Goal: Information Seeking & Learning: Learn about a topic

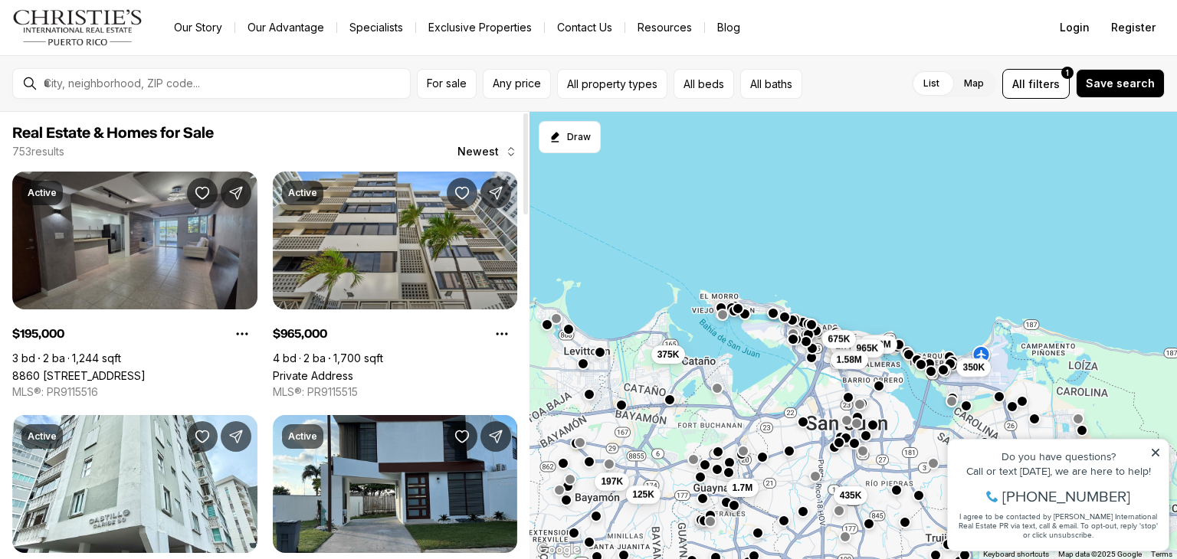
click at [123, 369] on link "8860 PASEO DEL REY #H-102, CAROLINA PR, 00987" at bounding box center [78, 375] width 133 height 13
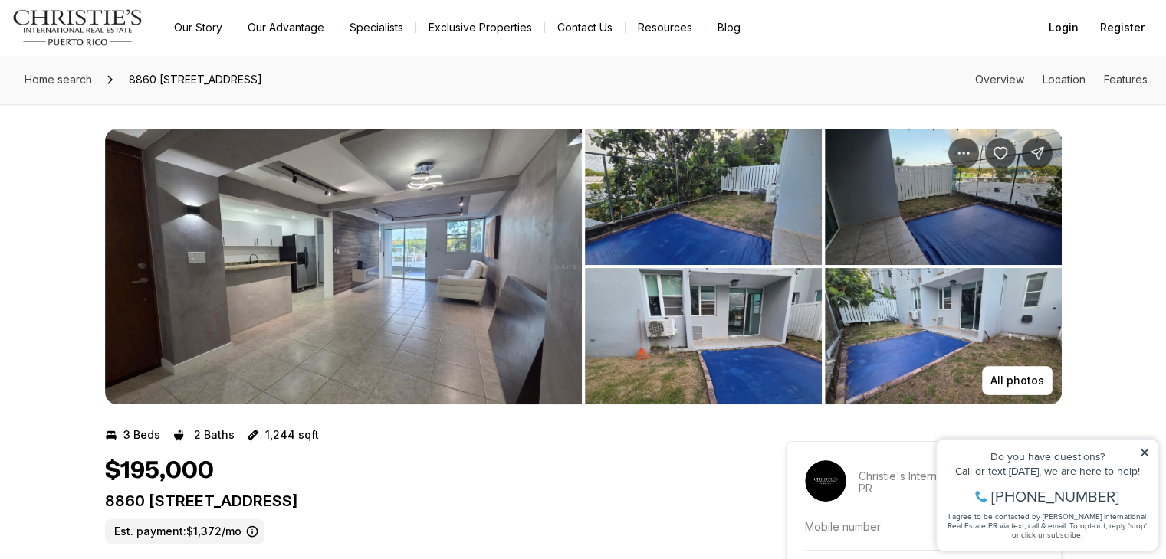
click at [518, 310] on img "View image gallery" at bounding box center [343, 267] width 477 height 276
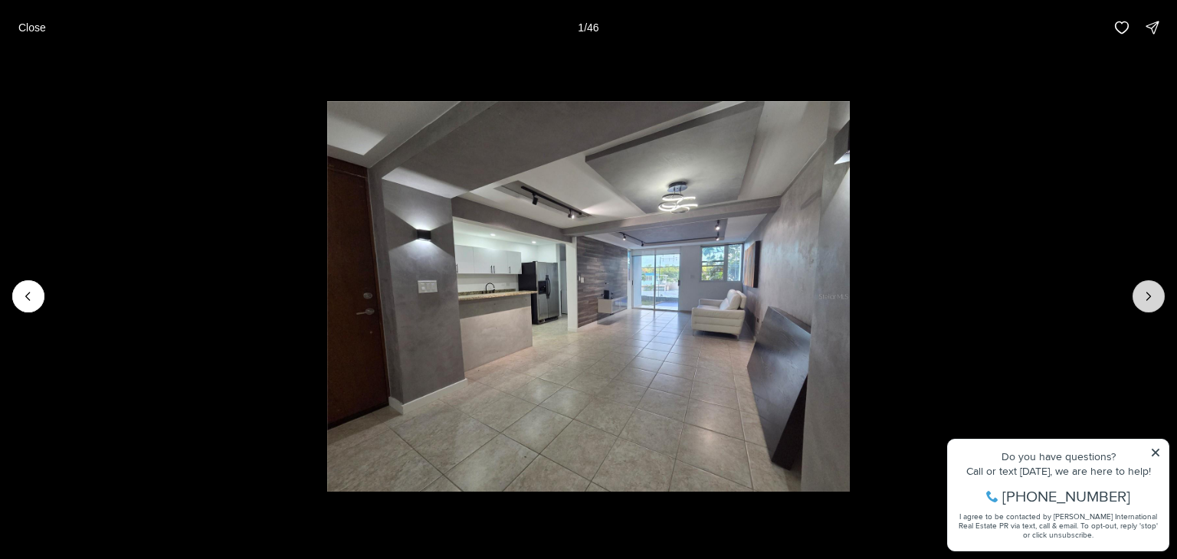
click at [1143, 290] on icon "Next slide" at bounding box center [1148, 296] width 15 height 15
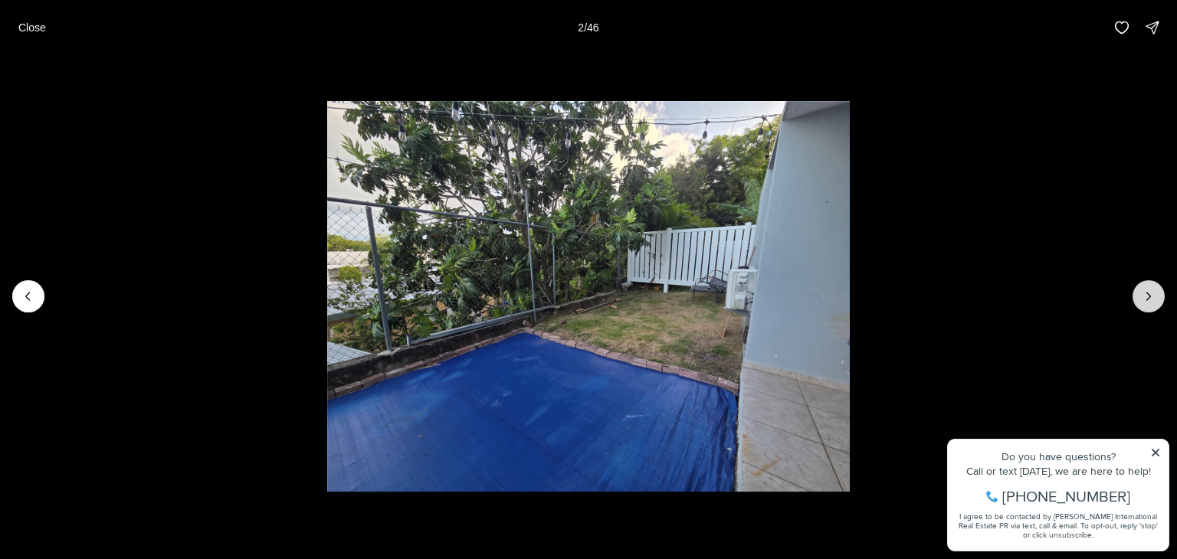
click at [1143, 290] on icon "Next slide" at bounding box center [1148, 296] width 15 height 15
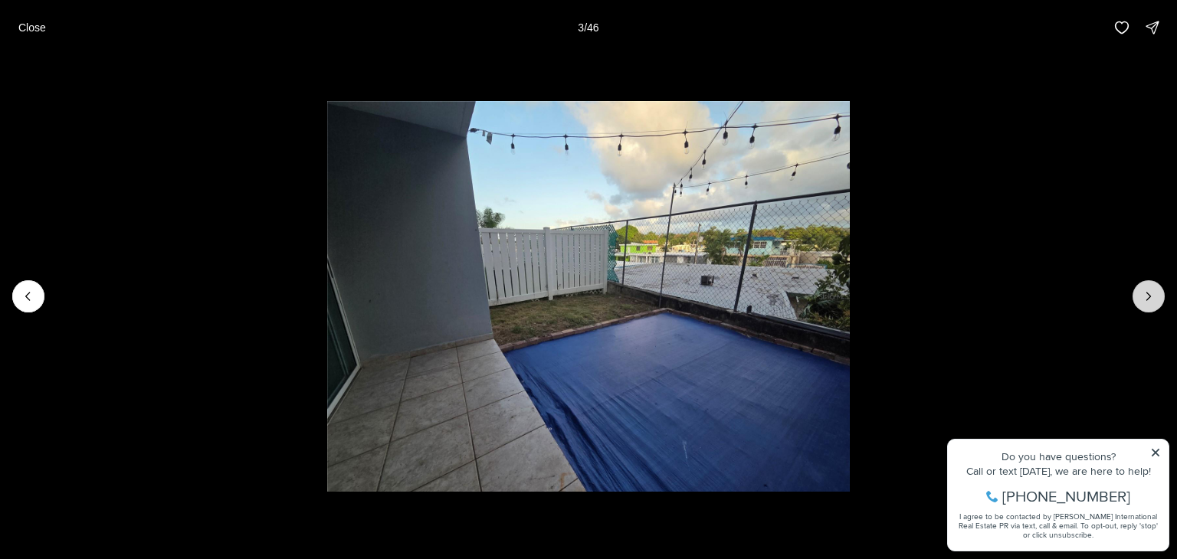
click at [1141, 295] on icon "Next slide" at bounding box center [1148, 296] width 15 height 15
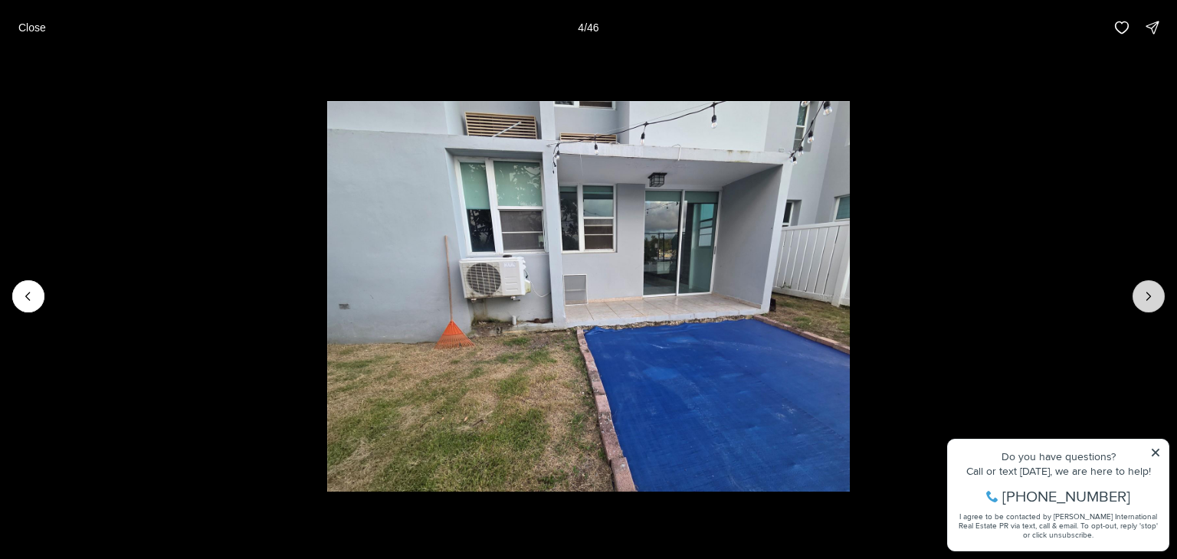
click at [1150, 297] on icon "Next slide" at bounding box center [1149, 297] width 4 height 8
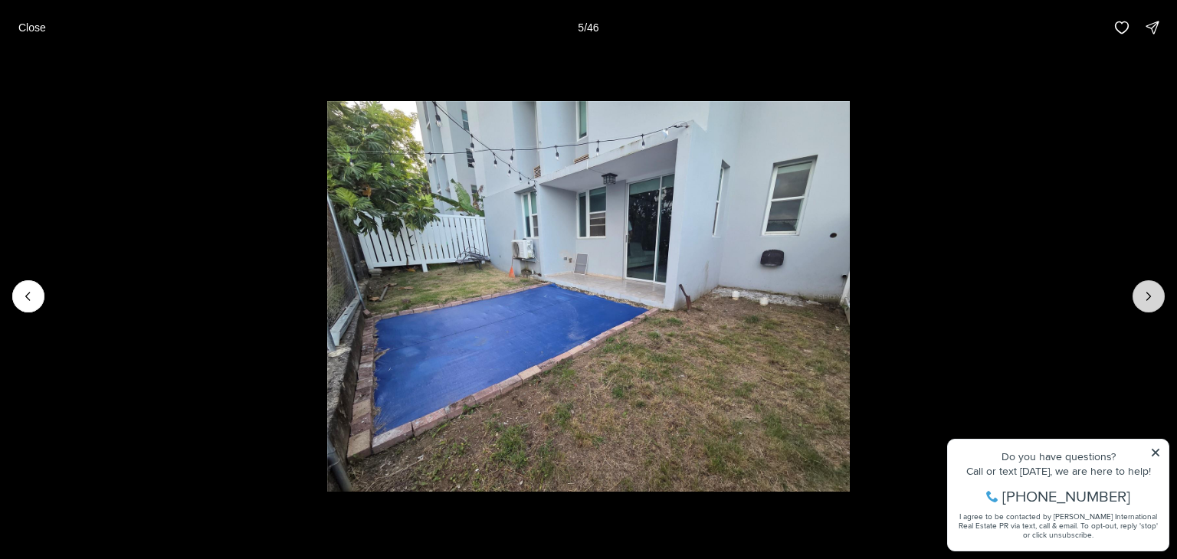
click at [1150, 297] on icon "Next slide" at bounding box center [1149, 297] width 4 height 8
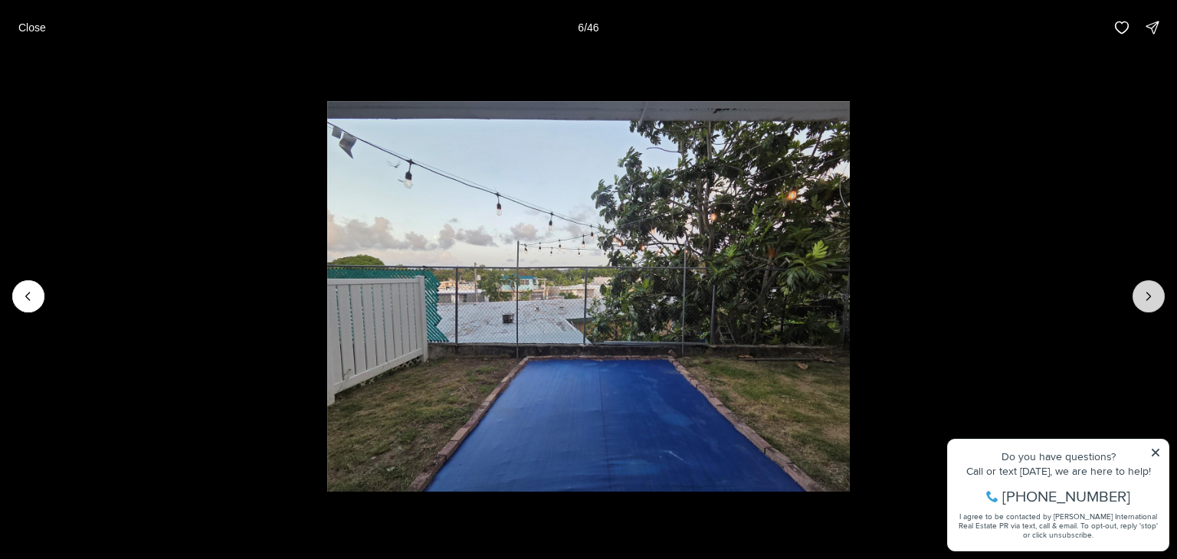
click at [1150, 297] on icon "Next slide" at bounding box center [1149, 297] width 4 height 8
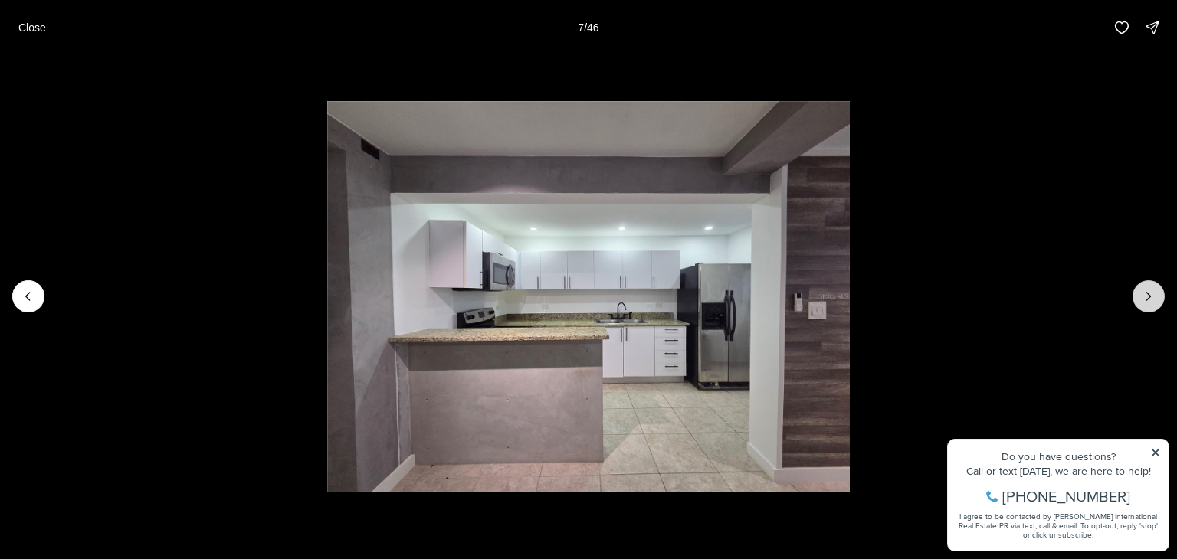
click at [1150, 297] on icon "Next slide" at bounding box center [1149, 297] width 4 height 8
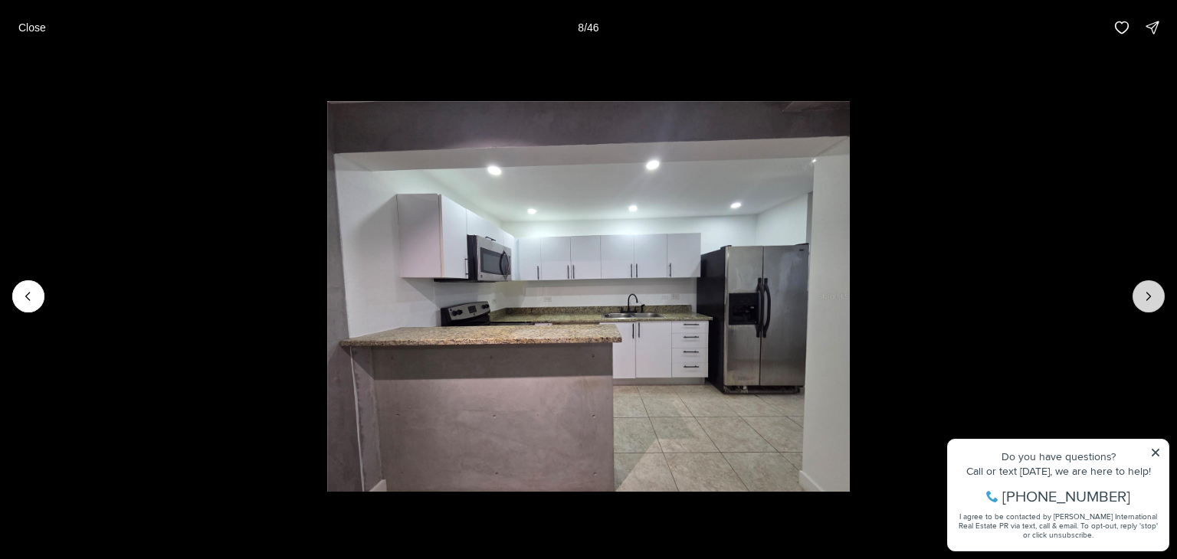
click at [1148, 295] on icon "Next slide" at bounding box center [1148, 296] width 15 height 15
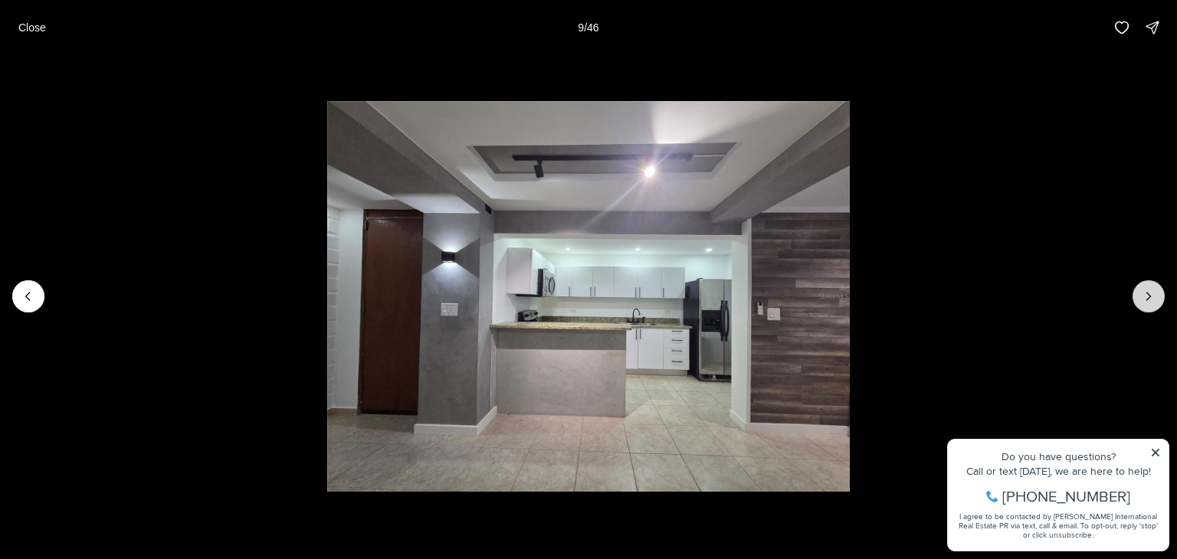
click at [1155, 298] on icon "Next slide" at bounding box center [1148, 296] width 15 height 15
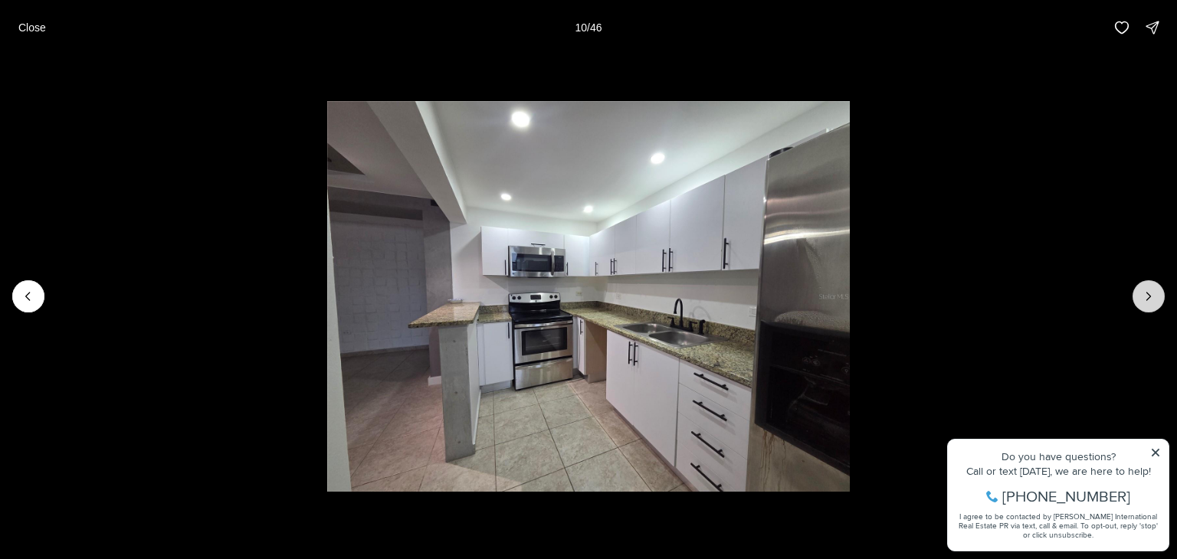
click at [1151, 303] on icon "Next slide" at bounding box center [1148, 296] width 15 height 15
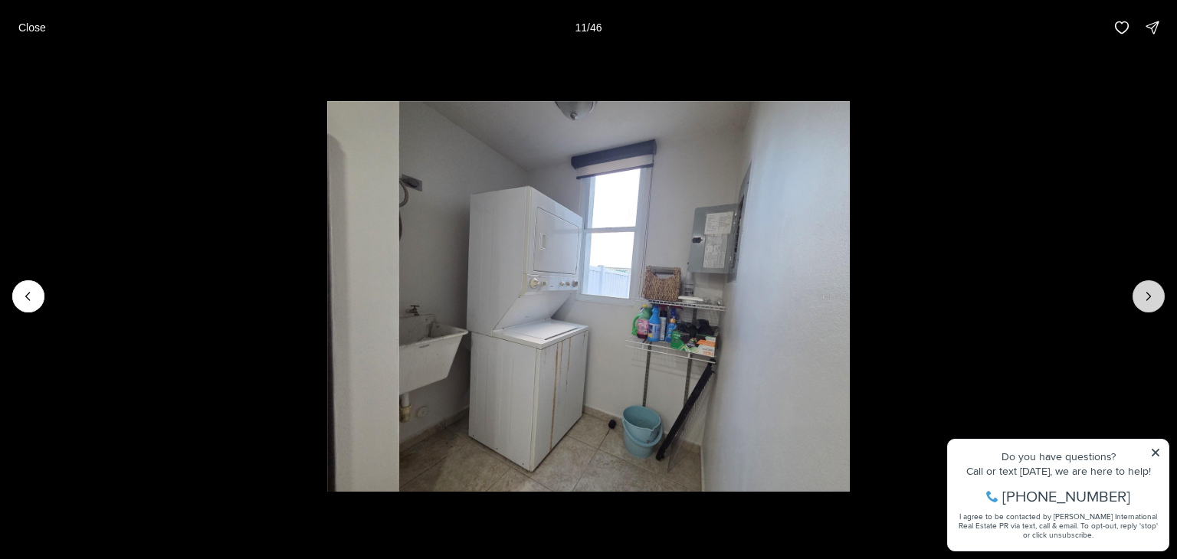
click at [1151, 303] on icon "Next slide" at bounding box center [1148, 296] width 15 height 15
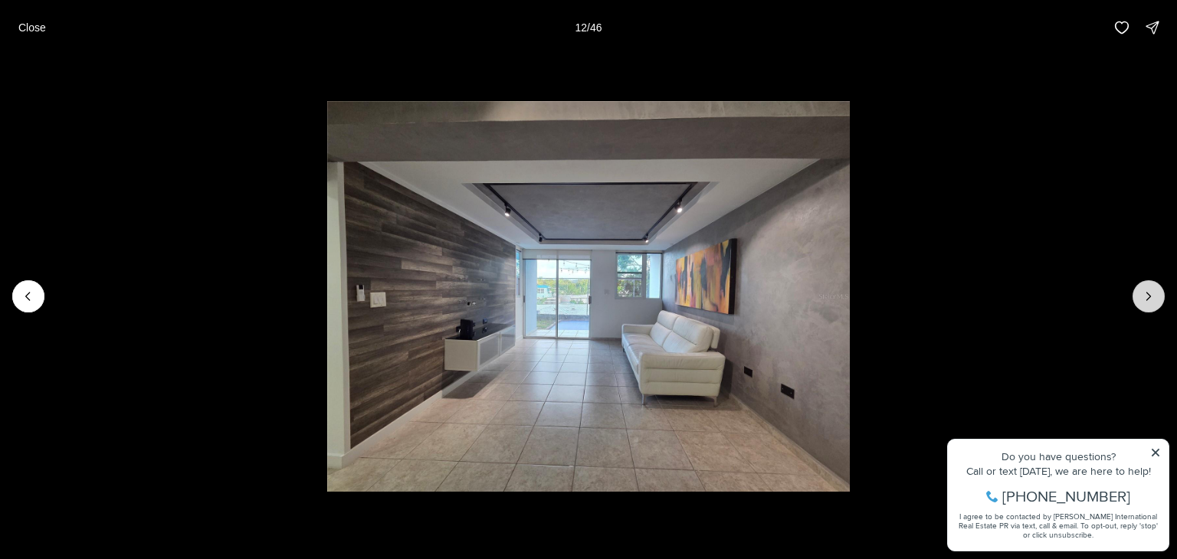
click at [1147, 303] on icon "Next slide" at bounding box center [1148, 296] width 15 height 15
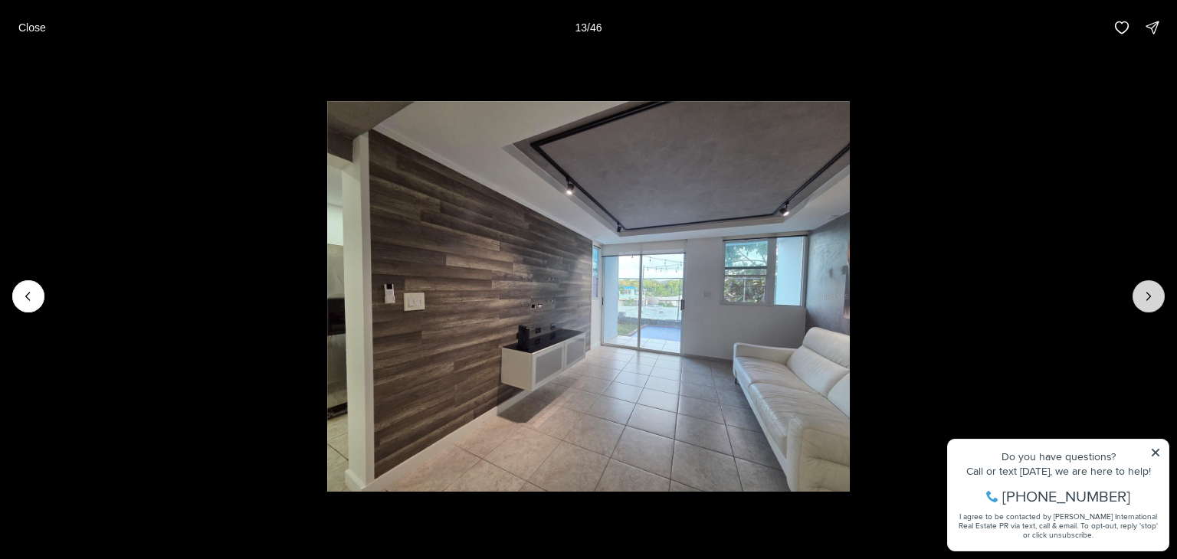
click at [1147, 303] on icon "Next slide" at bounding box center [1148, 296] width 15 height 15
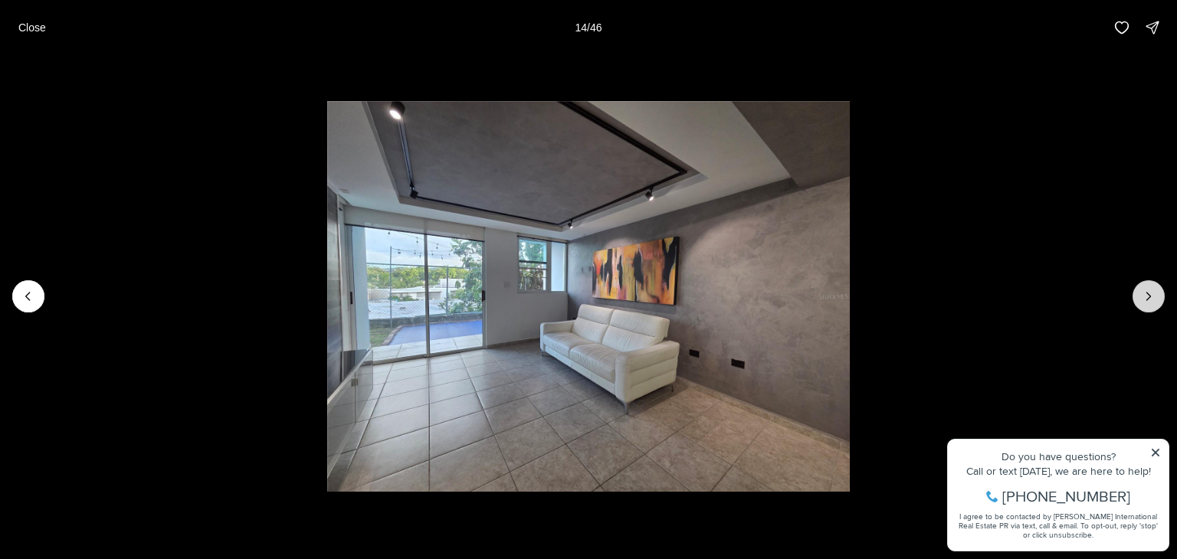
click at [1147, 303] on icon "Next slide" at bounding box center [1148, 296] width 15 height 15
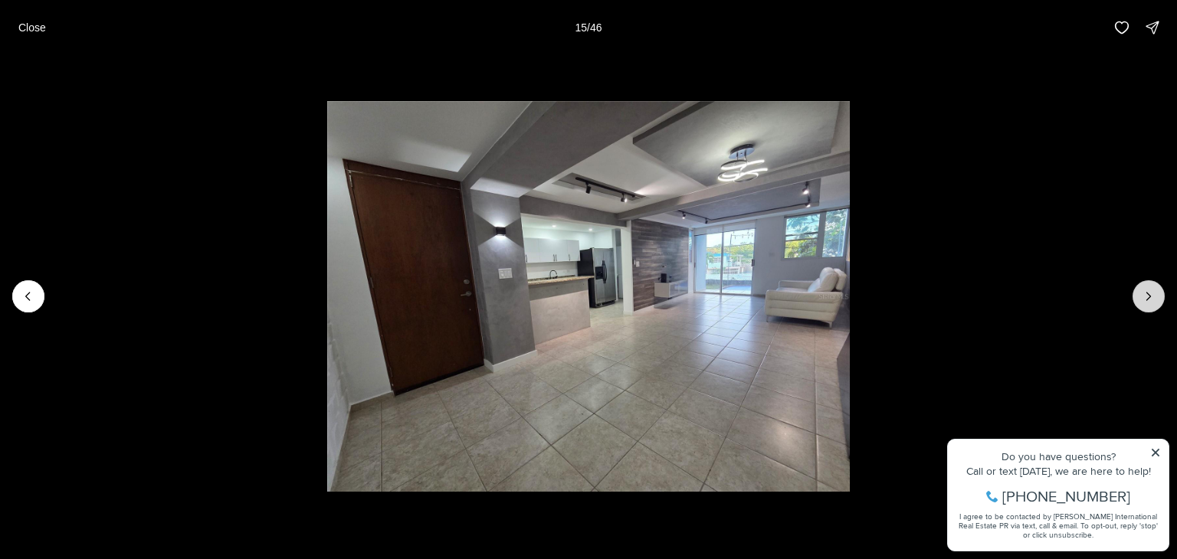
click at [1147, 303] on icon "Next slide" at bounding box center [1148, 296] width 15 height 15
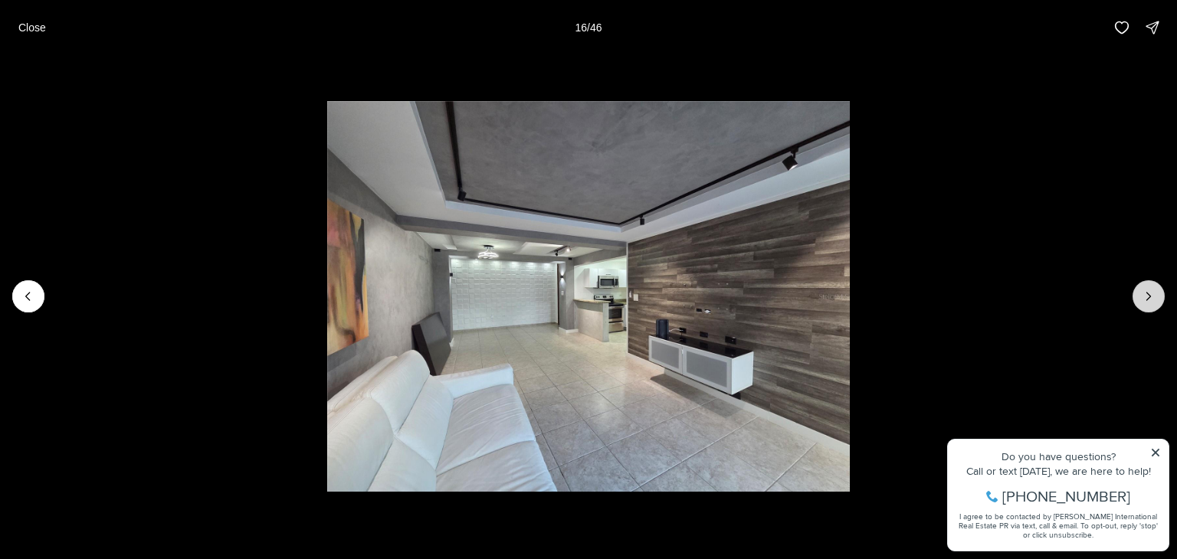
click at [1147, 303] on icon "Next slide" at bounding box center [1148, 296] width 15 height 15
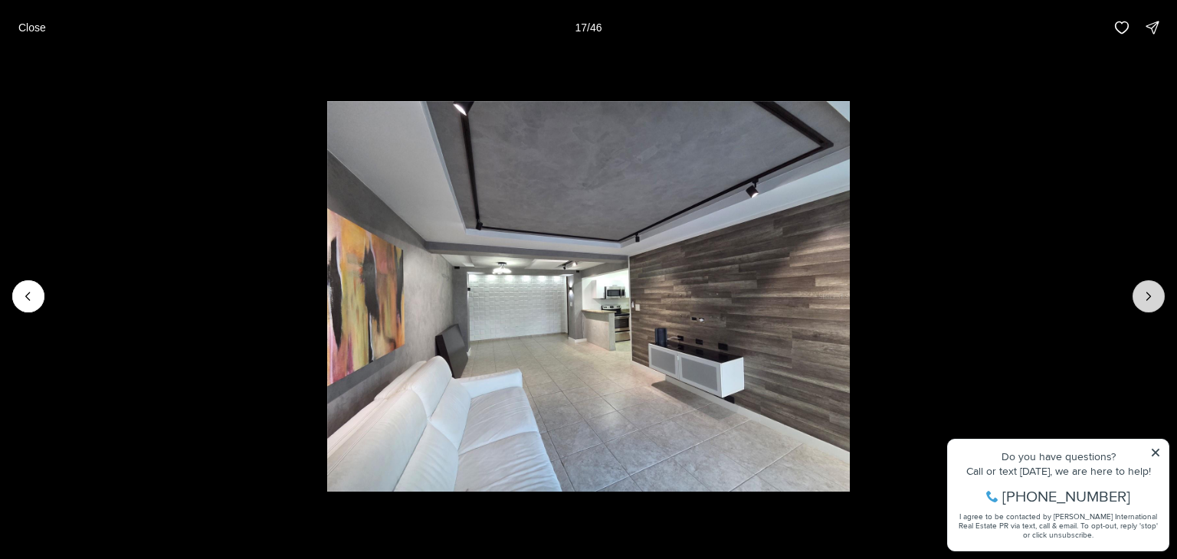
click at [1147, 303] on icon "Next slide" at bounding box center [1148, 296] width 15 height 15
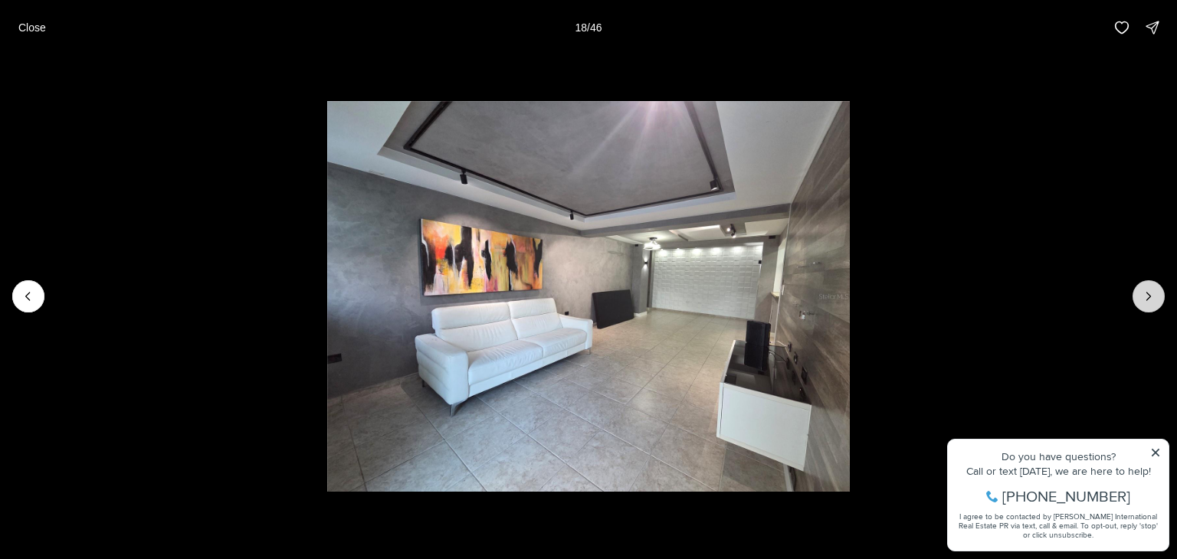
click at [1147, 303] on icon "Next slide" at bounding box center [1148, 296] width 15 height 15
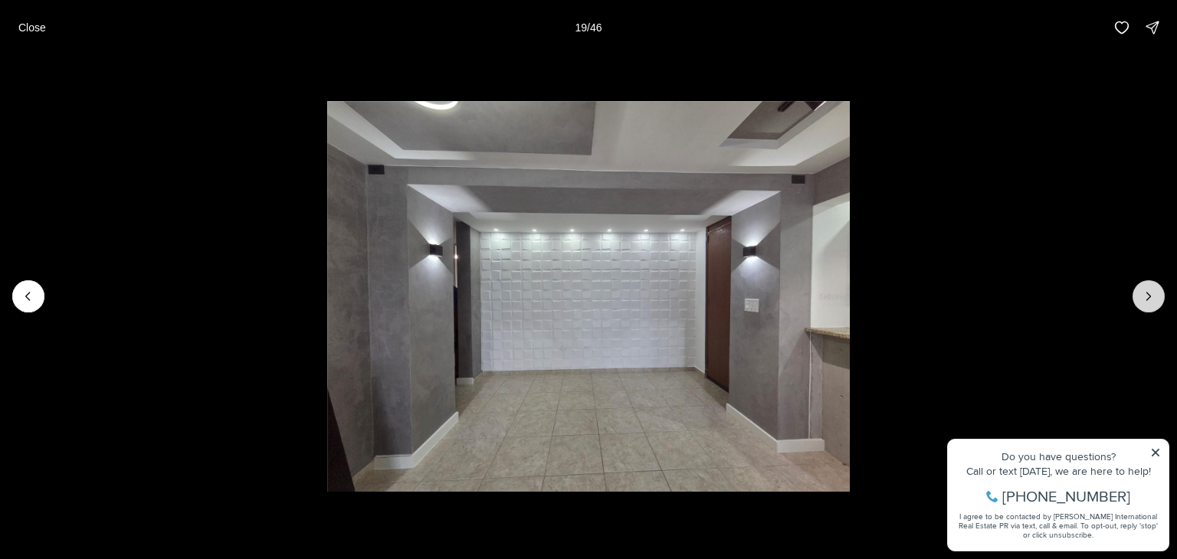
click at [1147, 303] on icon "Next slide" at bounding box center [1148, 296] width 15 height 15
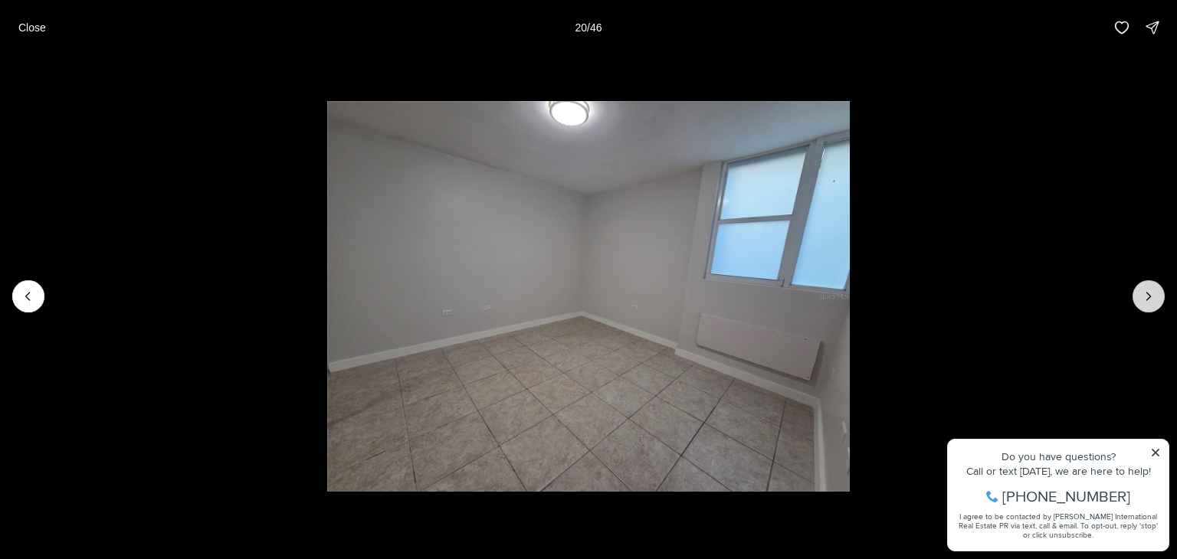
click at [1147, 303] on icon "Next slide" at bounding box center [1148, 296] width 15 height 15
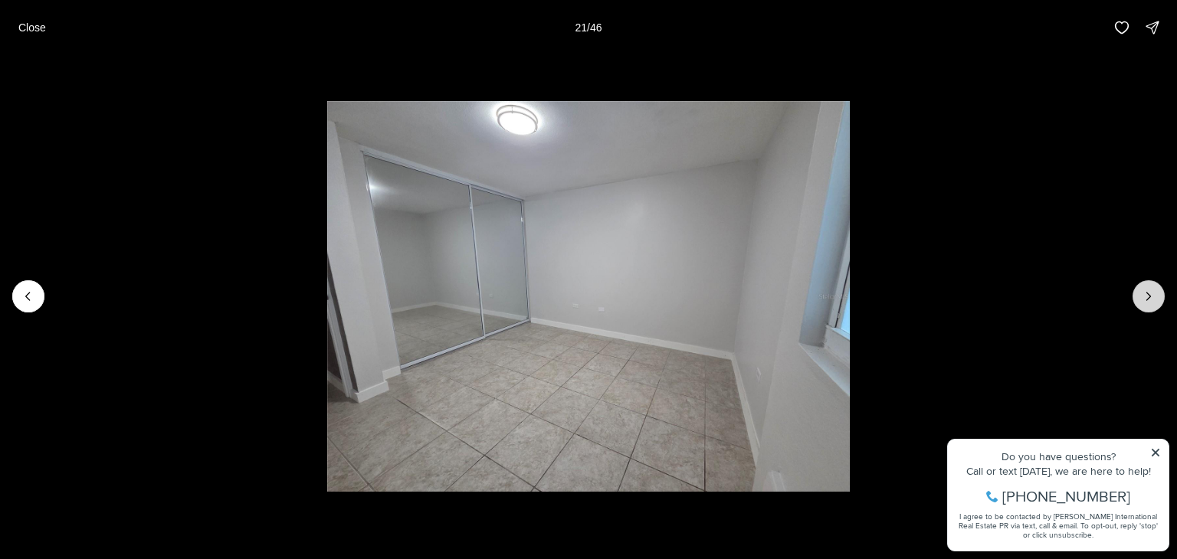
click at [1147, 303] on icon "Next slide" at bounding box center [1148, 296] width 15 height 15
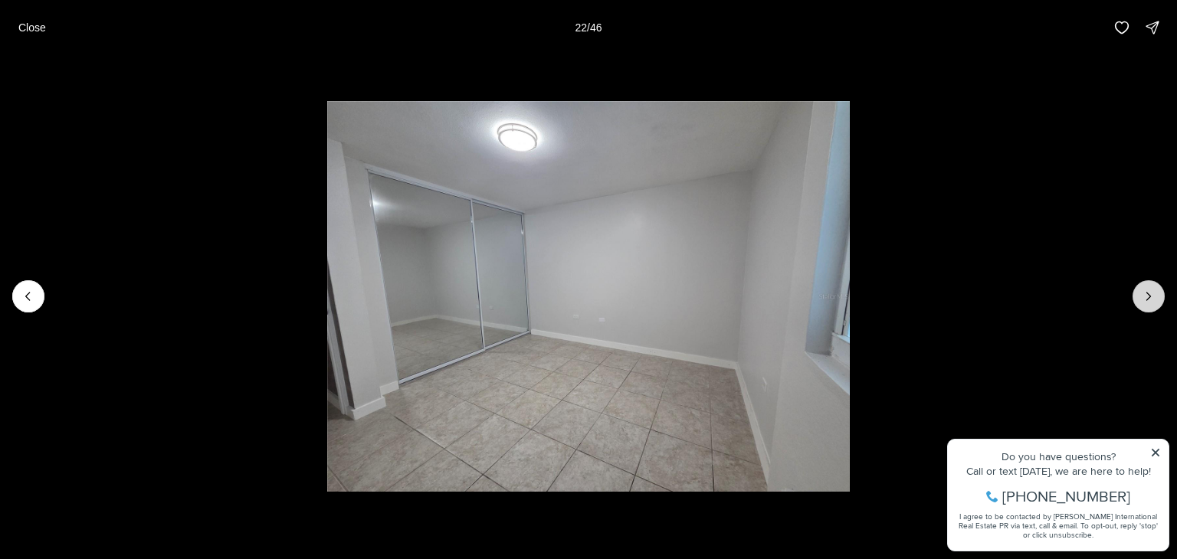
click at [1147, 303] on icon "Next slide" at bounding box center [1148, 296] width 15 height 15
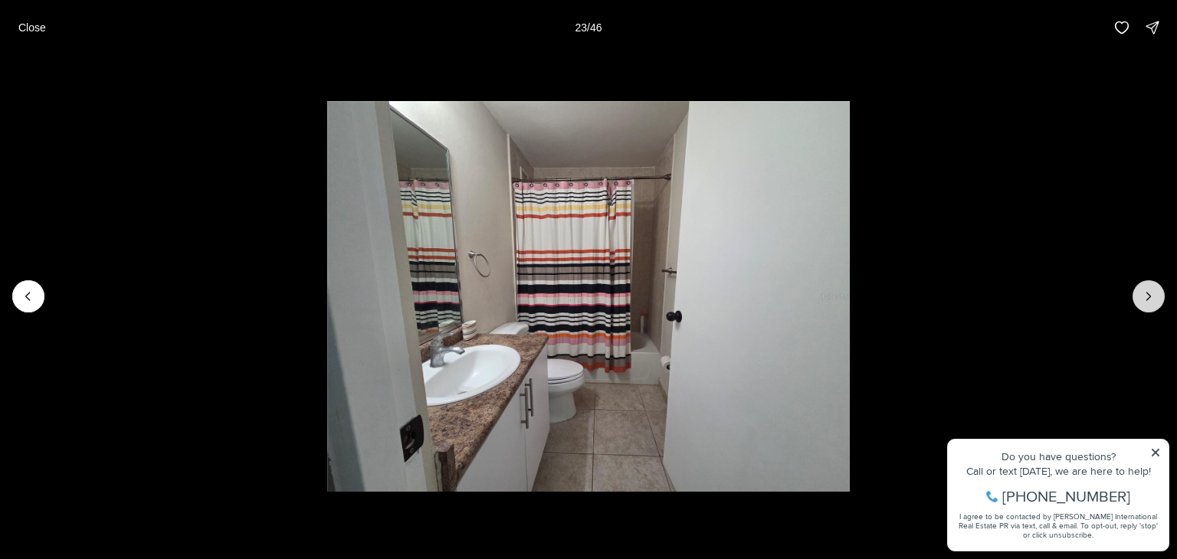
click at [1147, 303] on icon "Next slide" at bounding box center [1148, 296] width 15 height 15
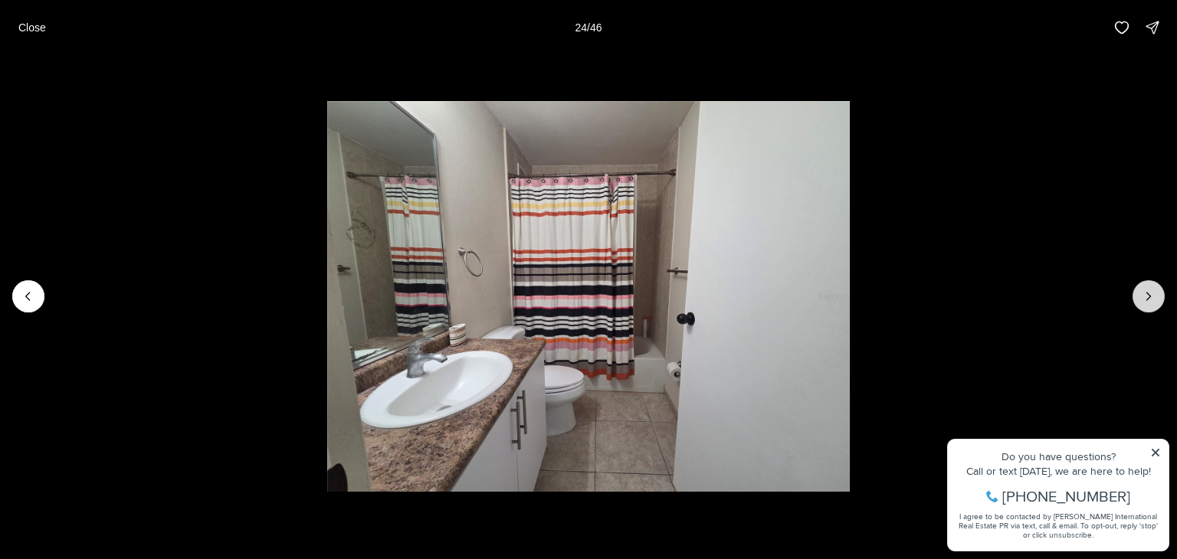
click at [1147, 303] on icon "Next slide" at bounding box center [1148, 296] width 15 height 15
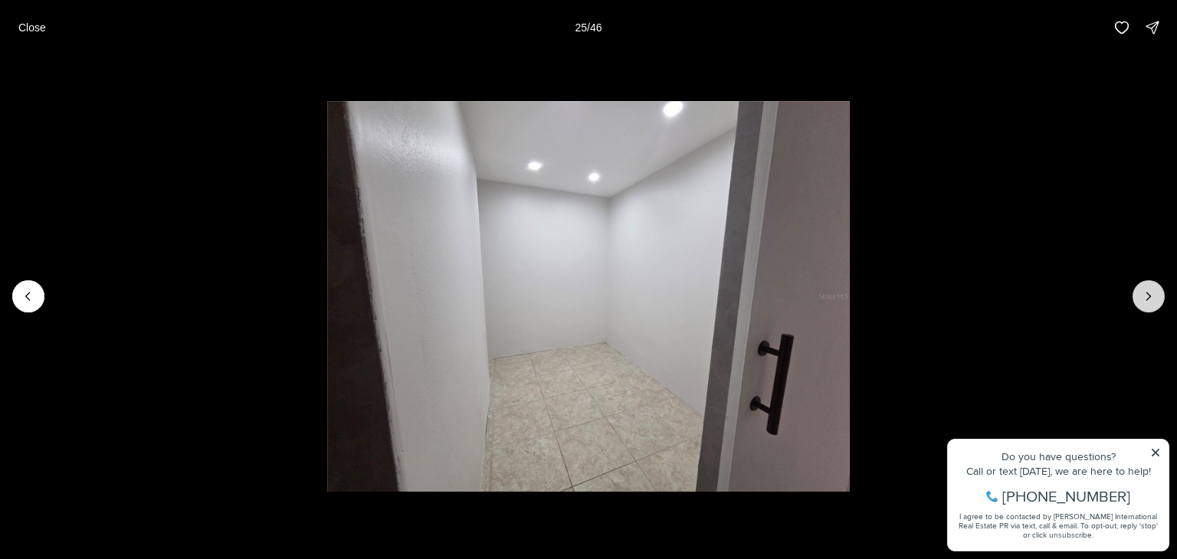
click at [1147, 303] on icon "Next slide" at bounding box center [1148, 296] width 15 height 15
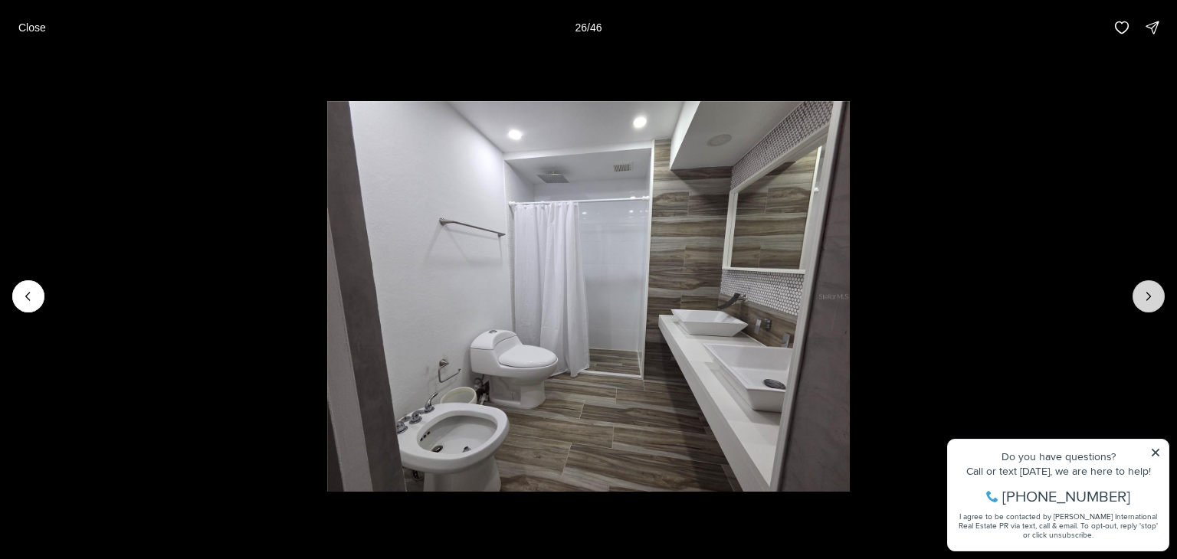
click at [1147, 303] on icon "Next slide" at bounding box center [1148, 296] width 15 height 15
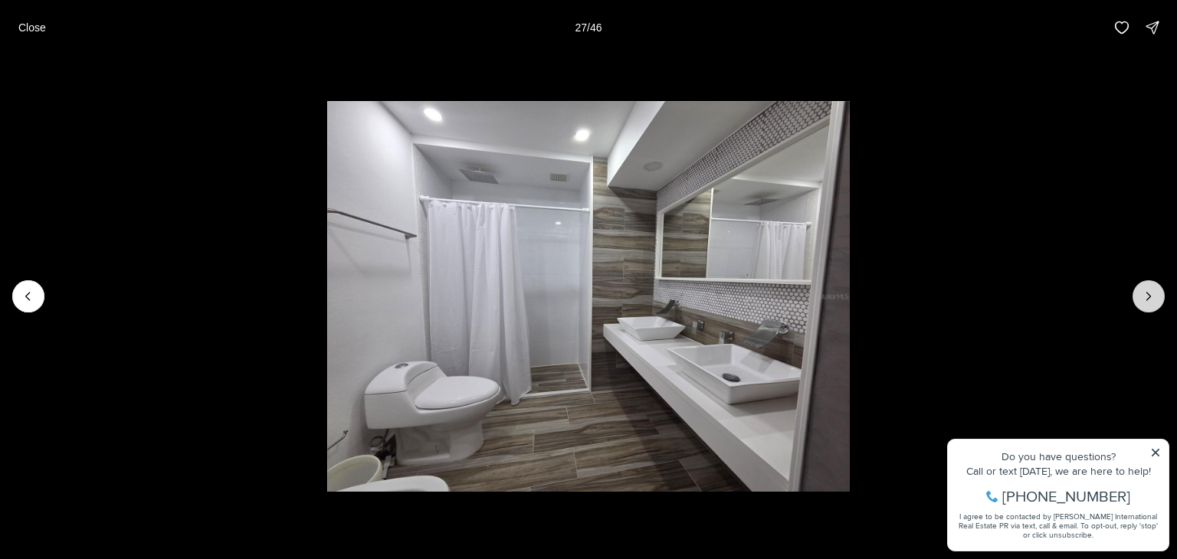
click at [1147, 303] on icon "Next slide" at bounding box center [1148, 296] width 15 height 15
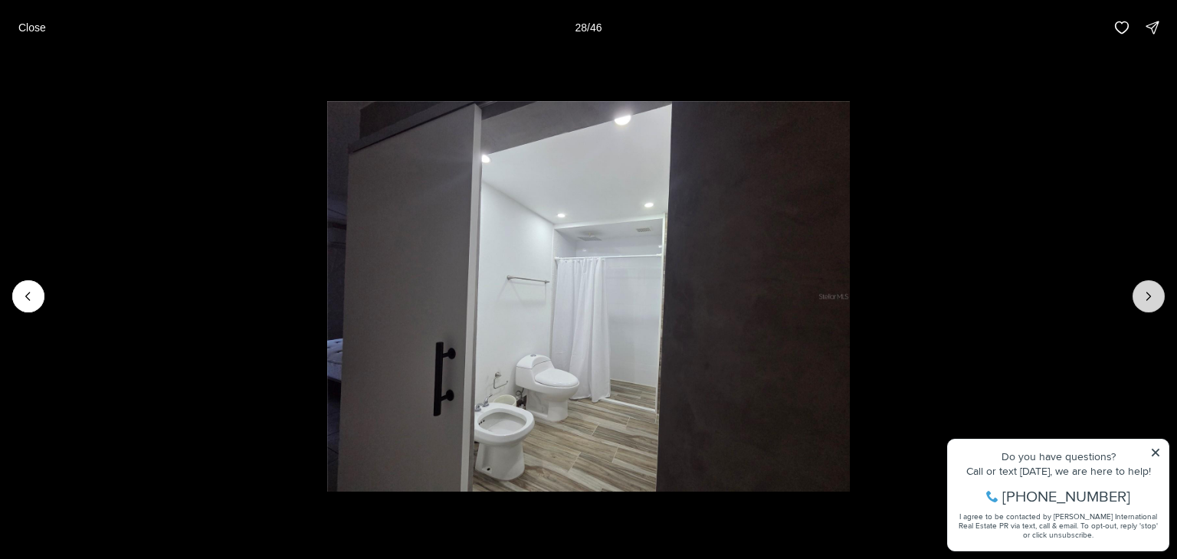
click at [1147, 303] on icon "Next slide" at bounding box center [1148, 296] width 15 height 15
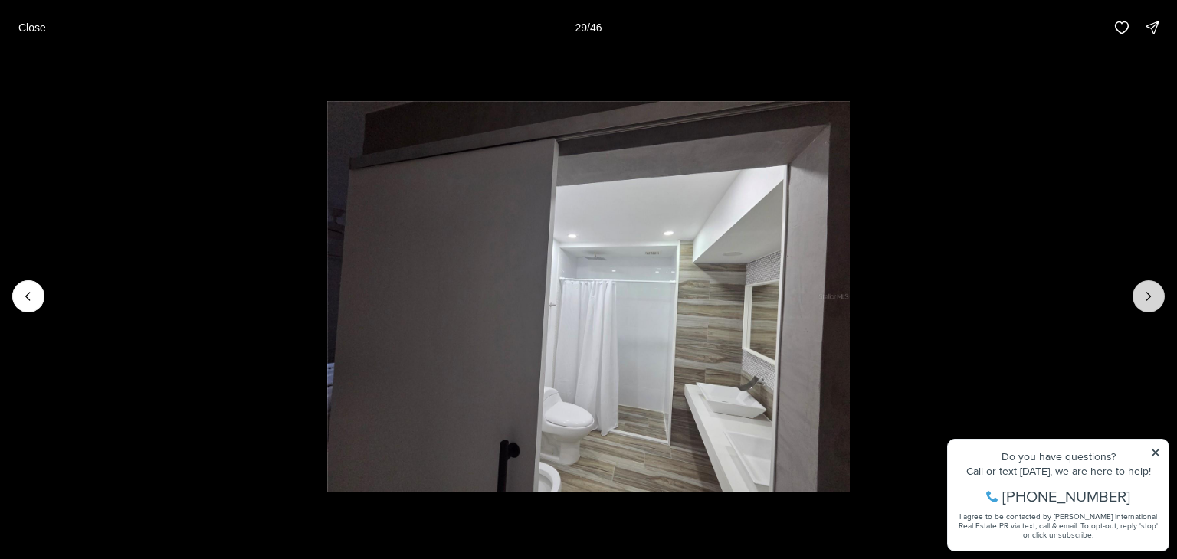
click at [1147, 303] on icon "Next slide" at bounding box center [1148, 296] width 15 height 15
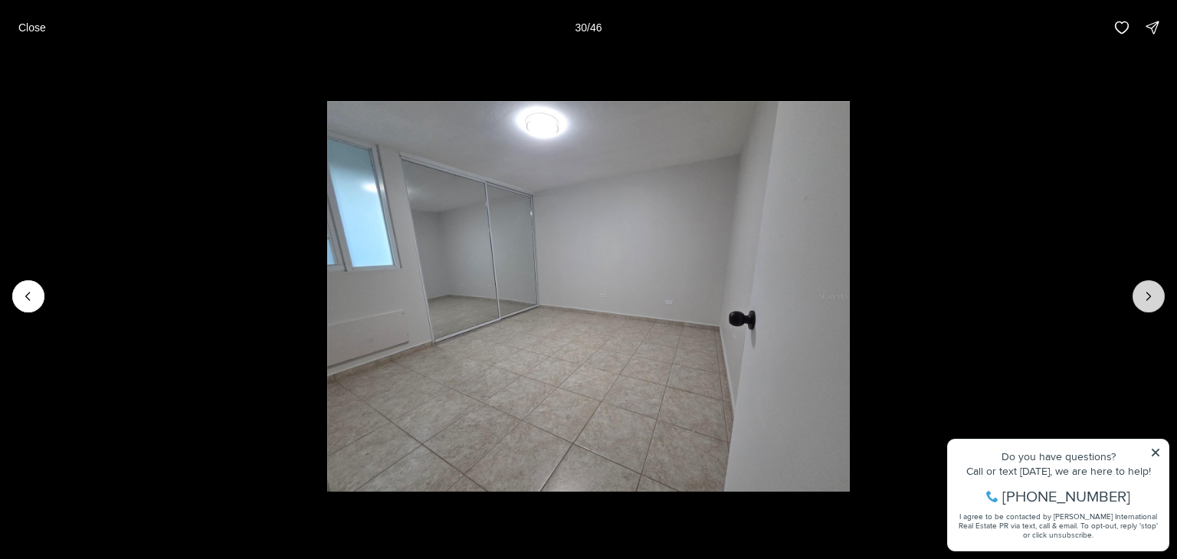
click at [1147, 303] on icon "Next slide" at bounding box center [1148, 296] width 15 height 15
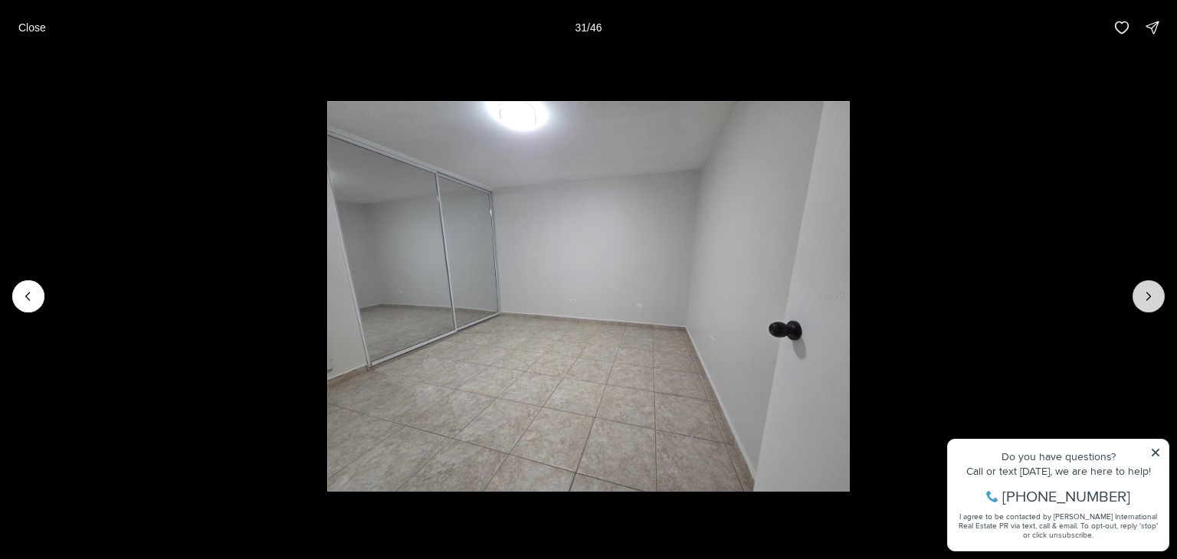
click at [1147, 303] on icon "Next slide" at bounding box center [1148, 296] width 15 height 15
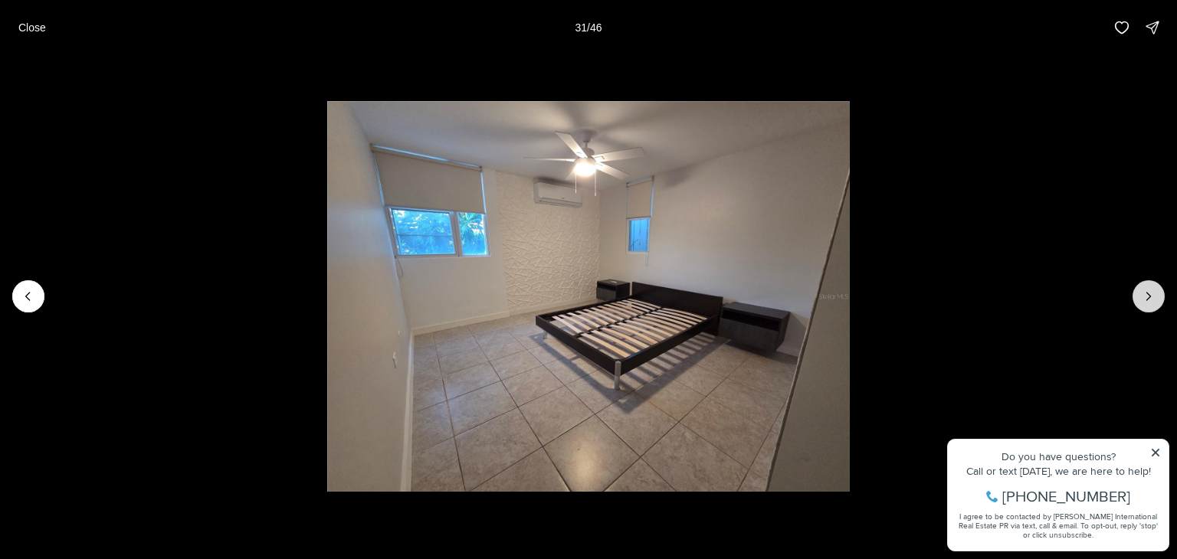
click at [1147, 303] on icon "Next slide" at bounding box center [1148, 296] width 15 height 15
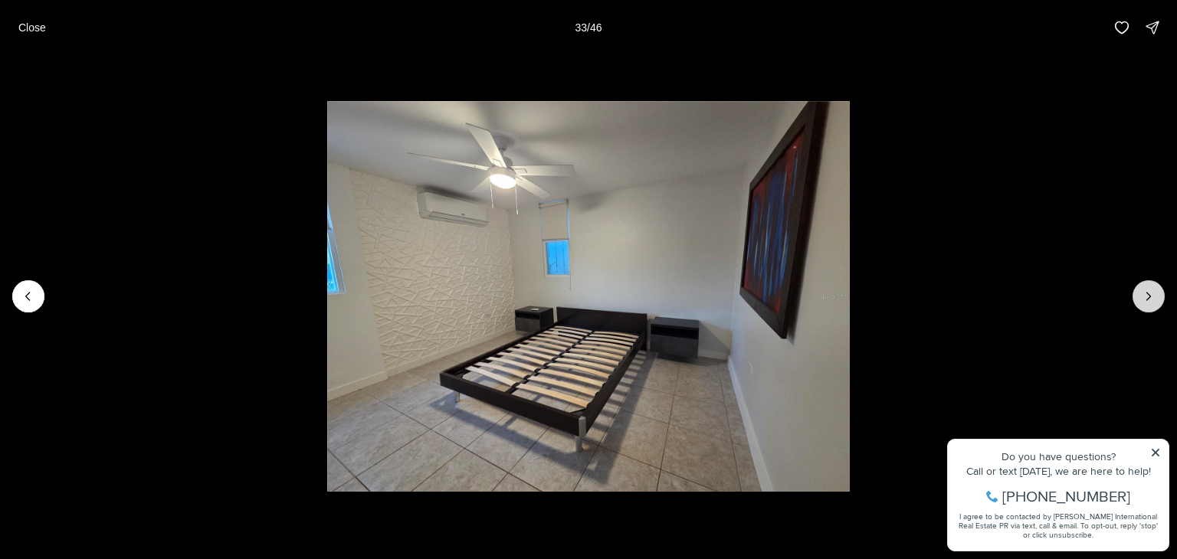
click at [1147, 303] on icon "Next slide" at bounding box center [1148, 296] width 15 height 15
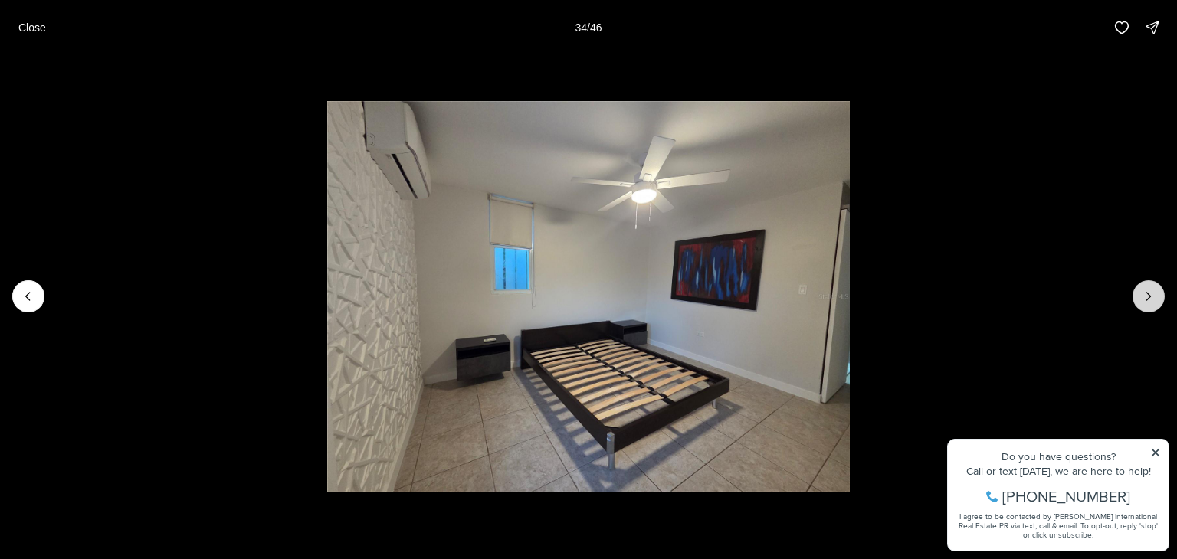
click at [1147, 303] on icon "Next slide" at bounding box center [1148, 296] width 15 height 15
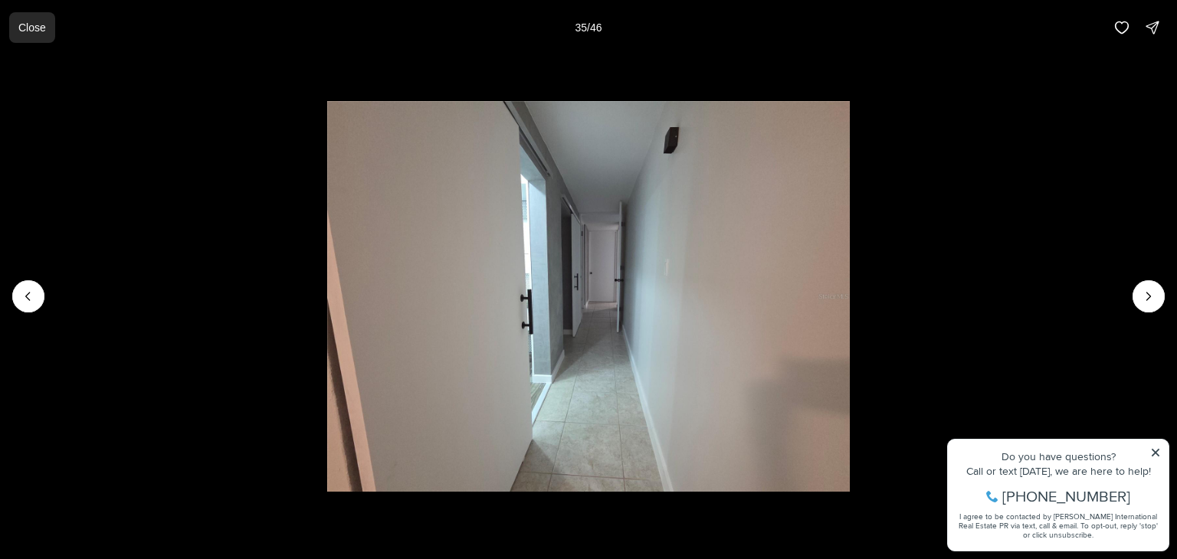
click at [34, 28] on p "Close" at bounding box center [32, 27] width 28 height 12
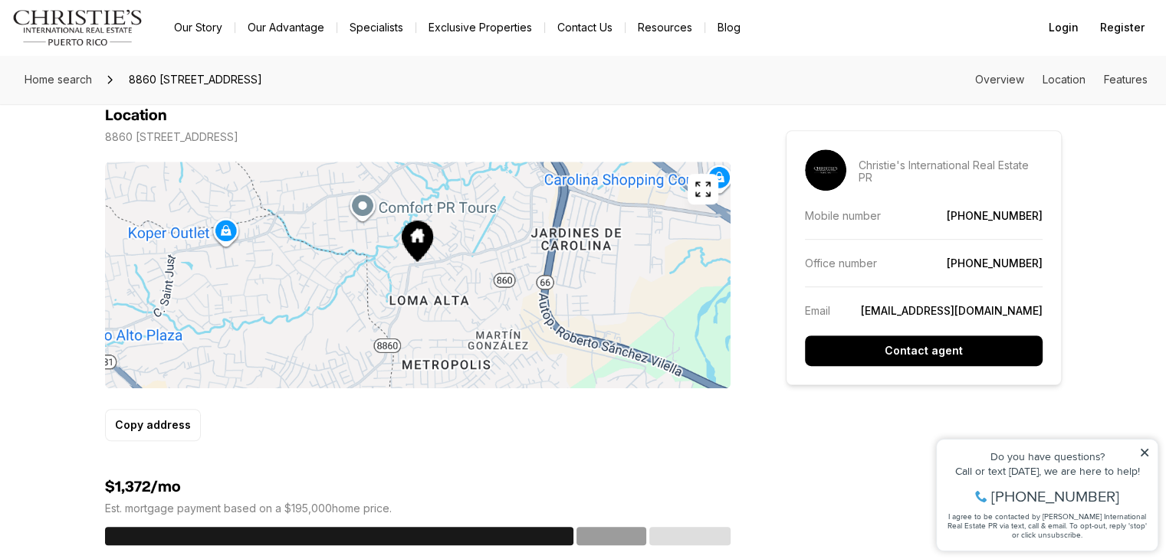
scroll to position [843, 0]
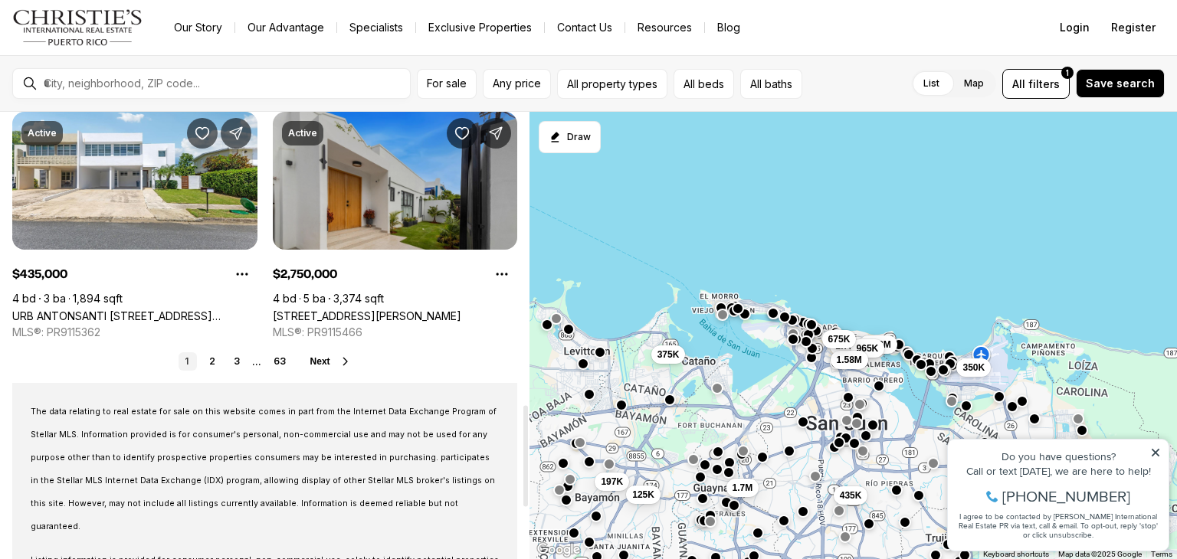
scroll to position [1303, 0]
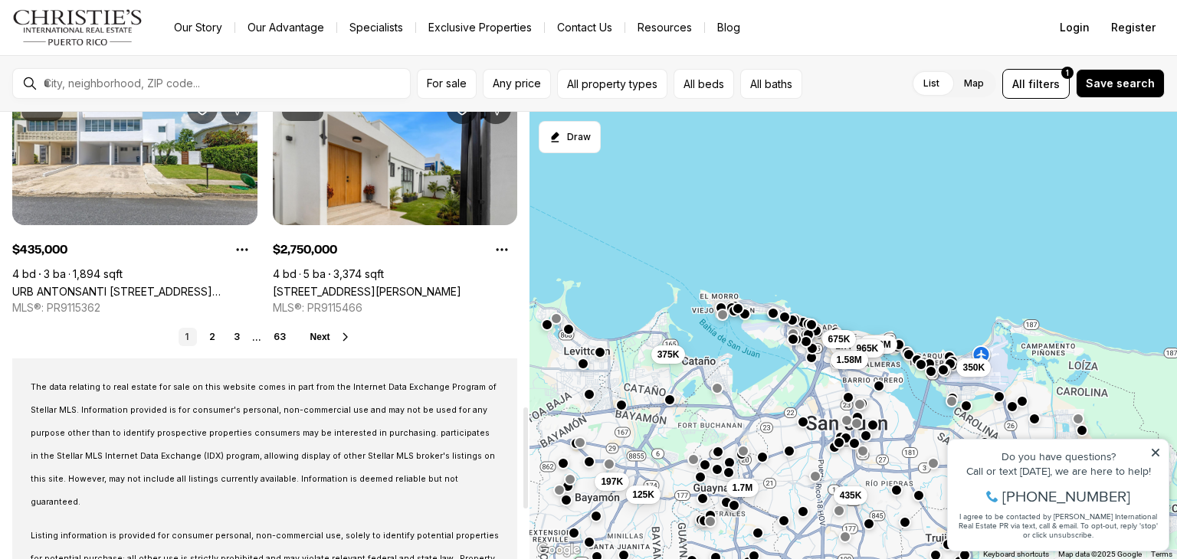
click at [346, 338] on icon at bounding box center [346, 337] width 12 height 12
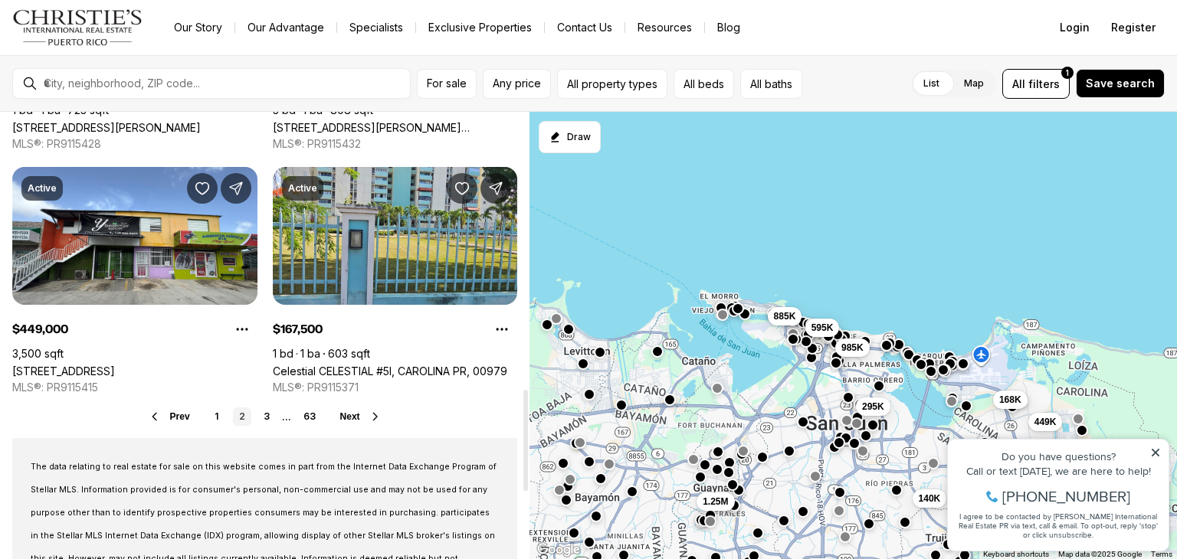
scroll to position [1226, 0]
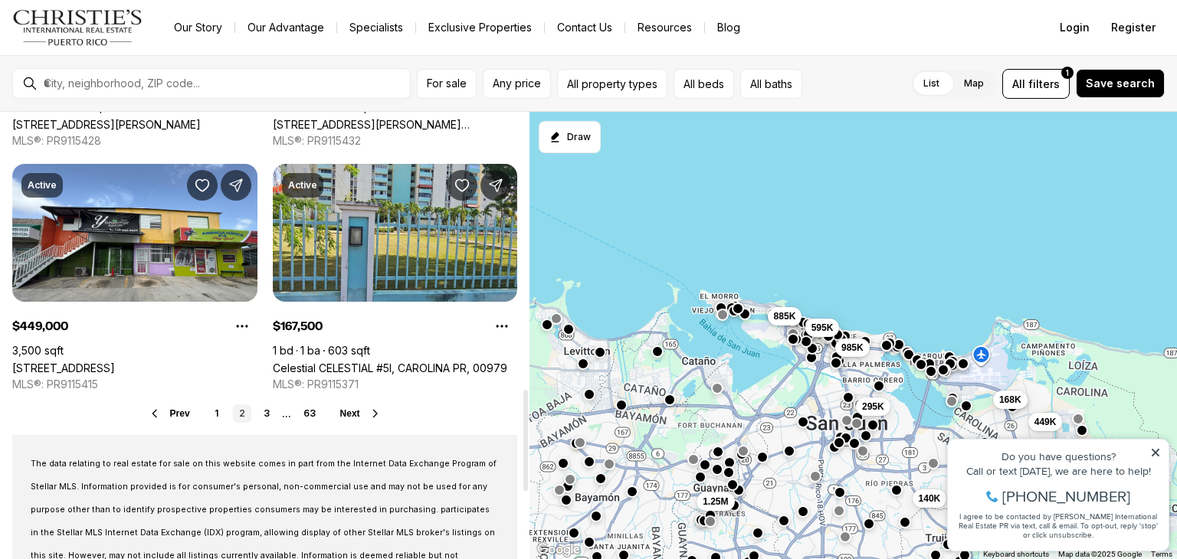
click at [369, 415] on icon at bounding box center [375, 414] width 12 height 12
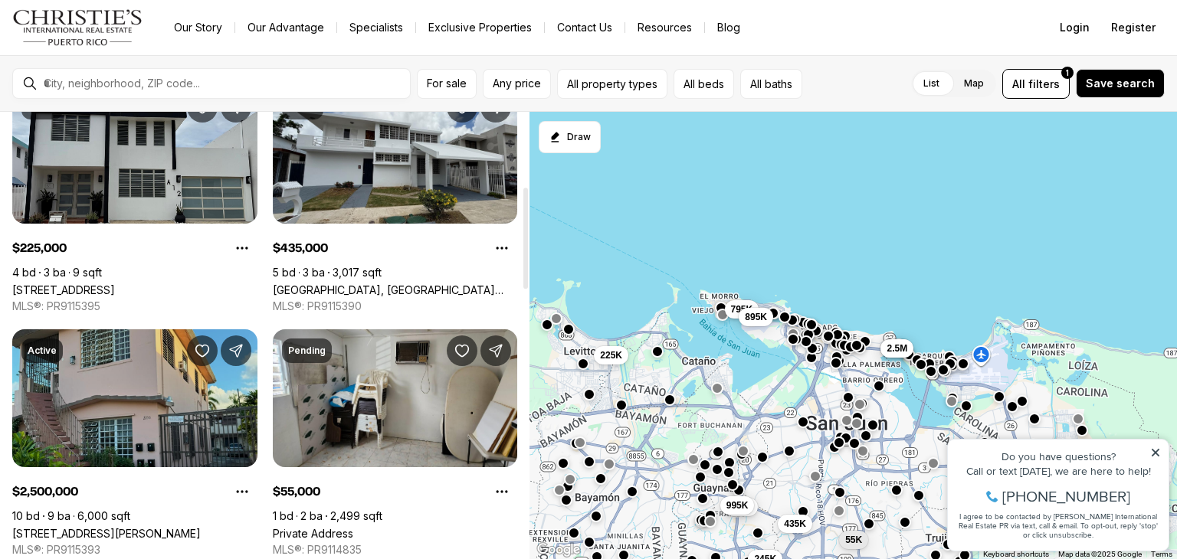
scroll to position [307, 0]
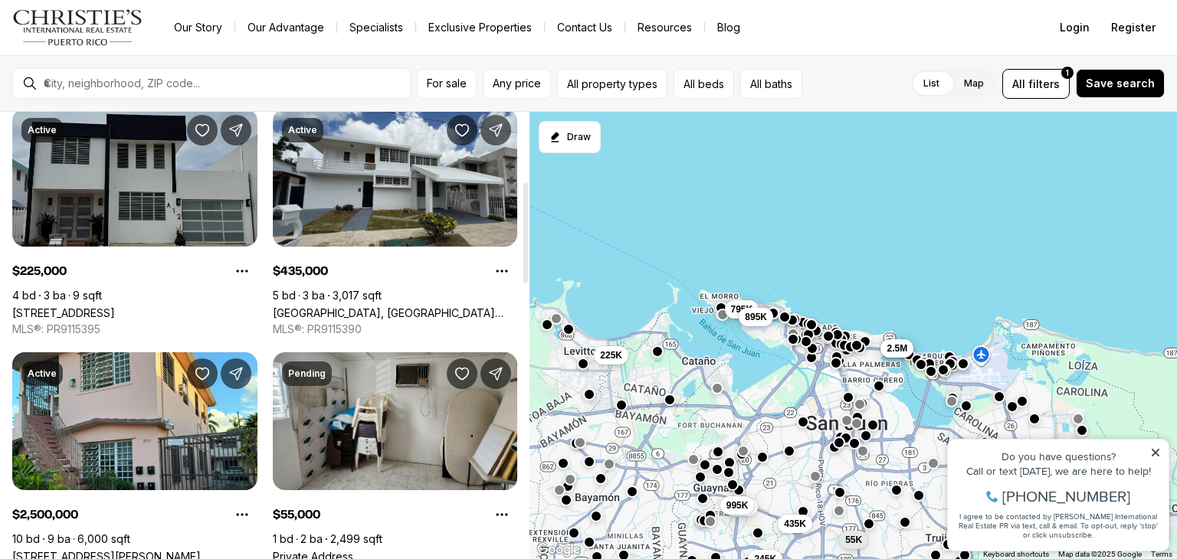
click at [115, 307] on link "Calle 1 VILLAS DE LEVITTOWN #A12, TOA BAJA PR, 00949" at bounding box center [63, 313] width 103 height 13
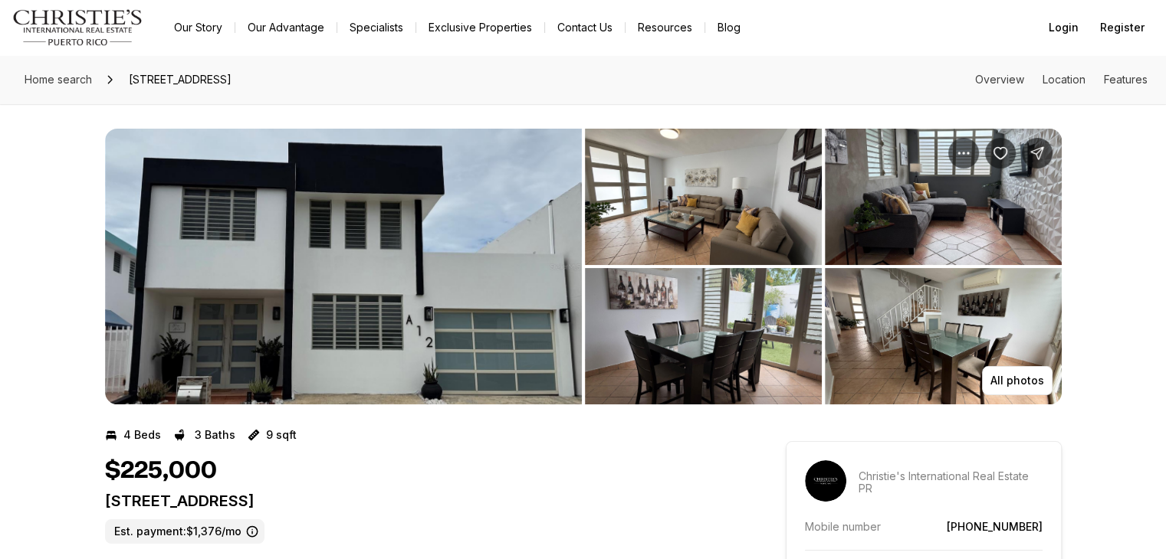
click at [458, 292] on img "View image gallery" at bounding box center [343, 267] width 477 height 276
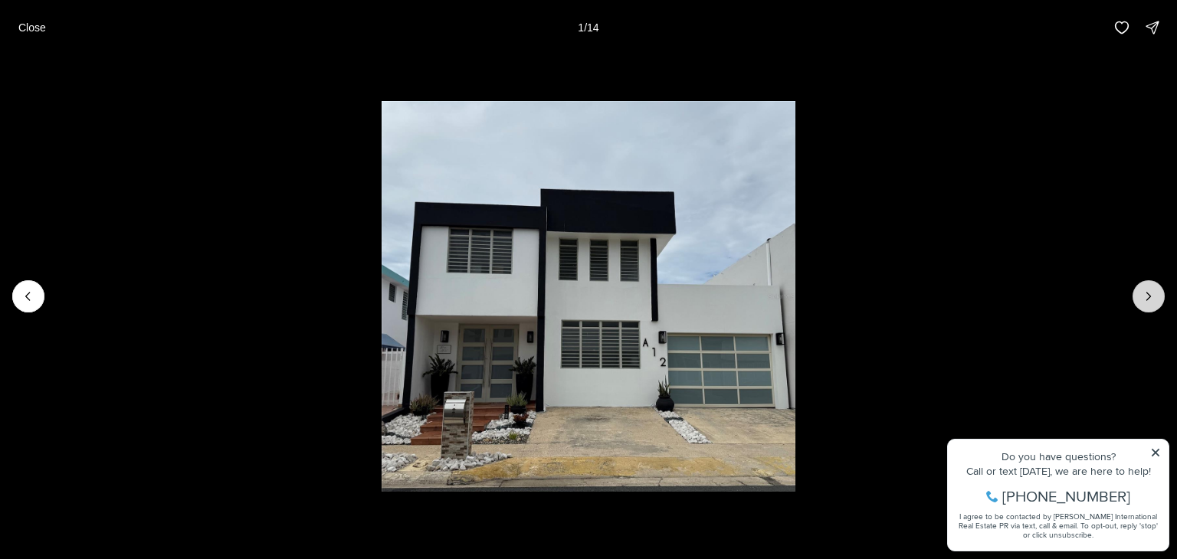
click at [1143, 290] on icon "Next slide" at bounding box center [1148, 296] width 15 height 15
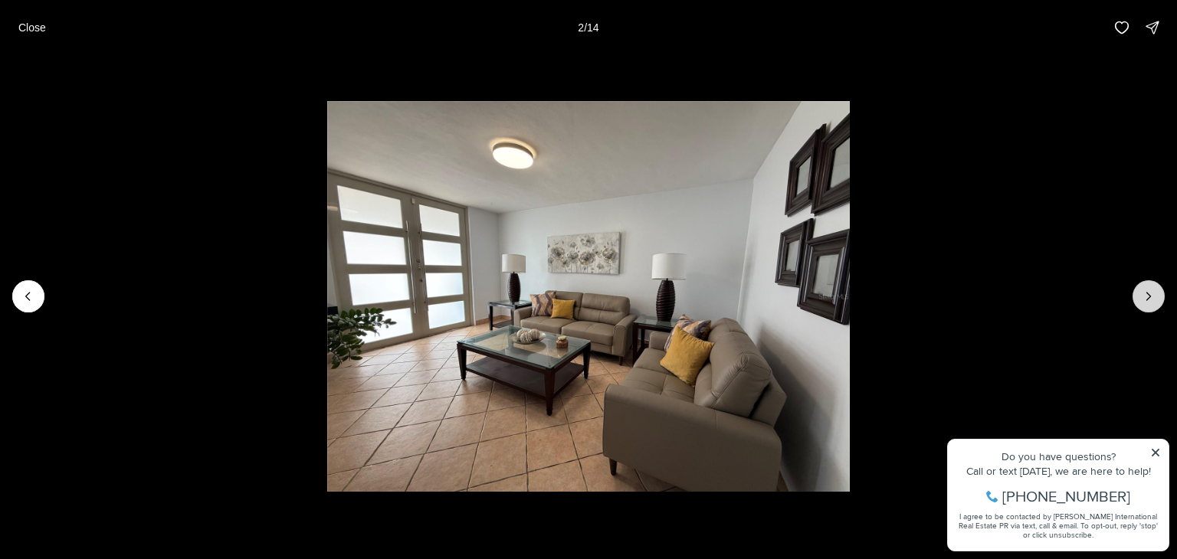
click at [1143, 290] on icon "Next slide" at bounding box center [1148, 296] width 15 height 15
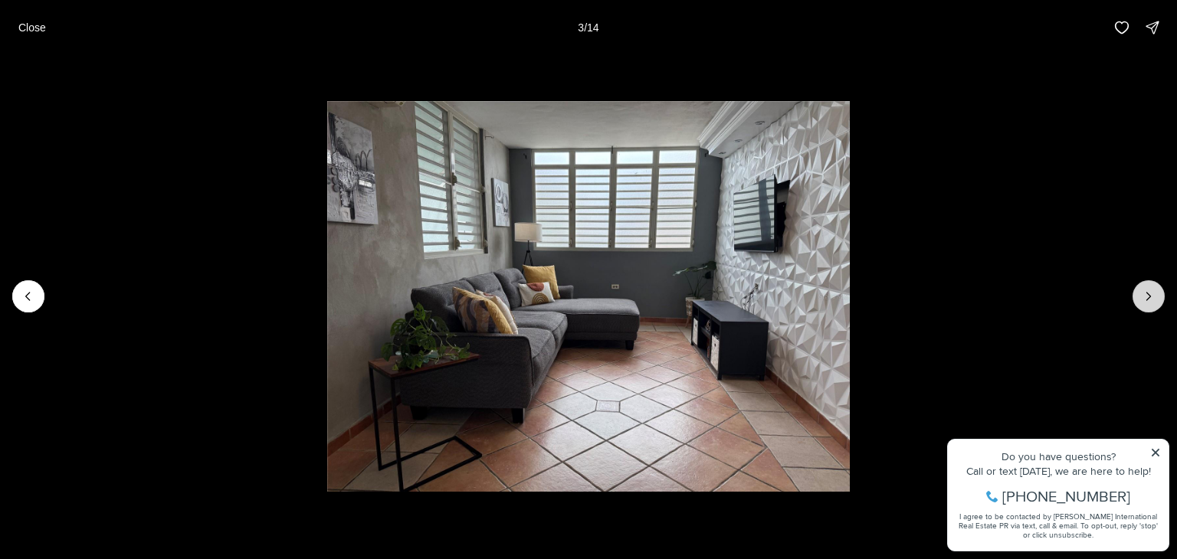
click at [1143, 290] on icon "Next slide" at bounding box center [1148, 296] width 15 height 15
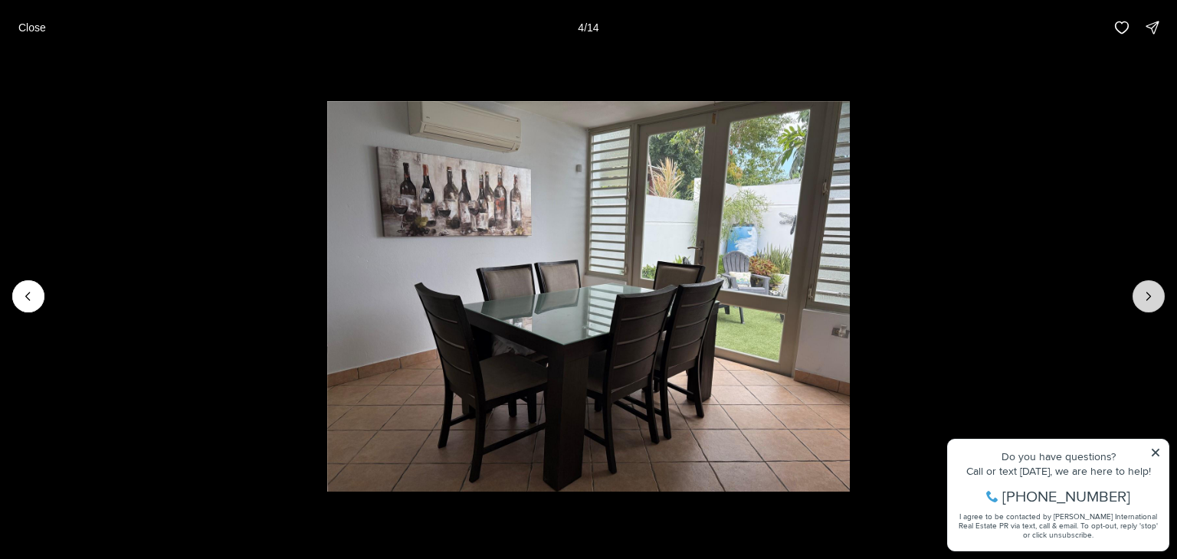
click at [1156, 297] on icon "Next slide" at bounding box center [1148, 296] width 15 height 15
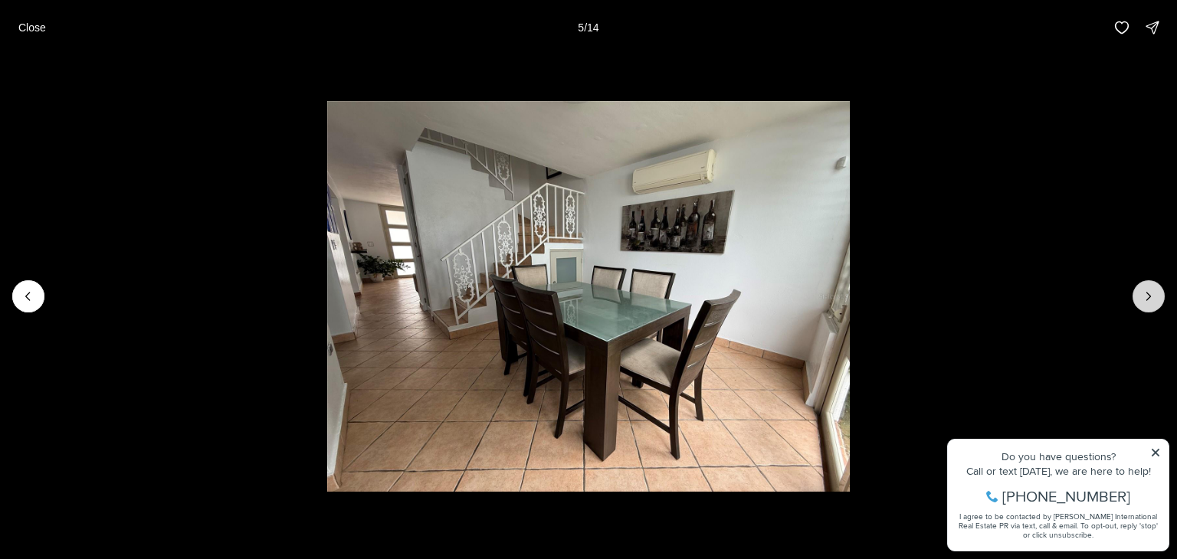
click at [1156, 297] on icon "Next slide" at bounding box center [1148, 296] width 15 height 15
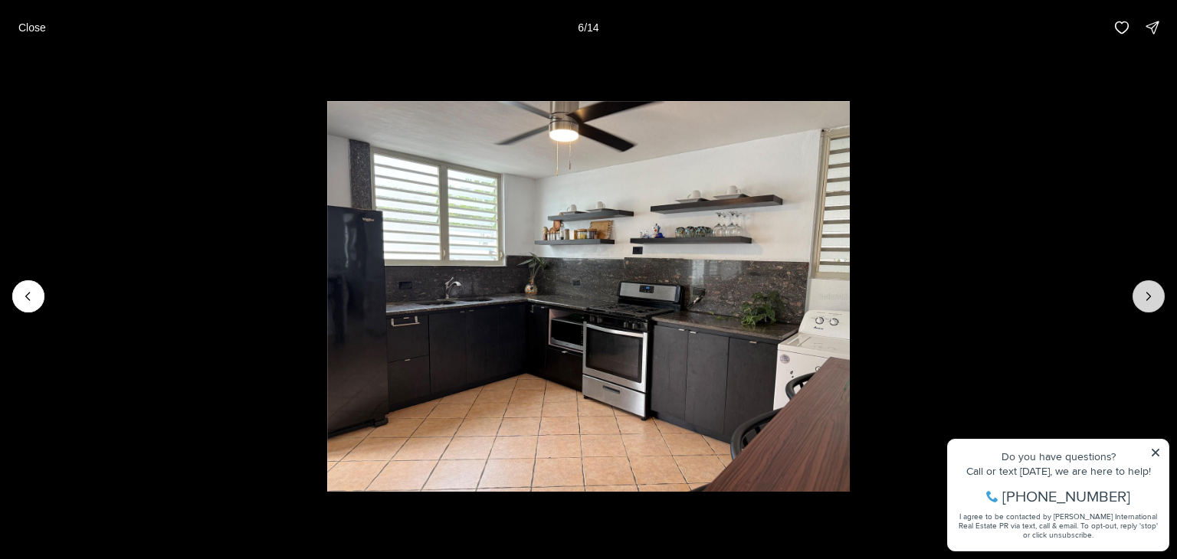
click at [1156, 297] on icon "Next slide" at bounding box center [1148, 296] width 15 height 15
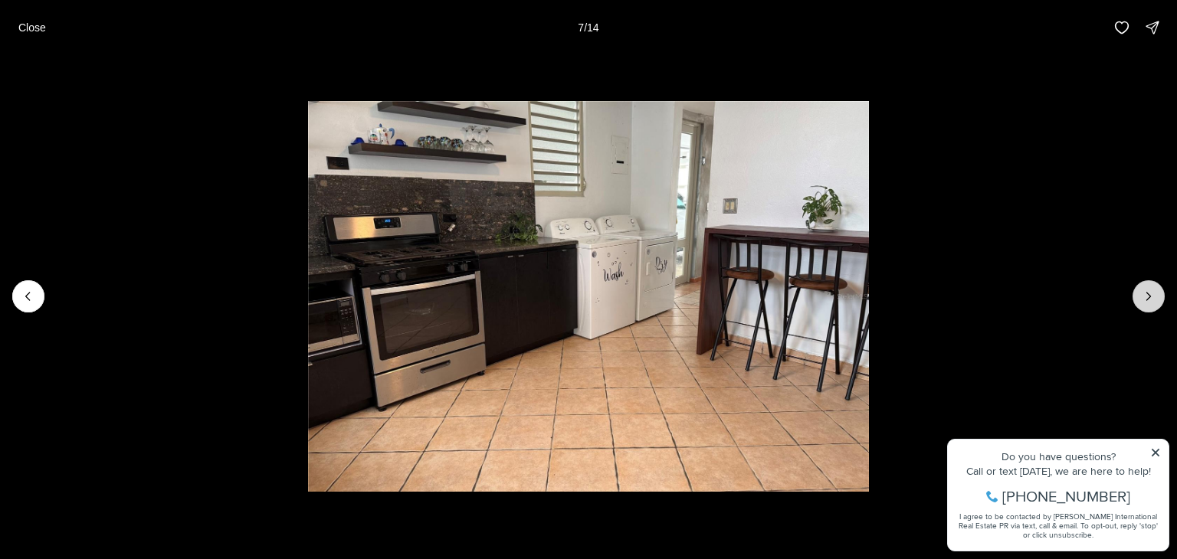
click at [1156, 297] on icon "Next slide" at bounding box center [1148, 296] width 15 height 15
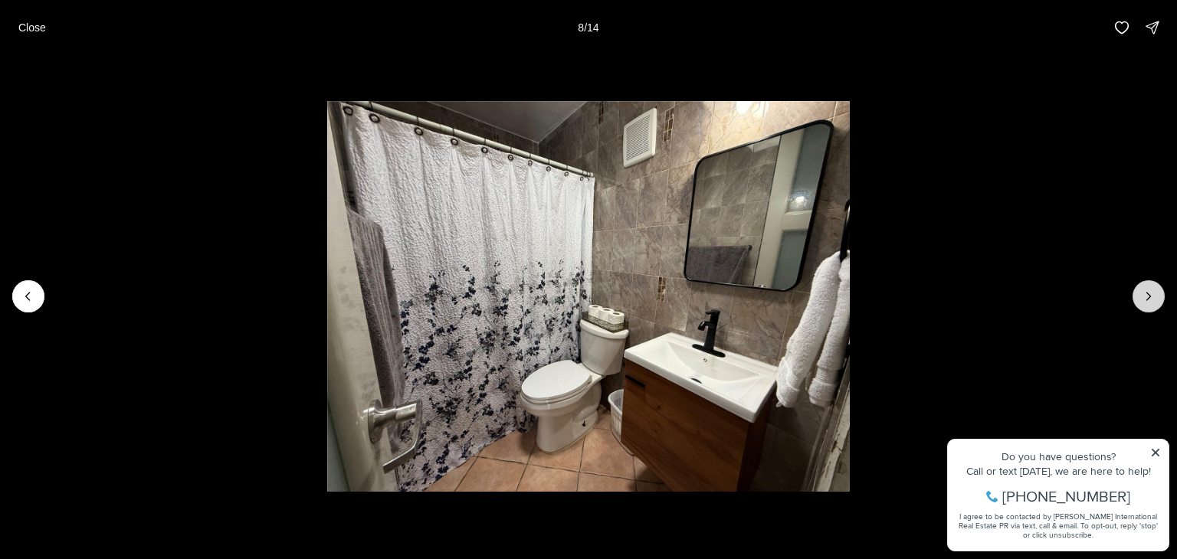
click at [1156, 297] on icon "Next slide" at bounding box center [1148, 296] width 15 height 15
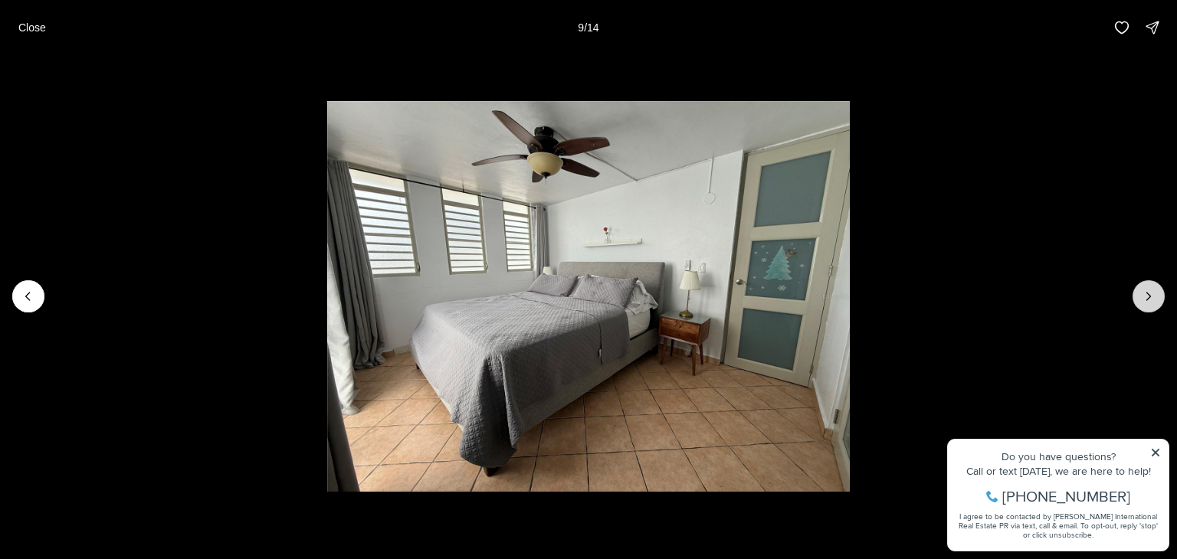
click at [1156, 297] on icon "Next slide" at bounding box center [1148, 296] width 15 height 15
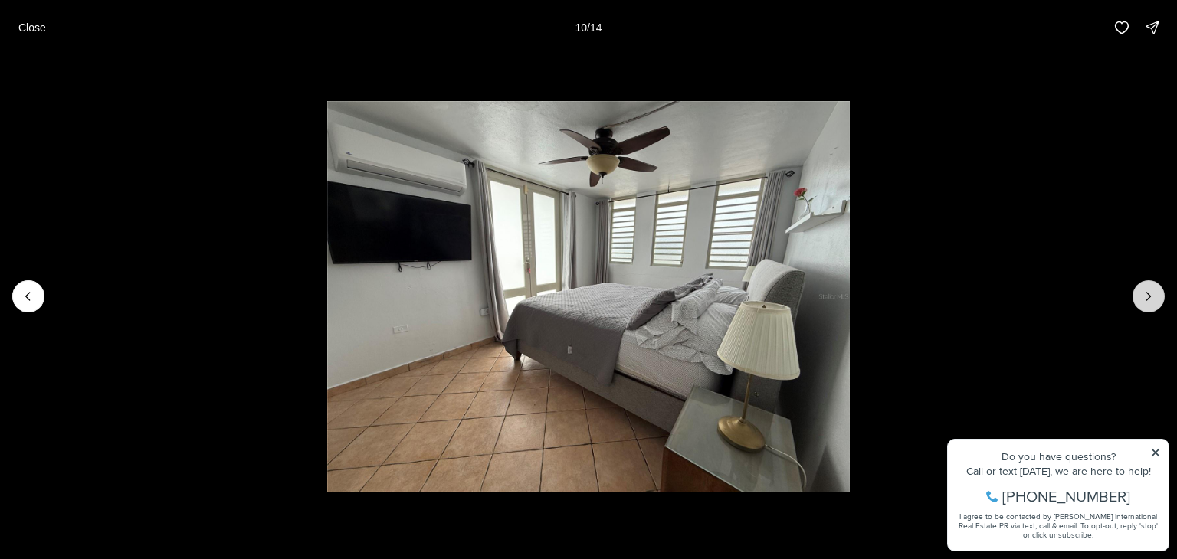
click at [1156, 297] on icon "Next slide" at bounding box center [1148, 296] width 15 height 15
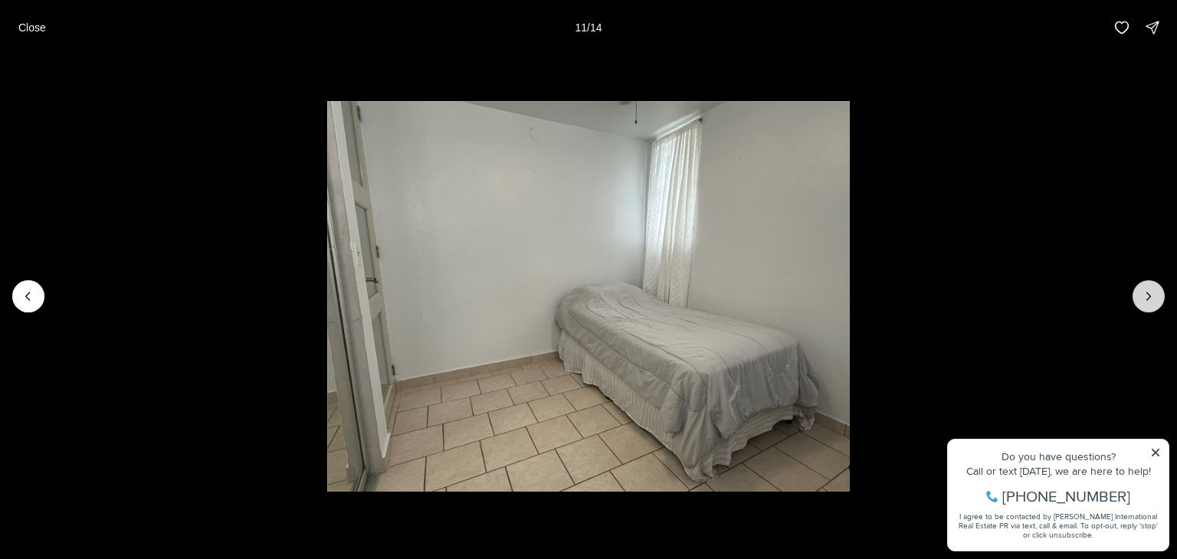
click at [1156, 297] on icon "Next slide" at bounding box center [1148, 296] width 15 height 15
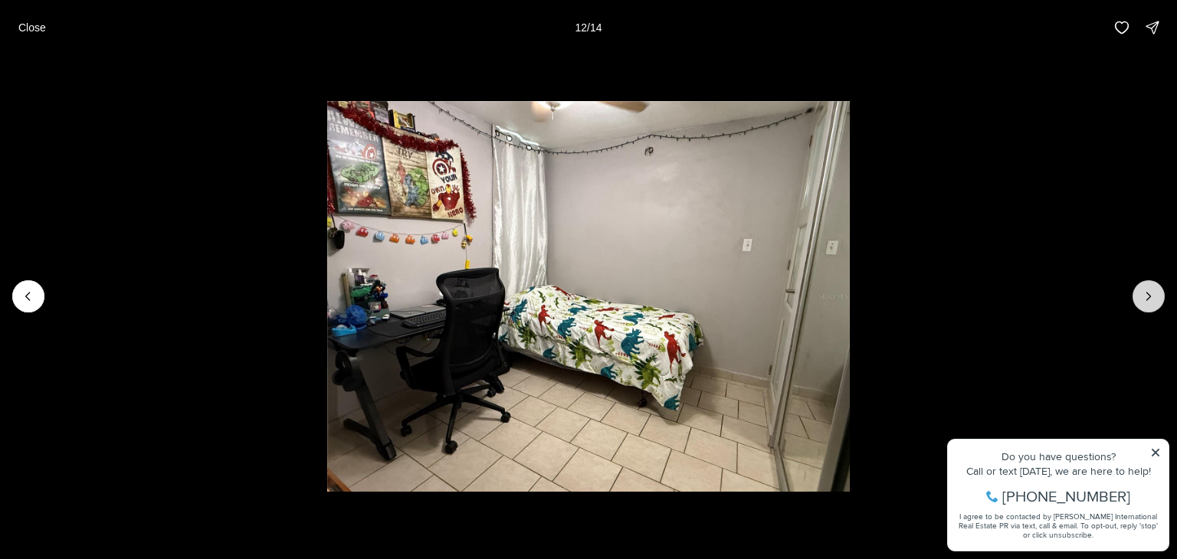
click at [1156, 297] on icon "Next slide" at bounding box center [1148, 296] width 15 height 15
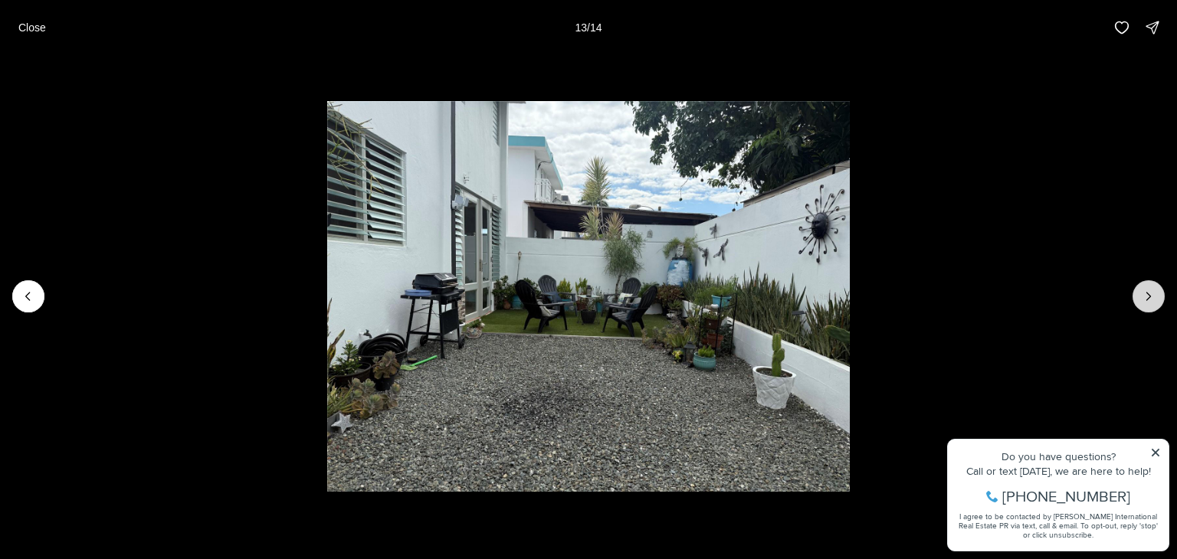
click at [1155, 294] on icon "Next slide" at bounding box center [1148, 296] width 15 height 15
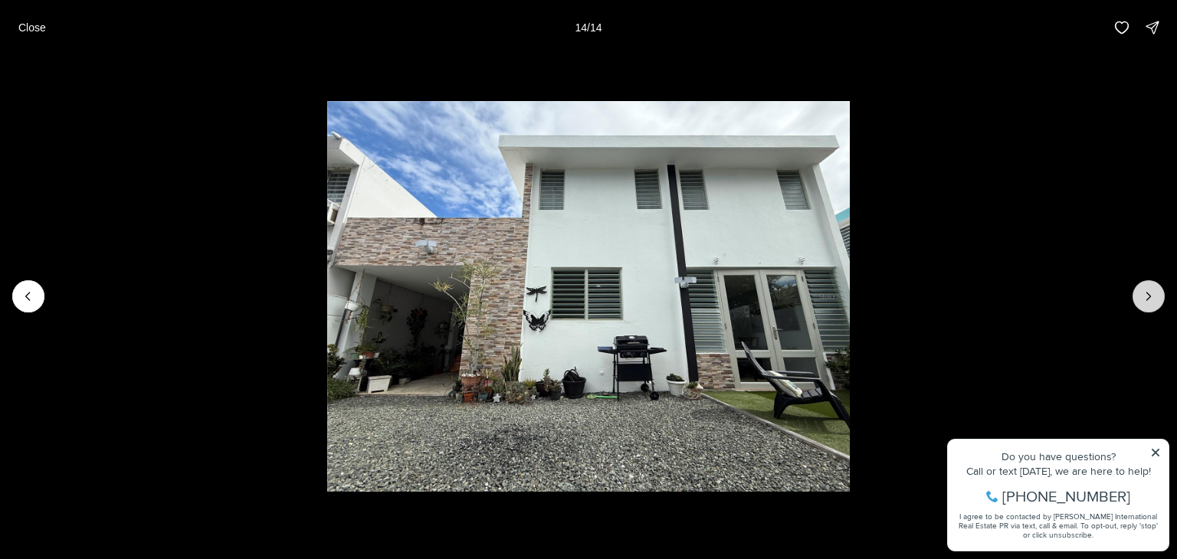
click at [1154, 296] on div at bounding box center [1149, 296] width 32 height 32
click at [1147, 297] on div at bounding box center [1149, 296] width 32 height 32
click at [31, 307] on button "Previous slide" at bounding box center [28, 296] width 32 height 32
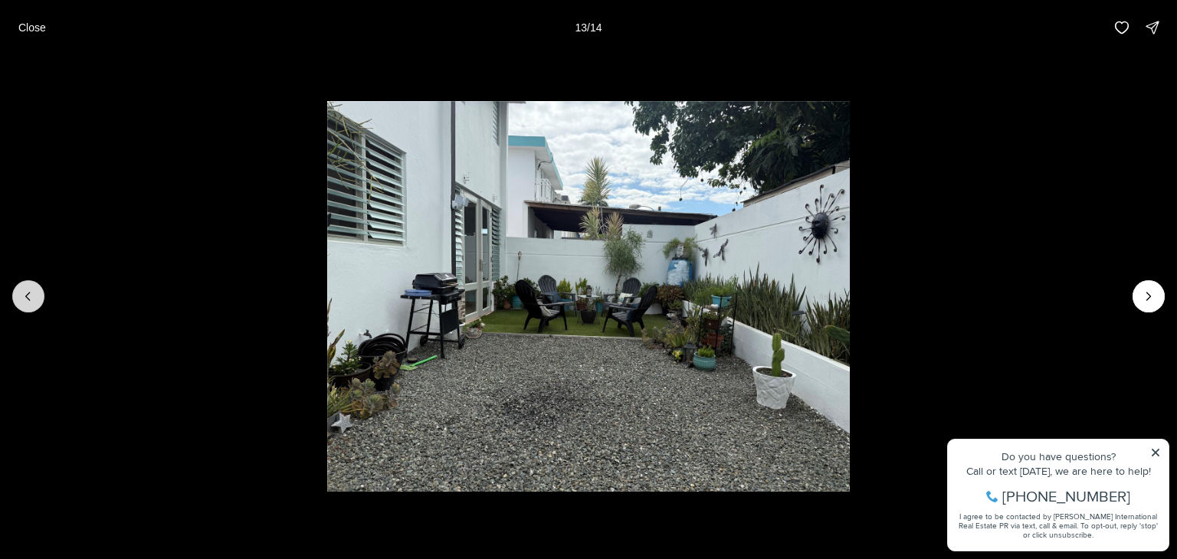
click at [33, 305] on button "Previous slide" at bounding box center [28, 296] width 32 height 32
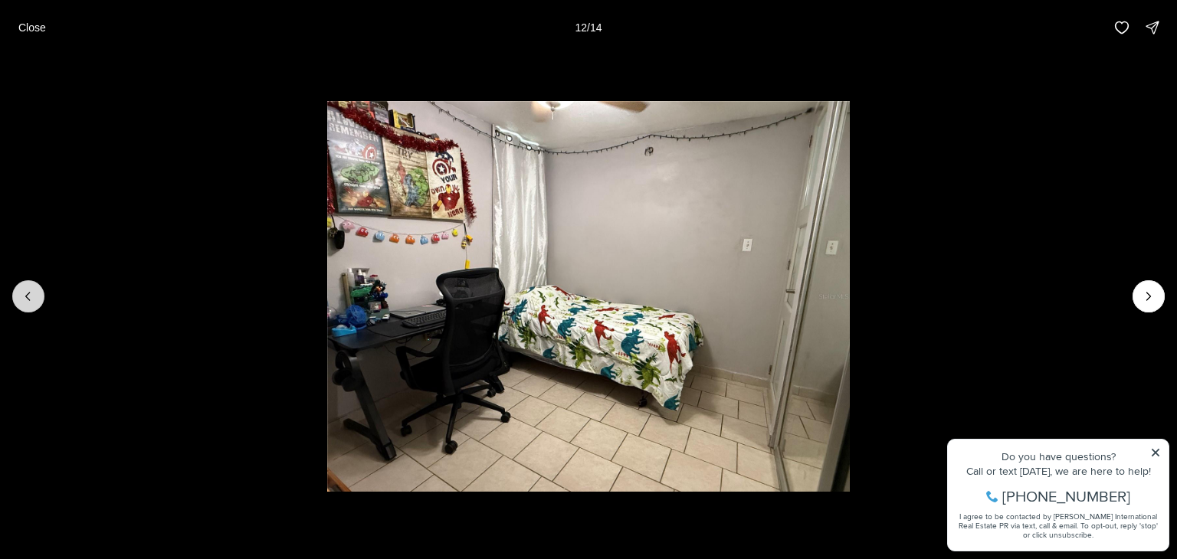
click at [37, 302] on button "Previous slide" at bounding box center [28, 296] width 32 height 32
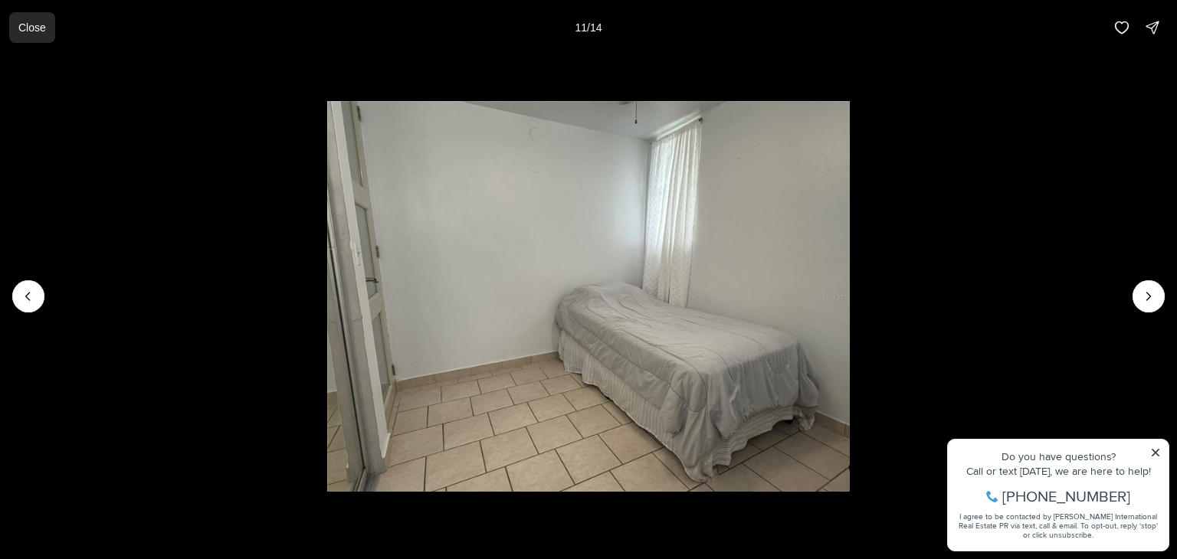
click at [34, 25] on p "Close" at bounding box center [32, 27] width 28 height 12
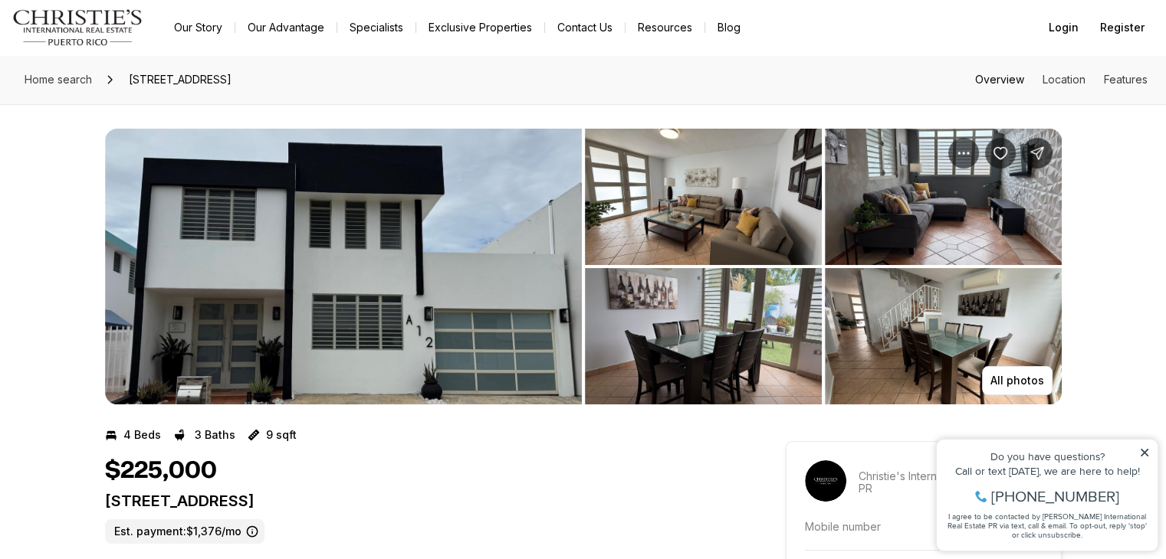
click at [1012, 79] on link "Overview" at bounding box center [999, 79] width 49 height 13
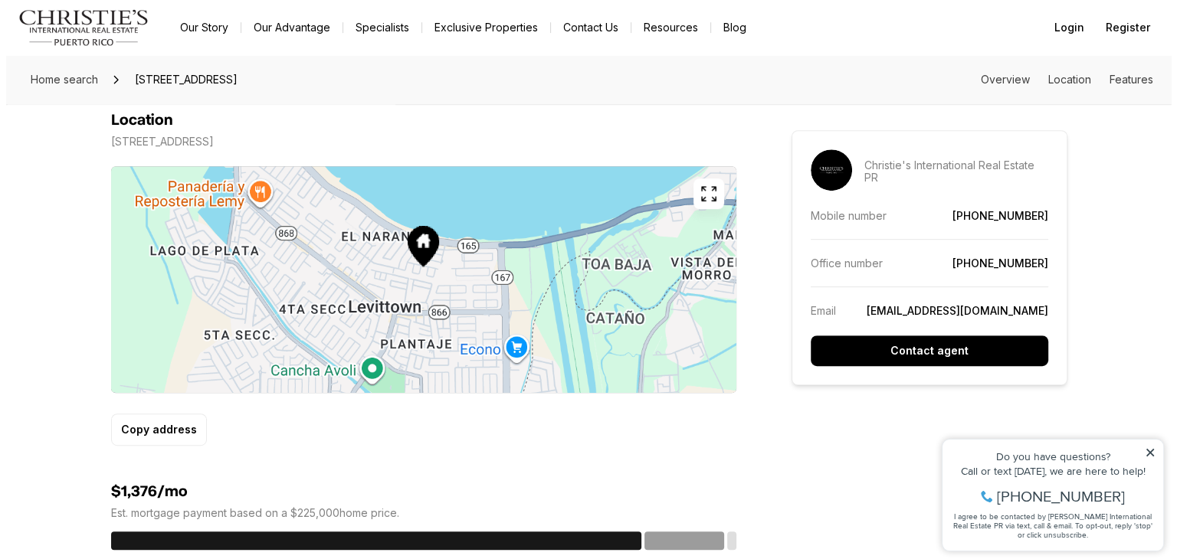
scroll to position [741, 0]
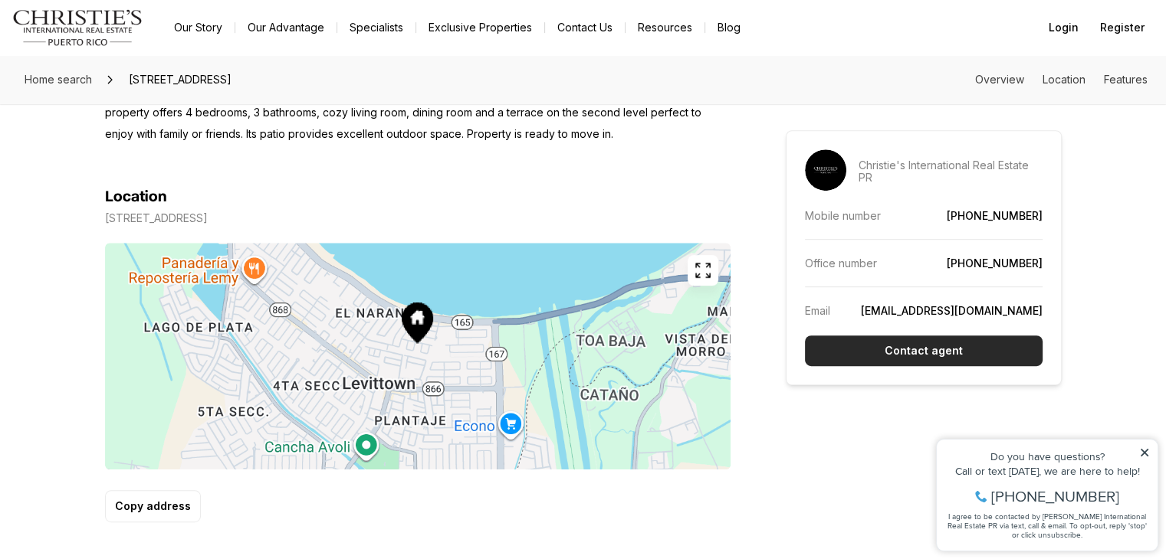
click at [898, 356] on p "Contact agent" at bounding box center [923, 351] width 78 height 12
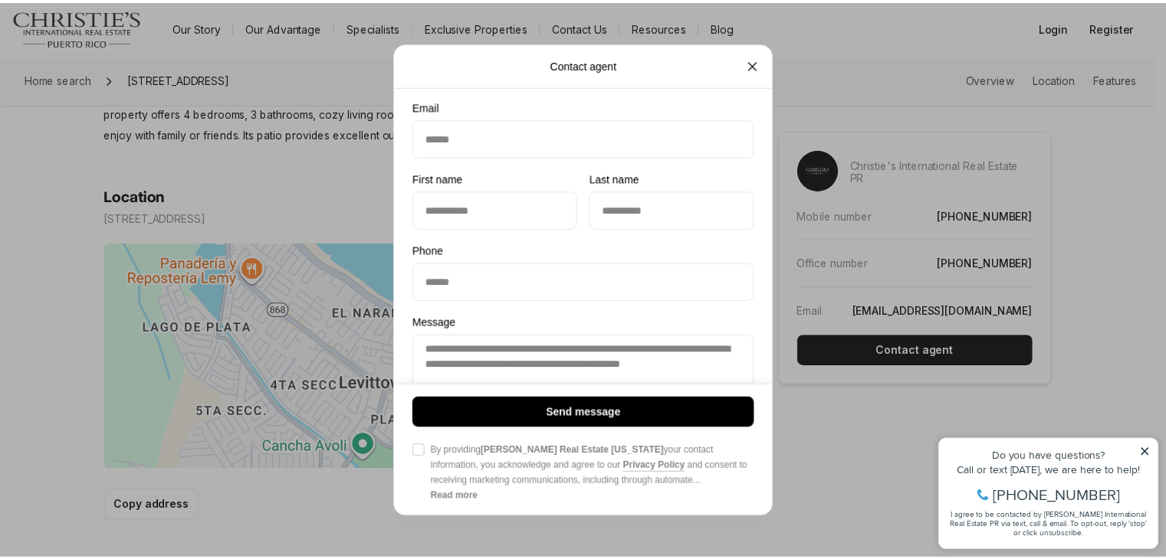
scroll to position [130, 0]
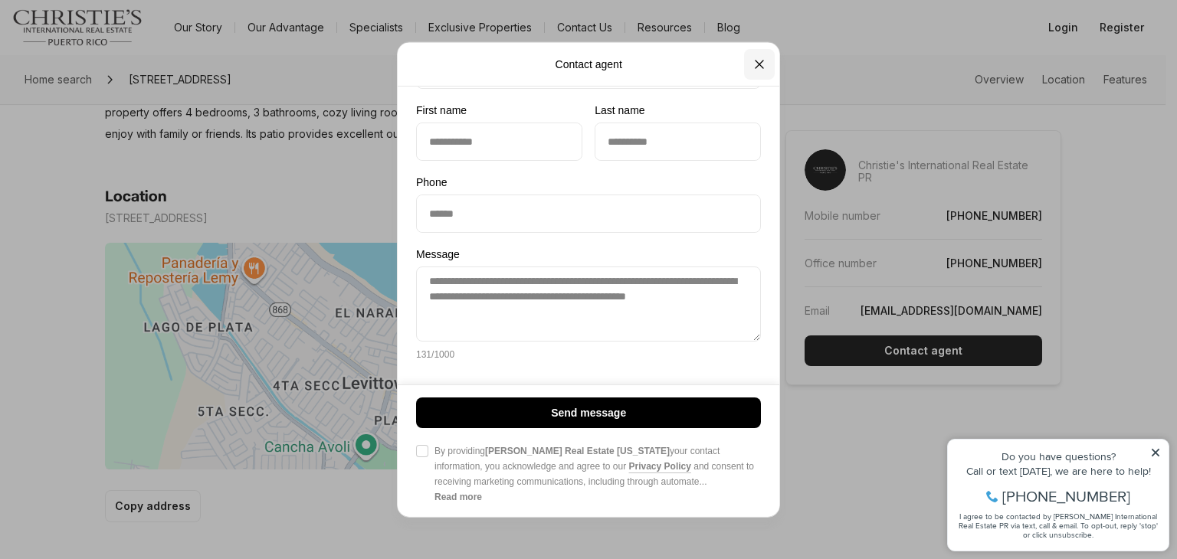
click at [760, 64] on icon "Close" at bounding box center [759, 64] width 15 height 15
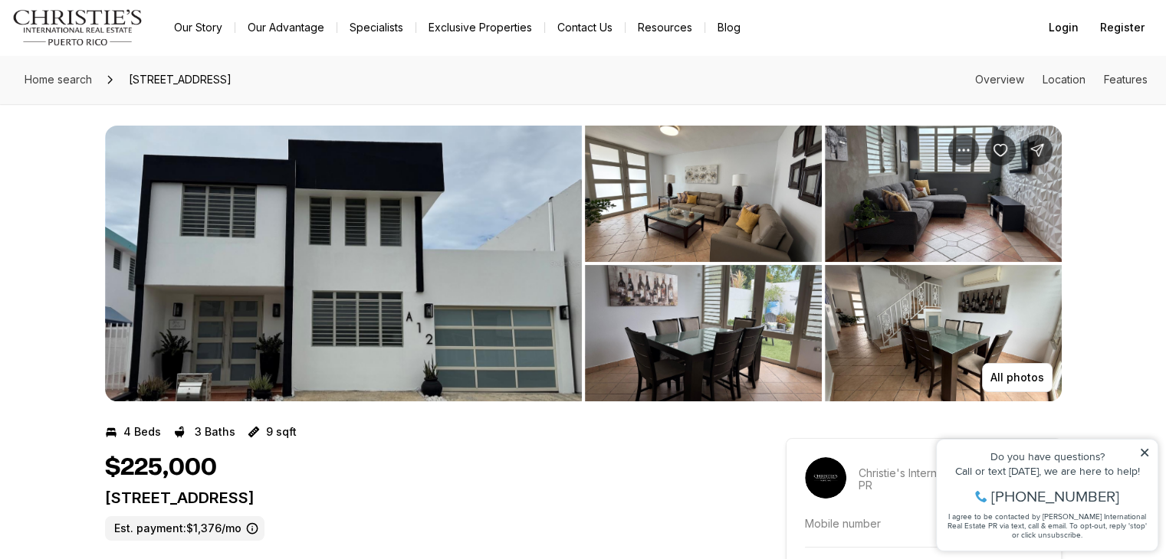
scroll to position [0, 0]
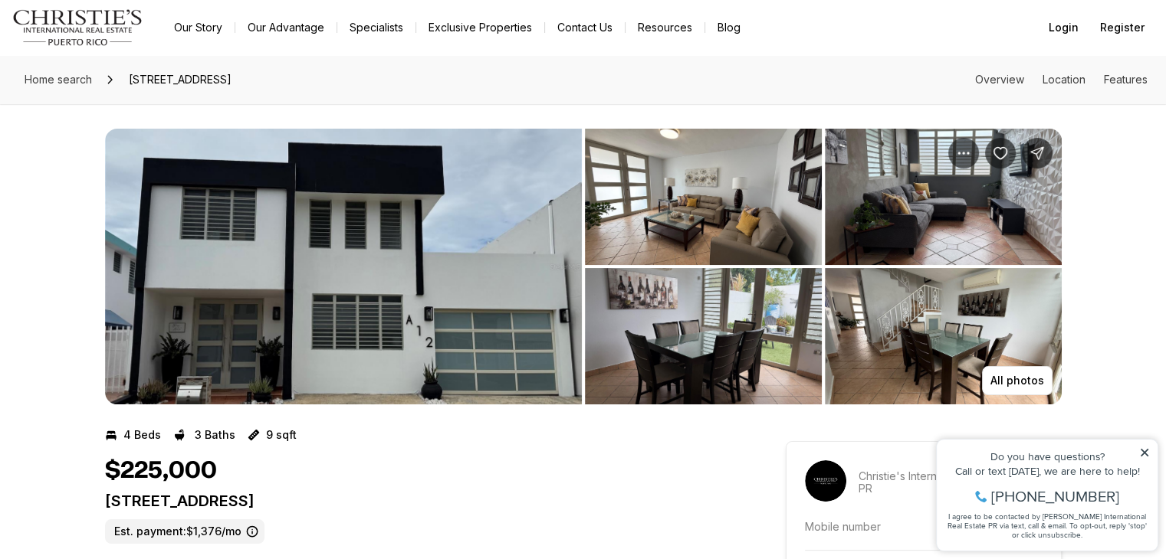
click at [290, 313] on img "View image gallery" at bounding box center [343, 267] width 477 height 276
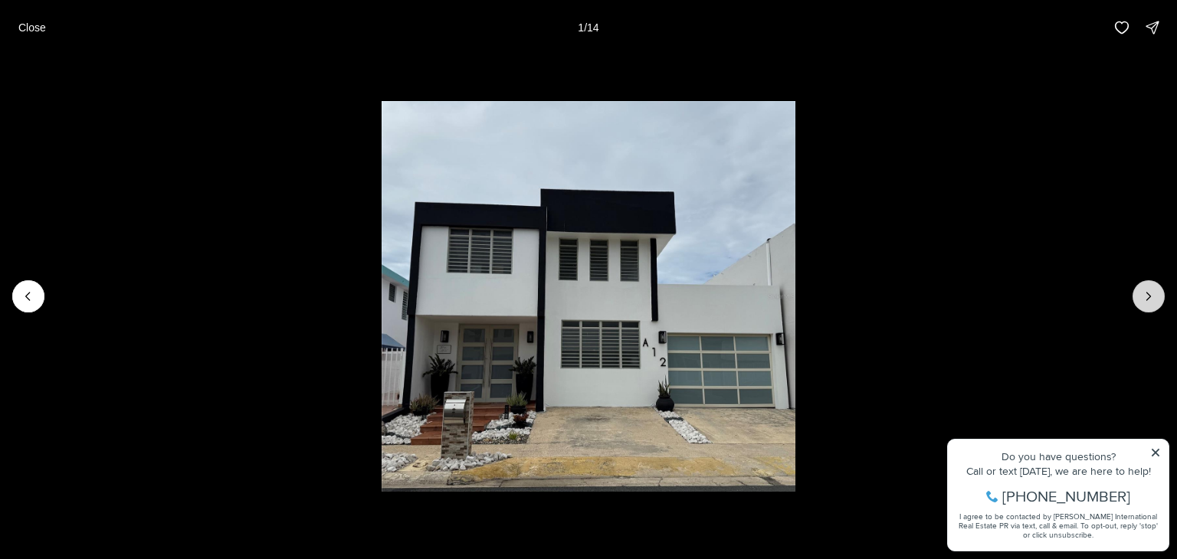
click at [1147, 301] on icon "Next slide" at bounding box center [1148, 296] width 15 height 15
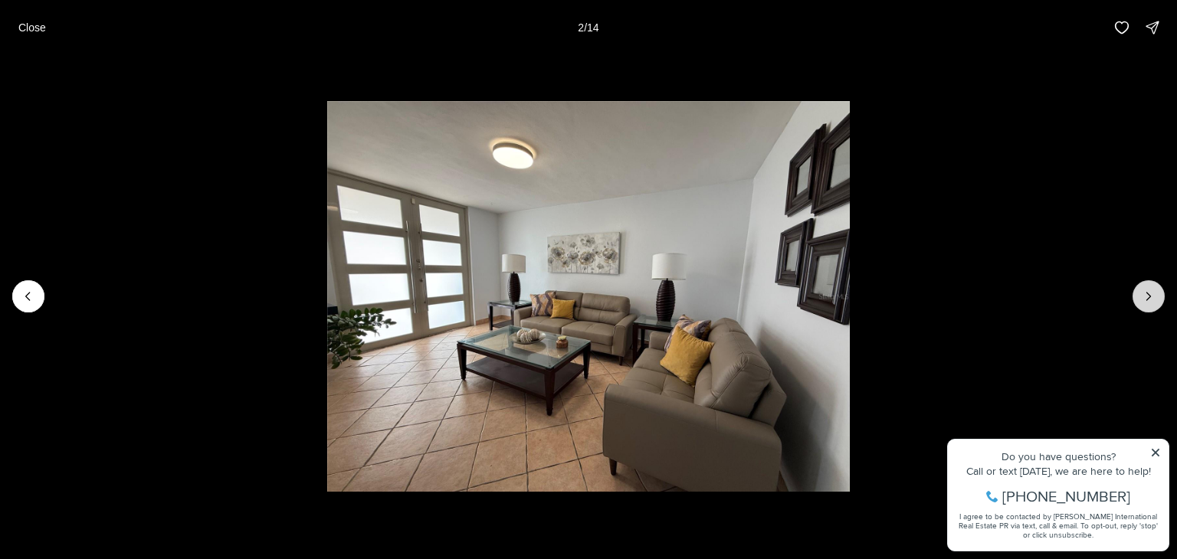
click at [1147, 301] on icon "Next slide" at bounding box center [1148, 296] width 15 height 15
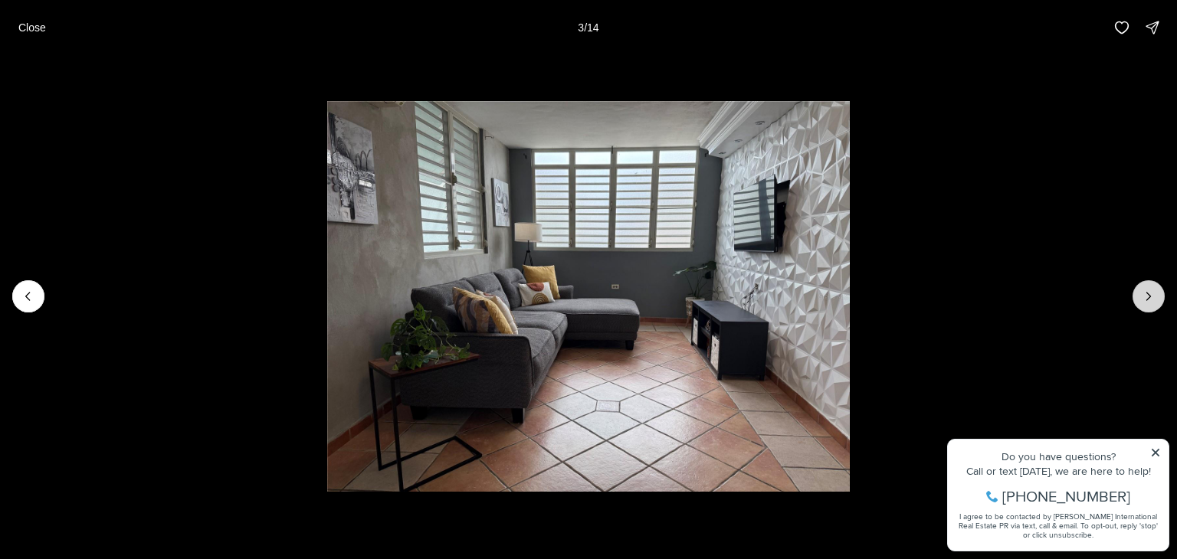
click at [1147, 301] on icon "Next slide" at bounding box center [1148, 296] width 15 height 15
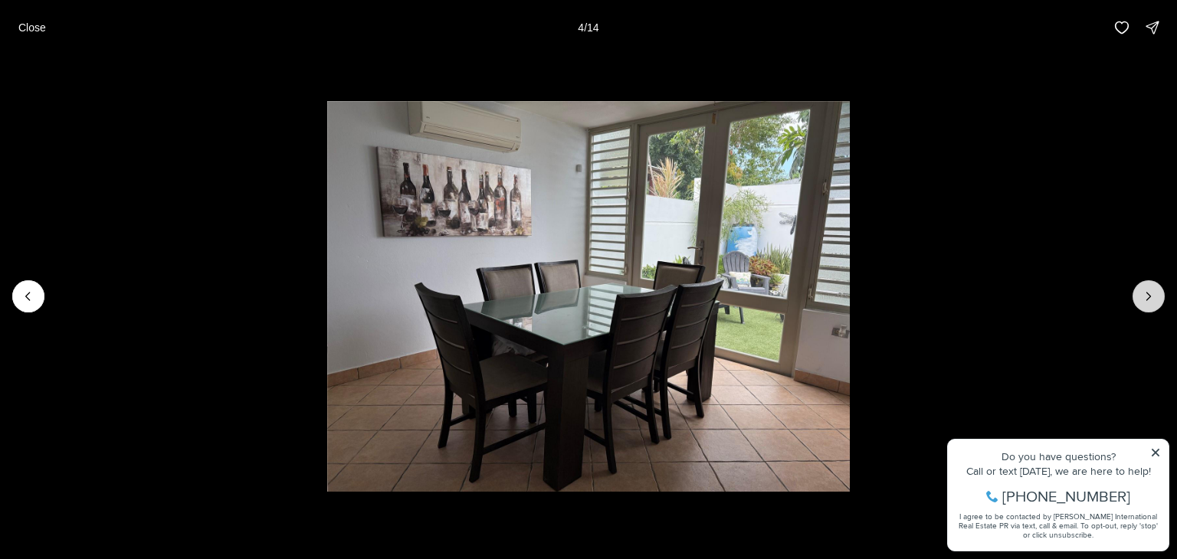
click at [1147, 301] on icon "Next slide" at bounding box center [1148, 296] width 15 height 15
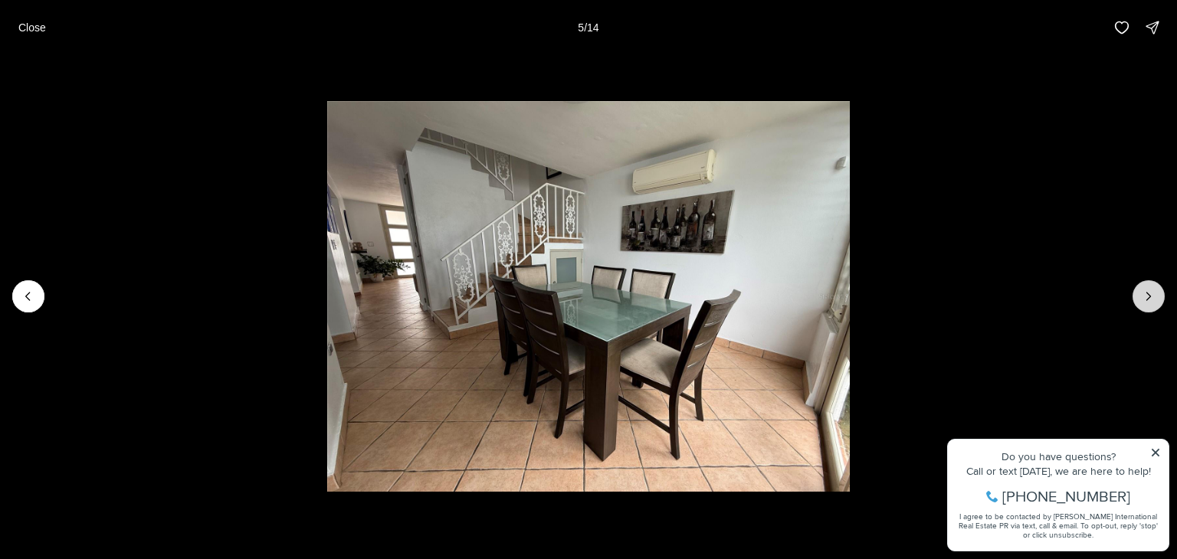
click at [1147, 301] on icon "Next slide" at bounding box center [1148, 296] width 15 height 15
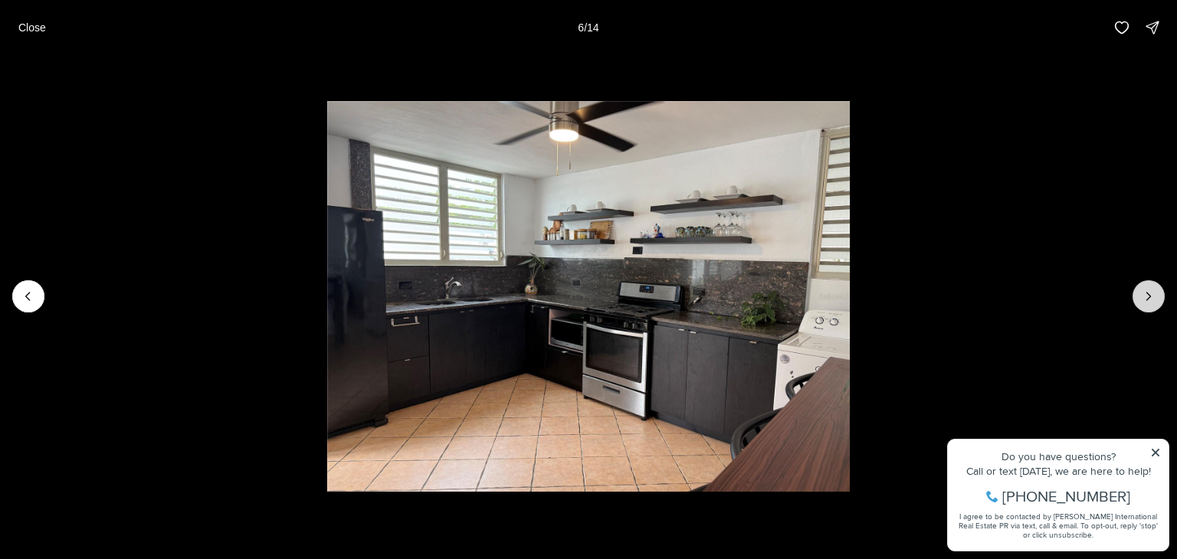
click at [1144, 301] on icon "Next slide" at bounding box center [1148, 296] width 15 height 15
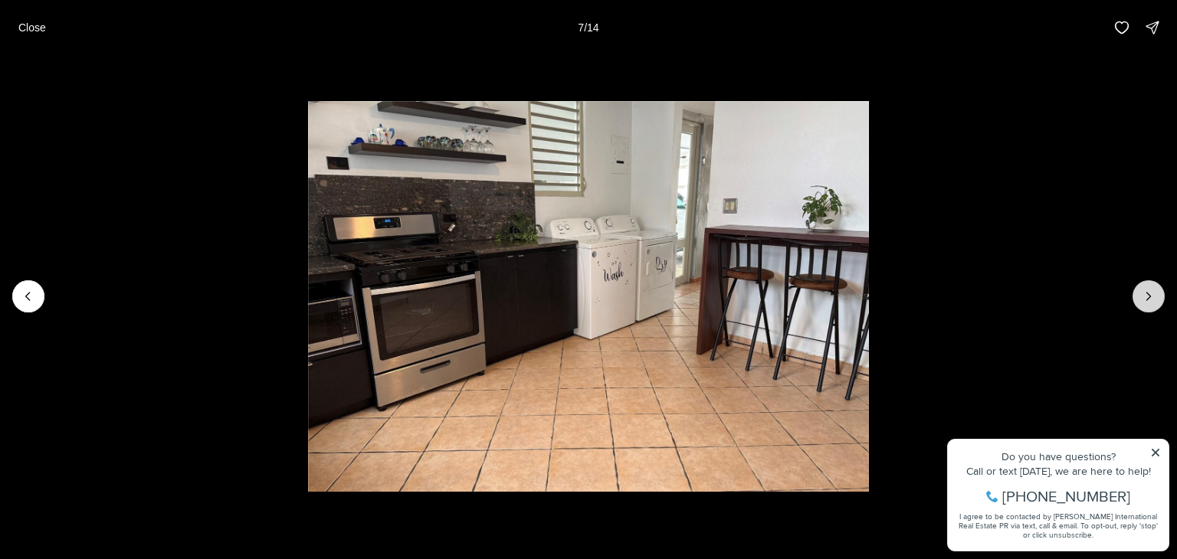
click at [1136, 294] on button "Next slide" at bounding box center [1149, 296] width 32 height 32
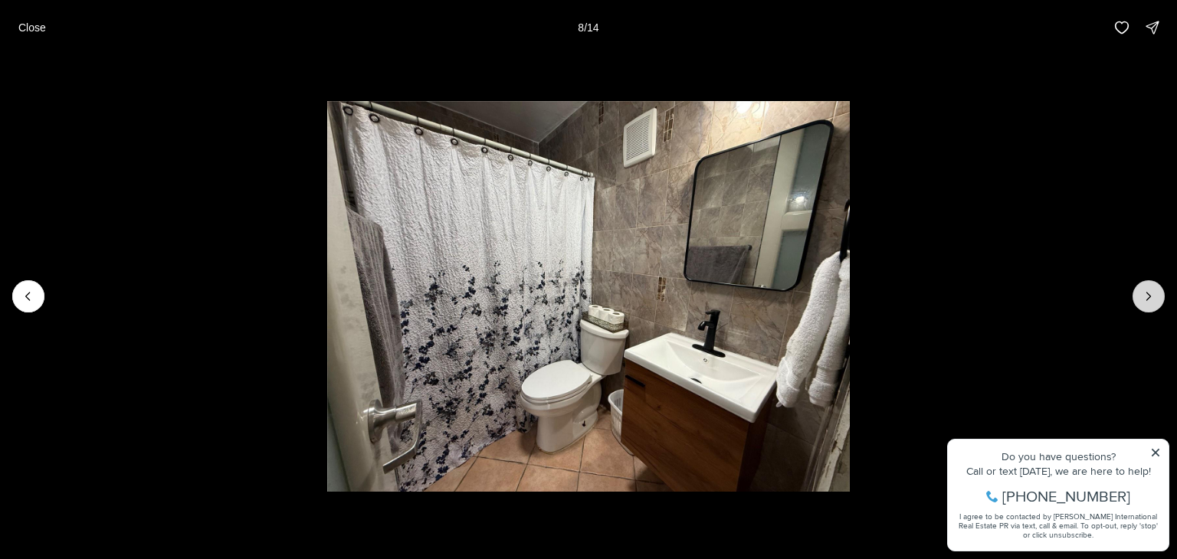
click at [1136, 294] on button "Next slide" at bounding box center [1149, 296] width 32 height 32
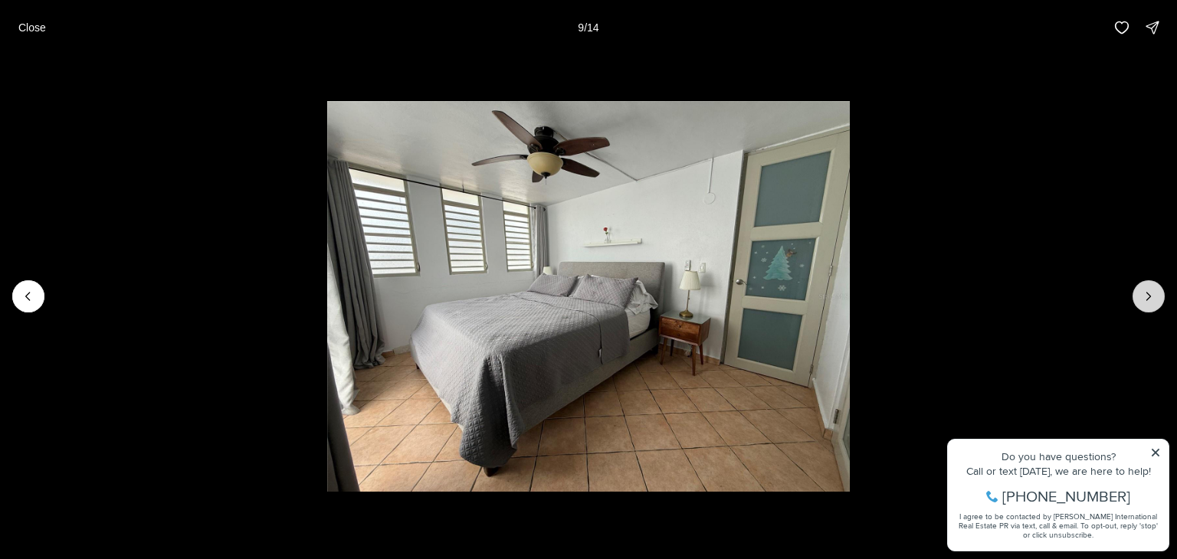
click at [1136, 294] on button "Next slide" at bounding box center [1149, 296] width 32 height 32
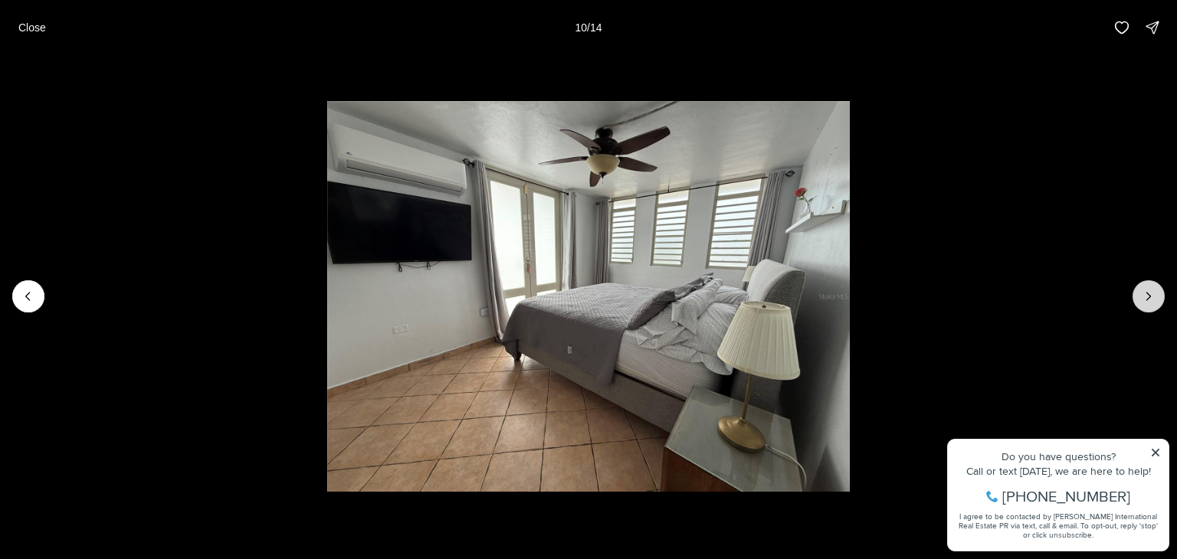
click at [1136, 294] on button "Next slide" at bounding box center [1149, 296] width 32 height 32
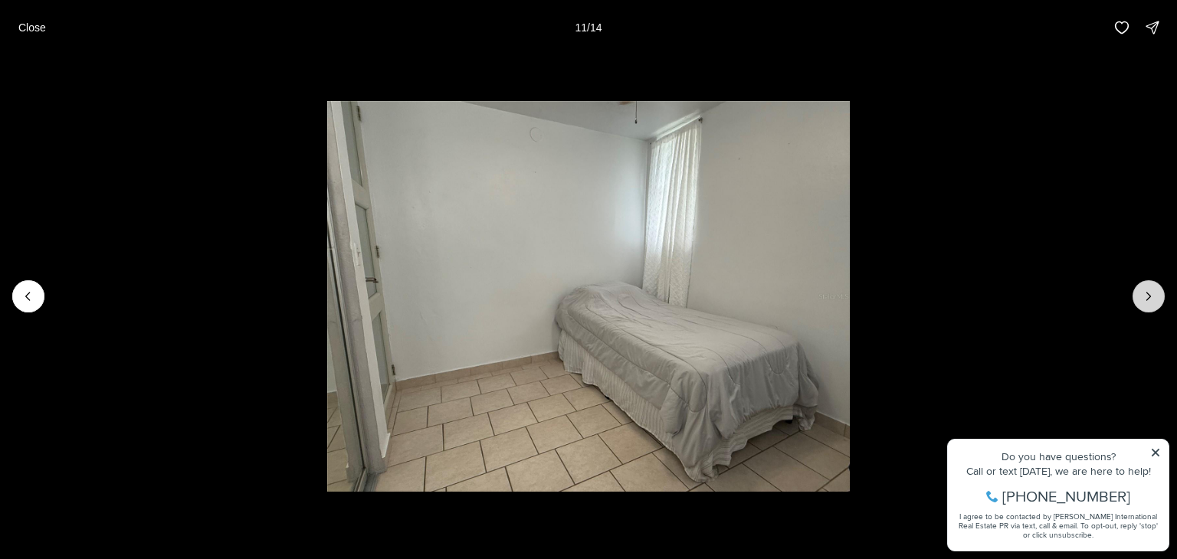
click at [1136, 294] on button "Next slide" at bounding box center [1149, 296] width 32 height 32
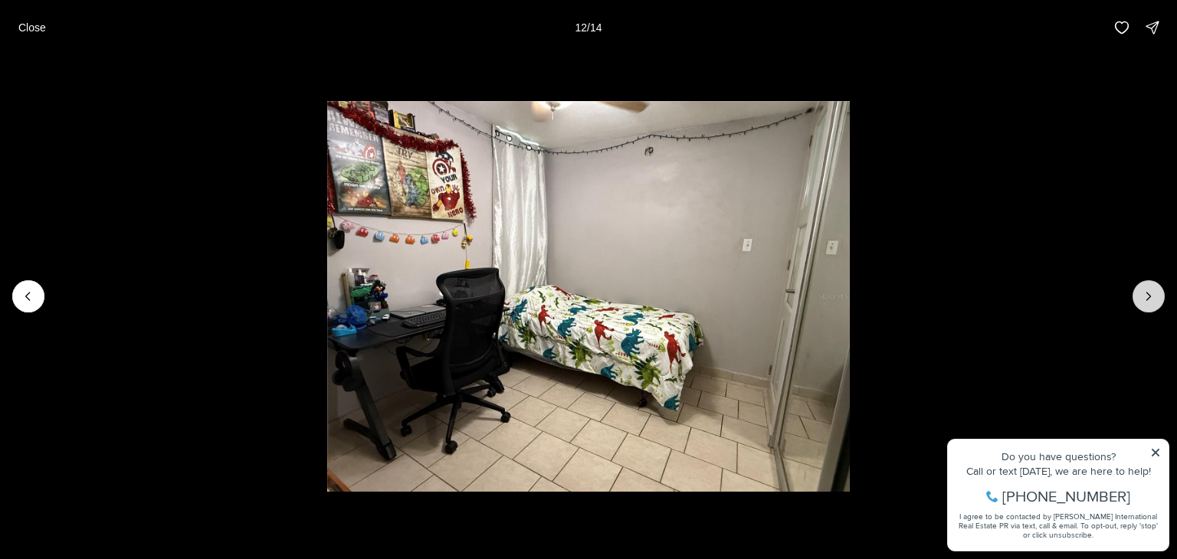
click at [1136, 294] on button "Next slide" at bounding box center [1149, 296] width 32 height 32
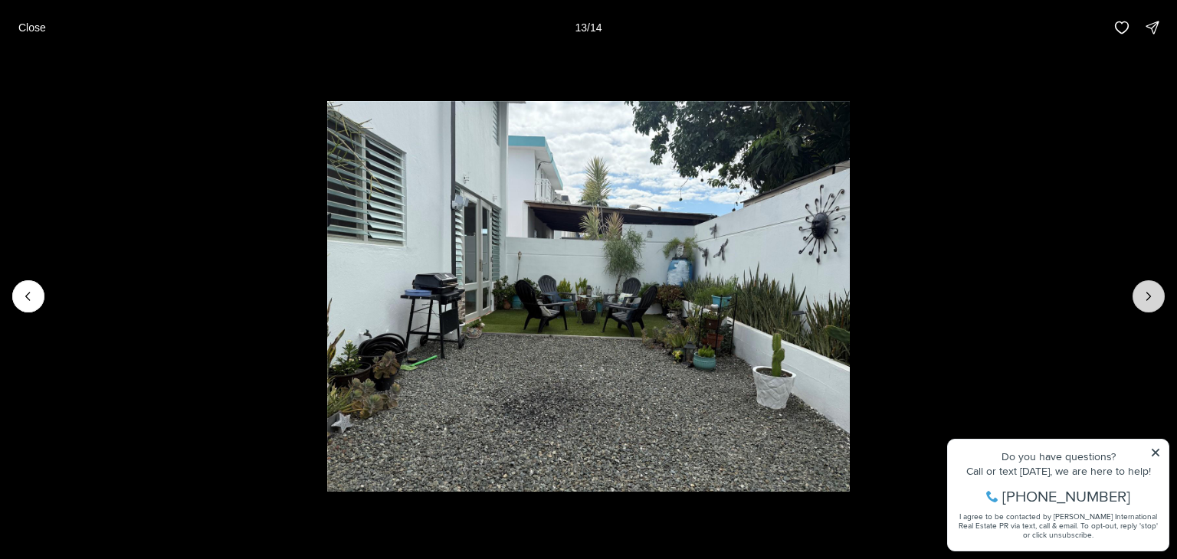
click at [1136, 294] on button "Next slide" at bounding box center [1149, 296] width 32 height 32
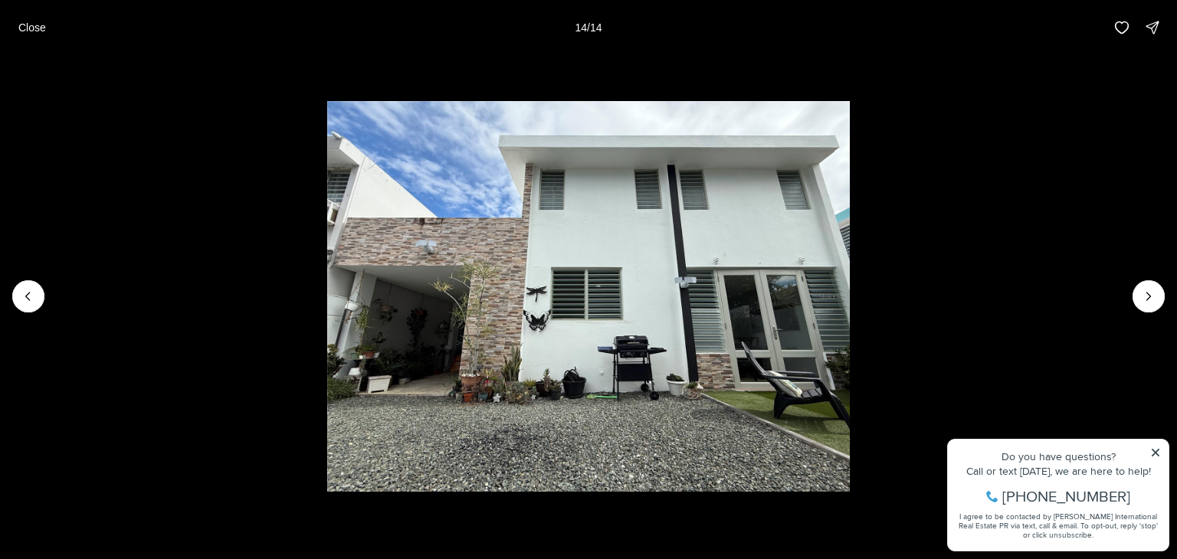
click at [1146, 295] on div at bounding box center [1149, 296] width 32 height 32
click at [34, 36] on button "Close" at bounding box center [32, 27] width 46 height 31
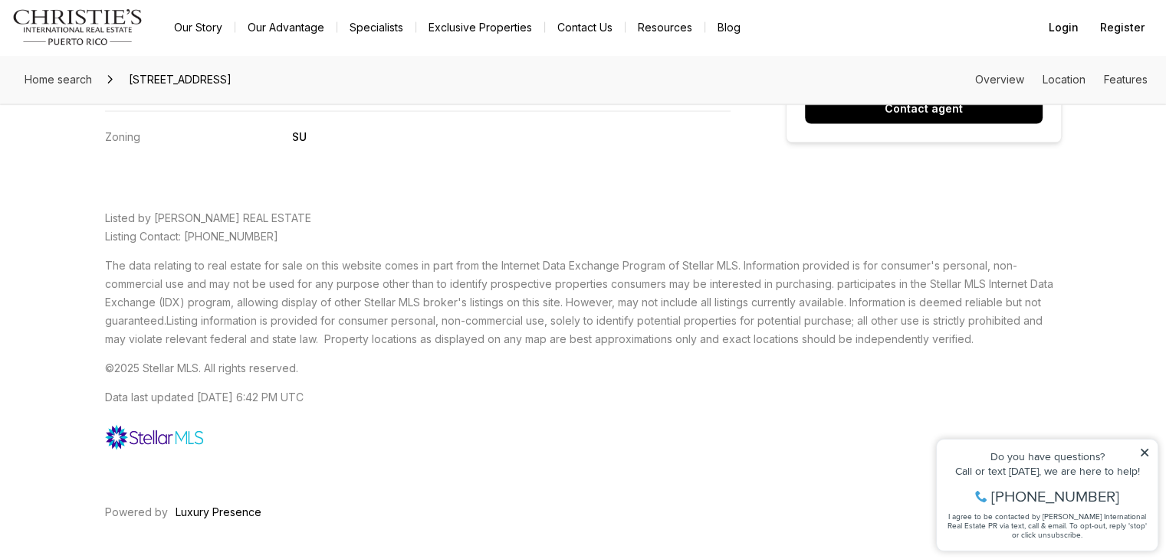
scroll to position [3191, 0]
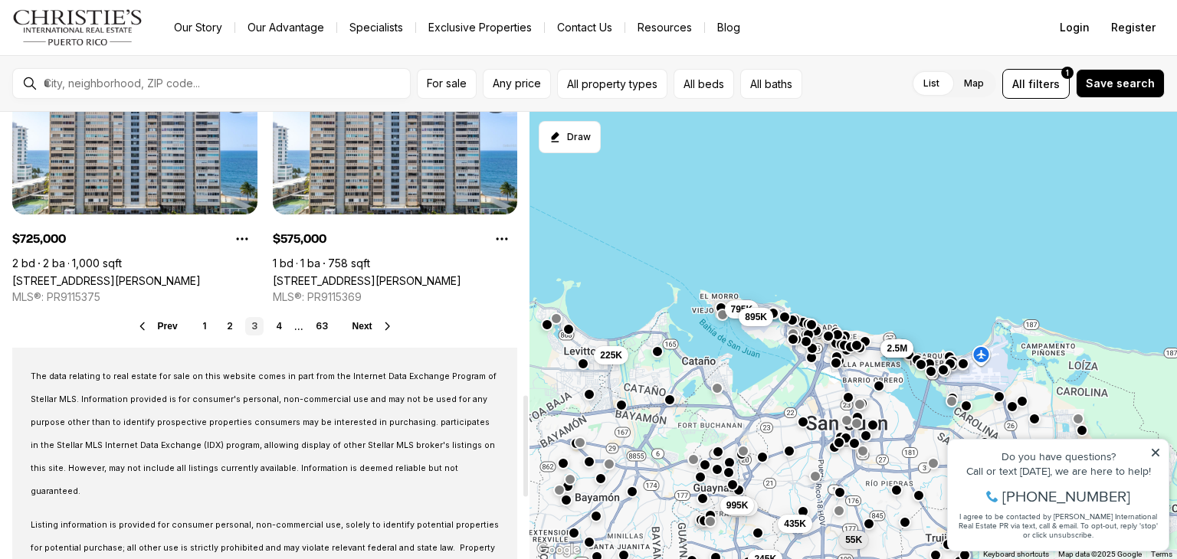
scroll to position [1380, 0]
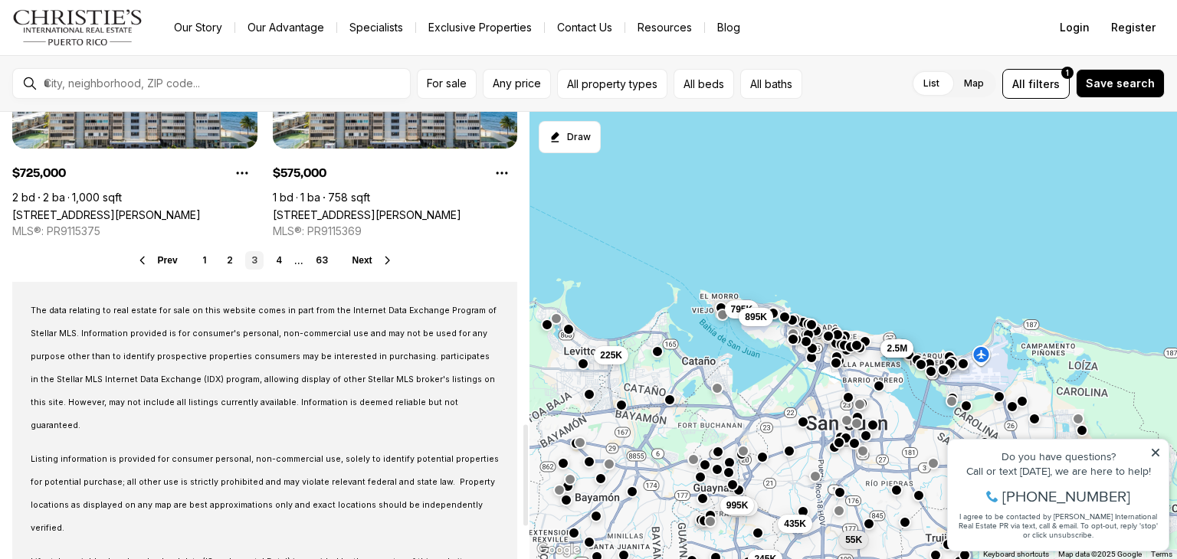
click at [382, 260] on icon at bounding box center [388, 260] width 12 height 12
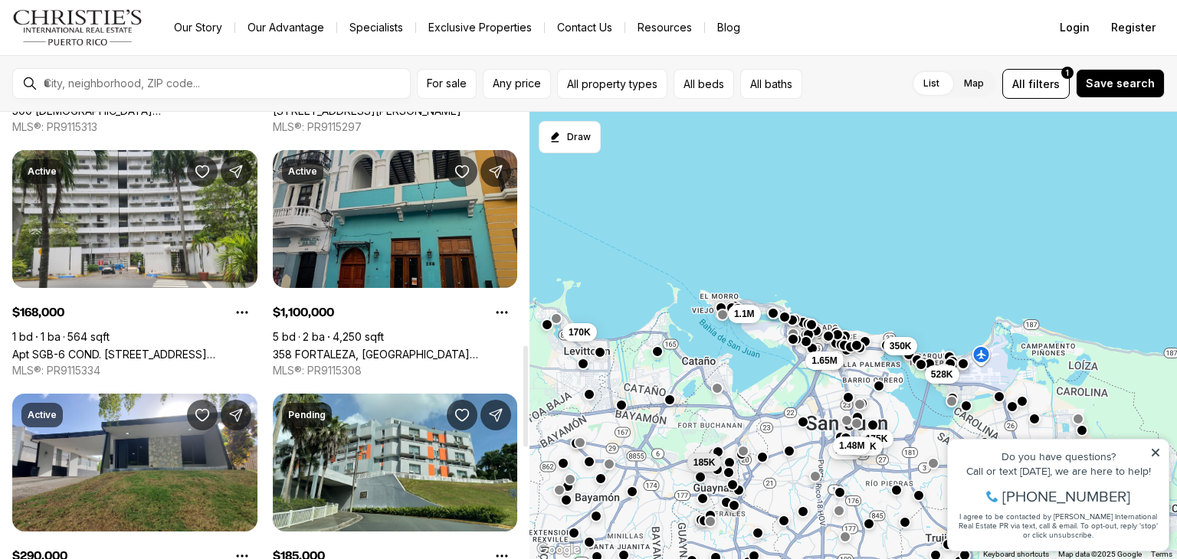
scroll to position [1150, 0]
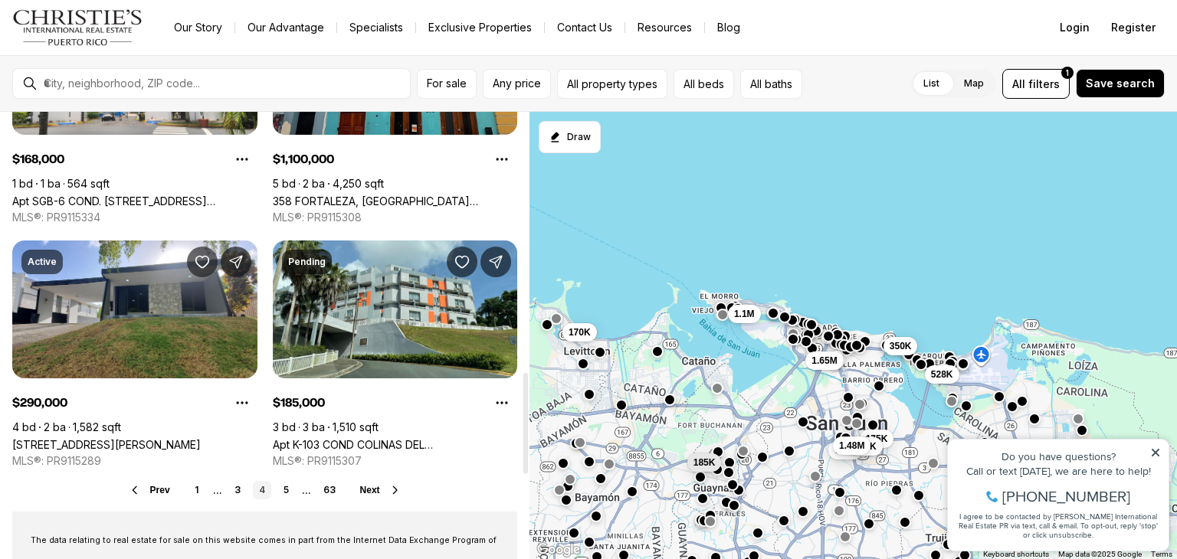
click at [393, 497] on div "Prev 1 ... 3 4 5 ... 63 Next" at bounding box center [264, 490] width 505 height 18
click at [389, 489] on icon at bounding box center [395, 490] width 12 height 12
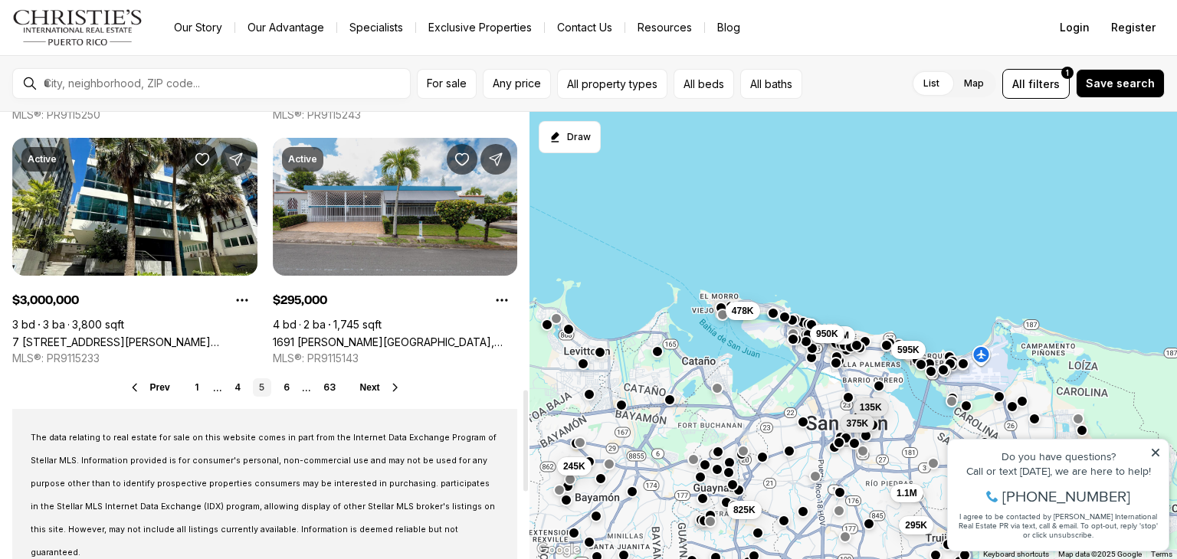
scroll to position [1226, 0]
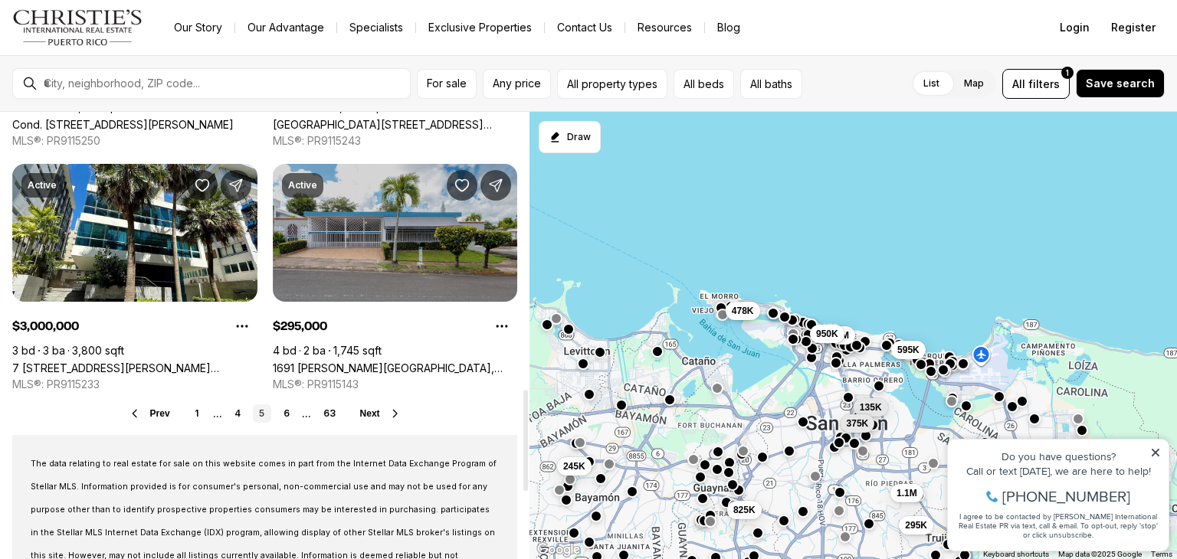
click at [404, 362] on link "1691 [PERSON_NAME][GEOGRAPHIC_DATA], [GEOGRAPHIC_DATA][PERSON_NAME], 00926" at bounding box center [395, 368] width 245 height 13
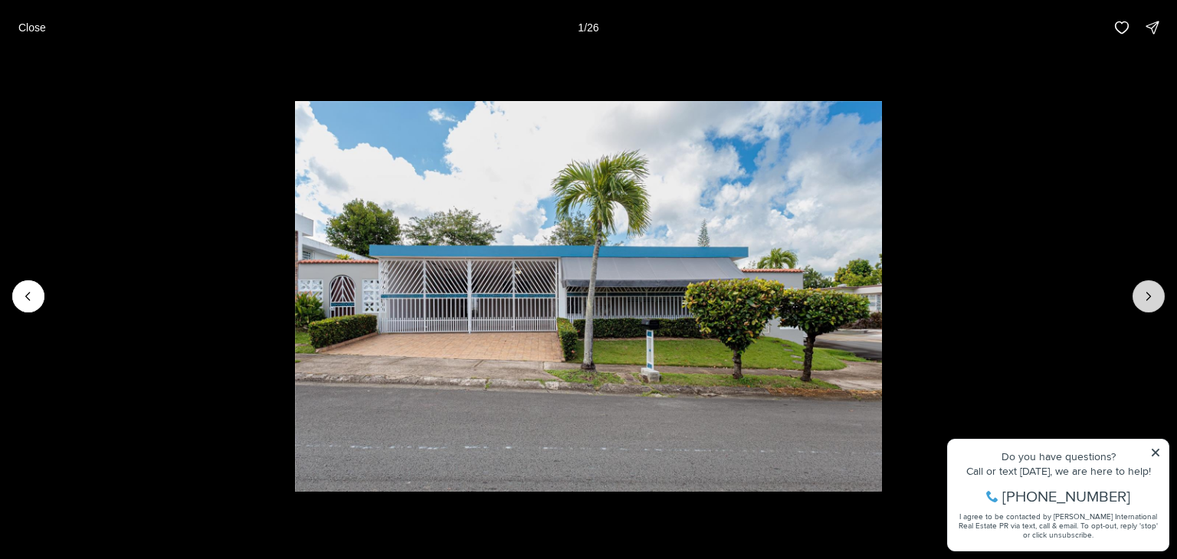
click at [1158, 289] on button "Next slide" at bounding box center [1149, 296] width 32 height 32
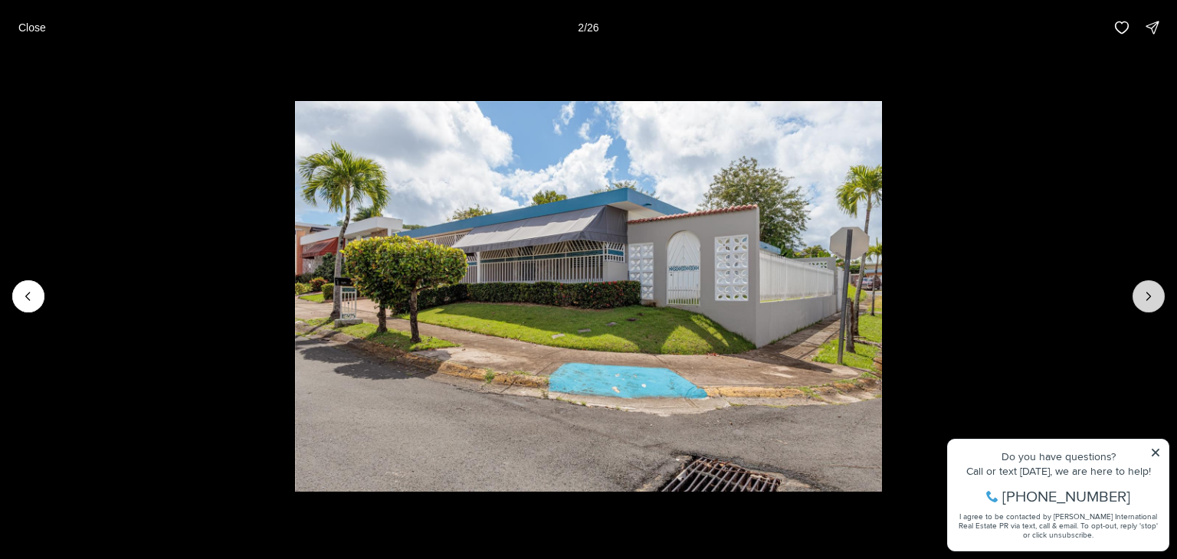
click at [1158, 289] on button "Next slide" at bounding box center [1149, 296] width 32 height 32
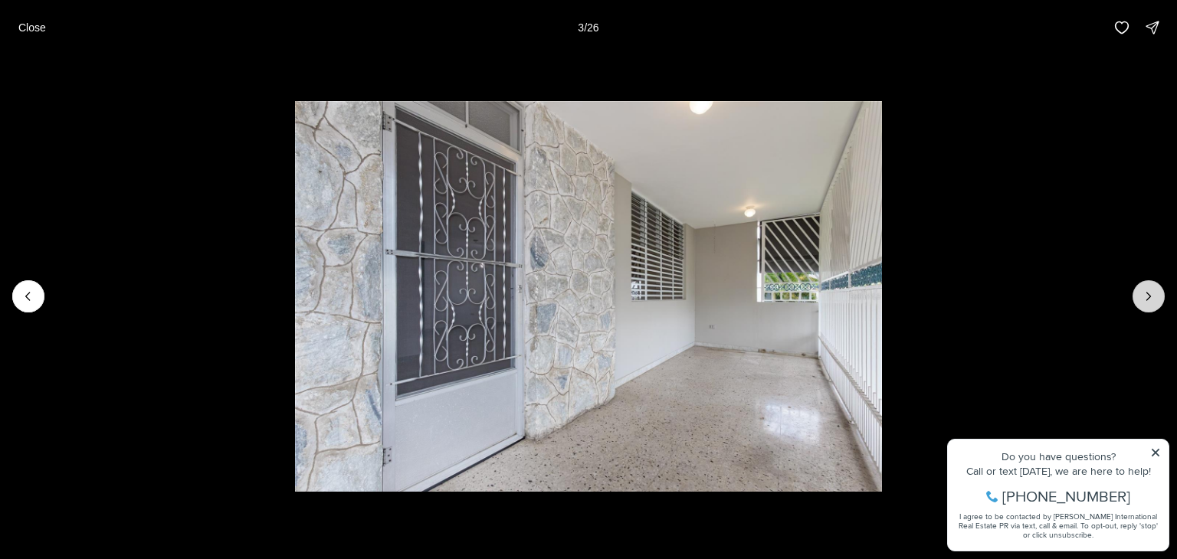
click at [1158, 289] on button "Next slide" at bounding box center [1149, 296] width 32 height 32
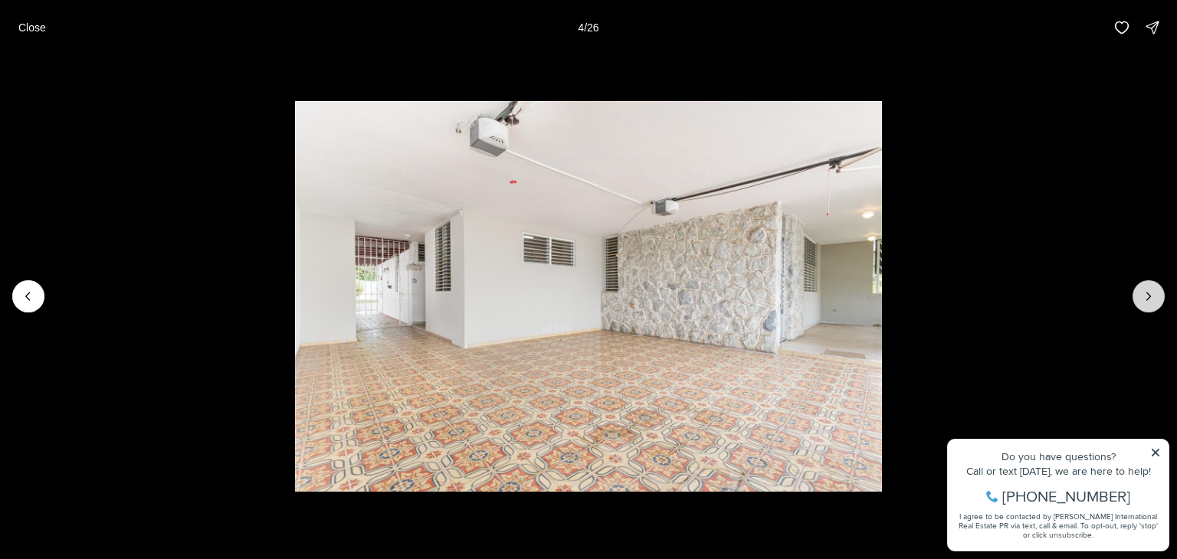
click at [1158, 289] on button "Next slide" at bounding box center [1149, 296] width 32 height 32
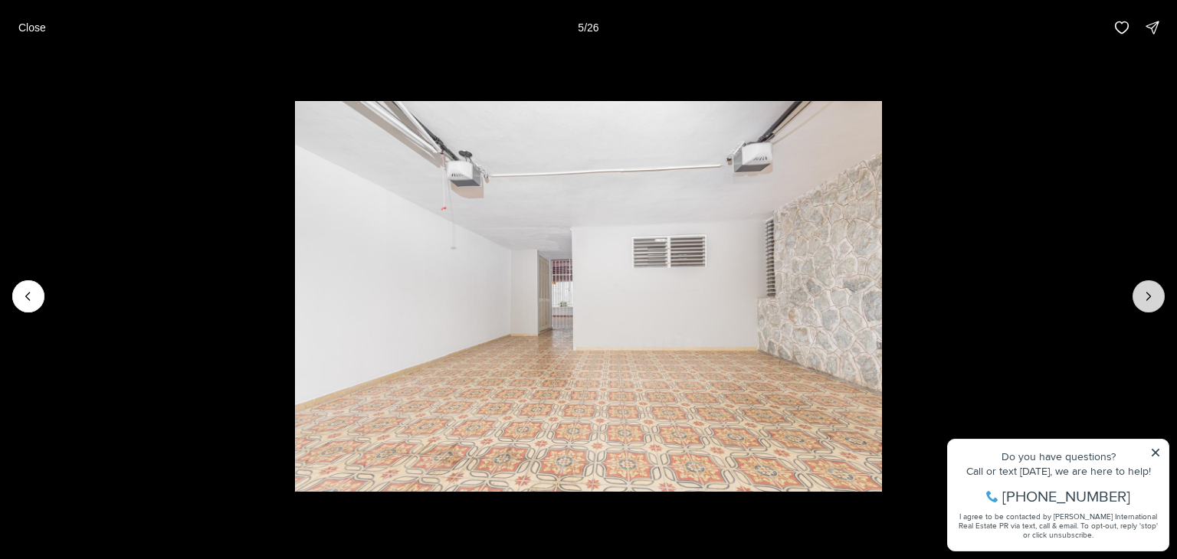
click at [1158, 289] on button "Next slide" at bounding box center [1149, 296] width 32 height 32
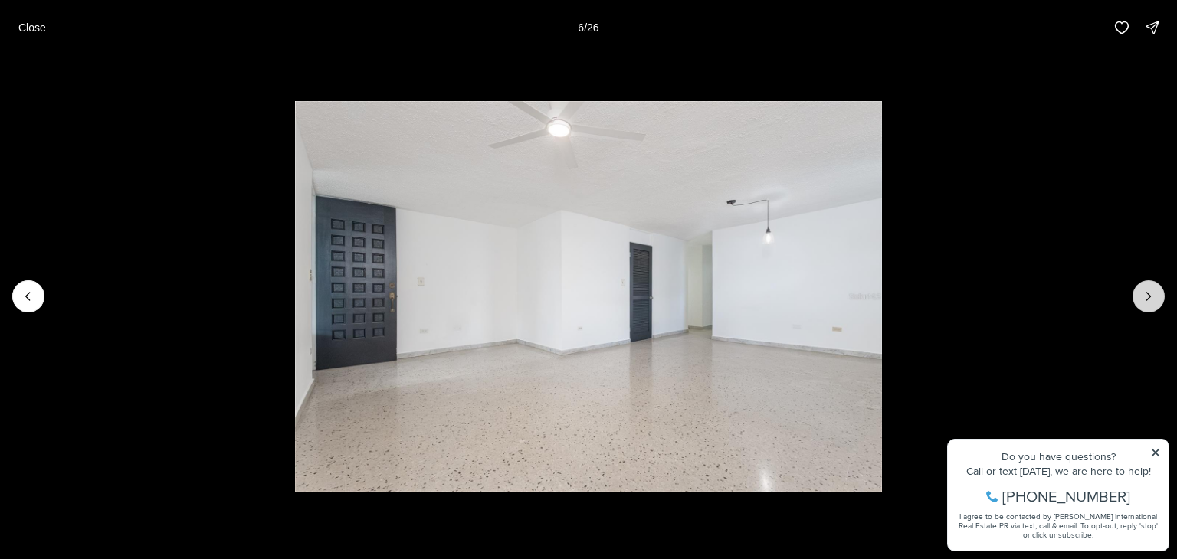
click at [1158, 289] on button "Next slide" at bounding box center [1149, 296] width 32 height 32
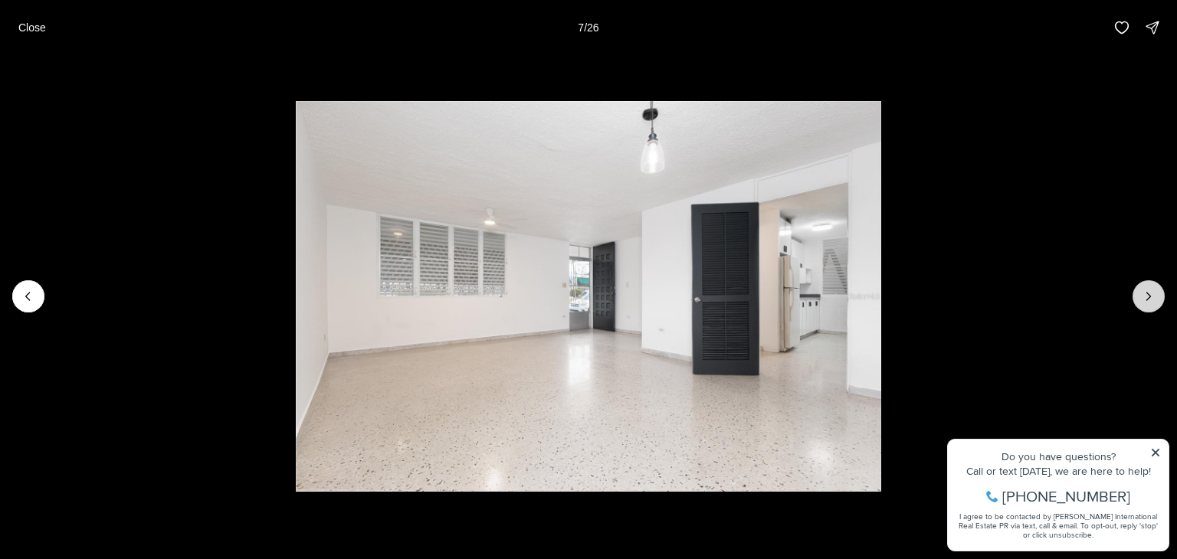
click at [1158, 289] on button "Next slide" at bounding box center [1149, 296] width 32 height 32
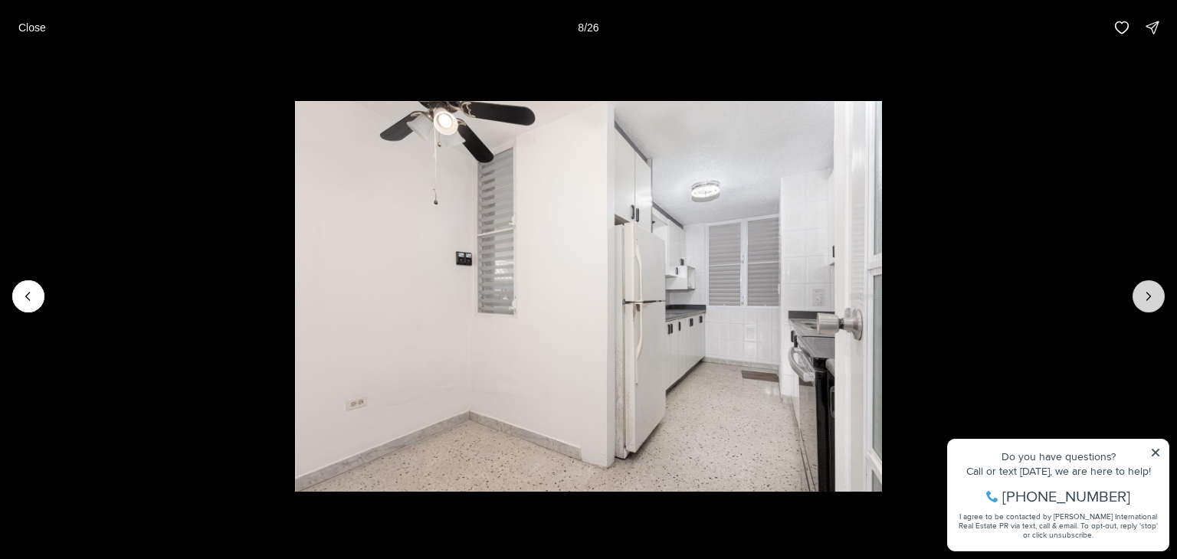
click at [1157, 290] on button "Next slide" at bounding box center [1149, 296] width 32 height 32
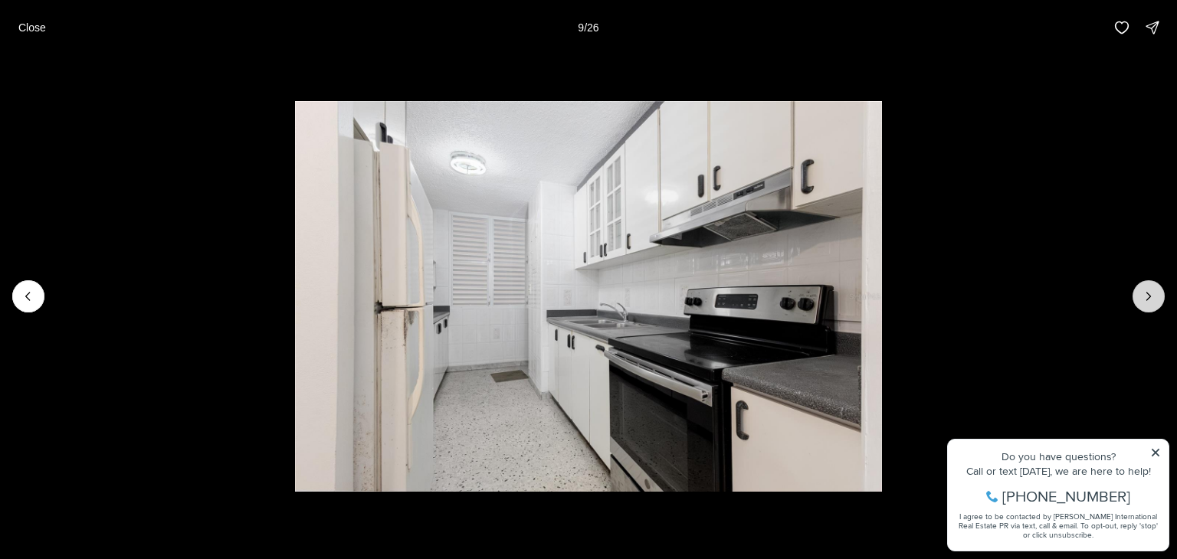
click at [1150, 292] on icon "Next slide" at bounding box center [1148, 296] width 15 height 15
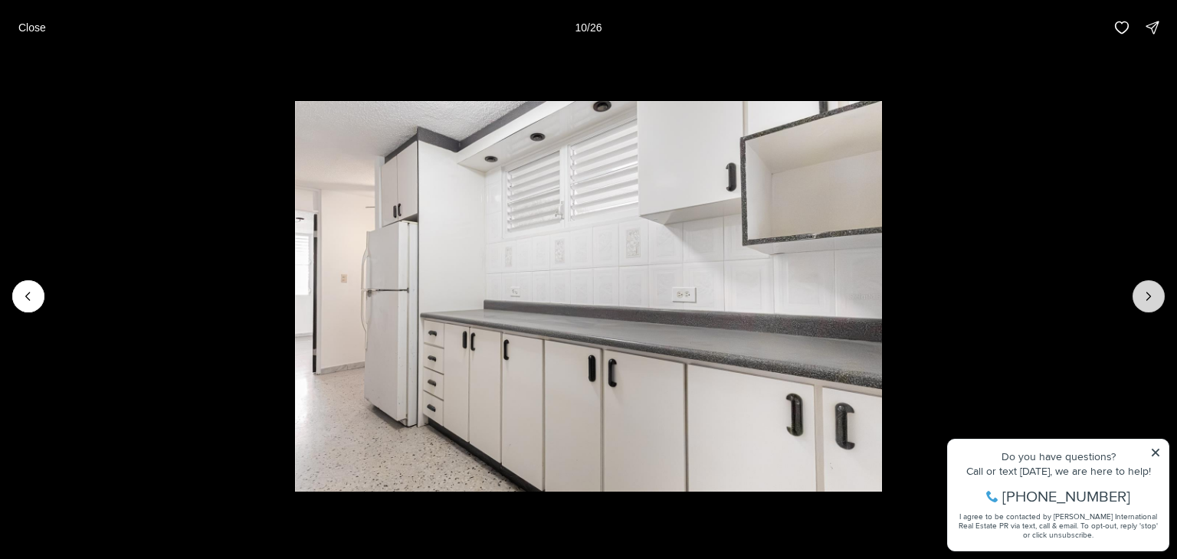
click at [1150, 292] on icon "Next slide" at bounding box center [1148, 296] width 15 height 15
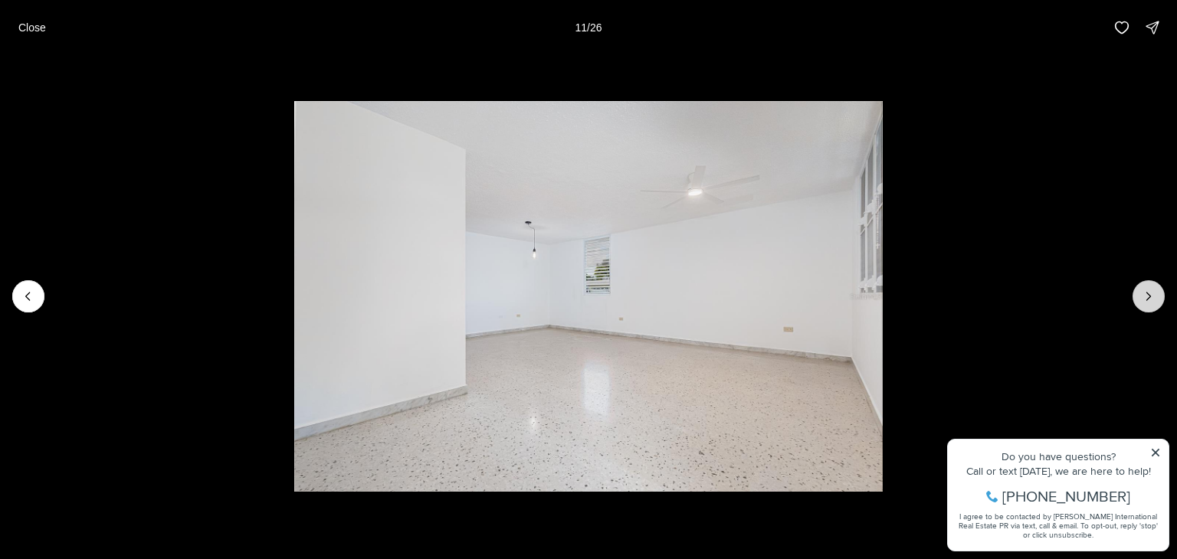
click at [1150, 292] on icon "Next slide" at bounding box center [1148, 296] width 15 height 15
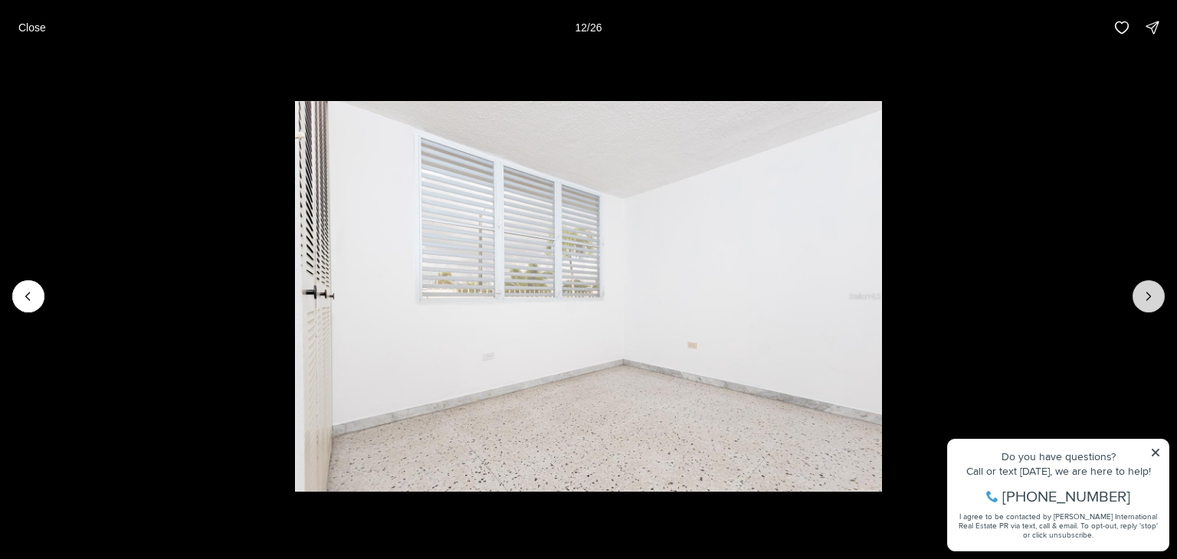
click at [1150, 292] on icon "Next slide" at bounding box center [1148, 296] width 15 height 15
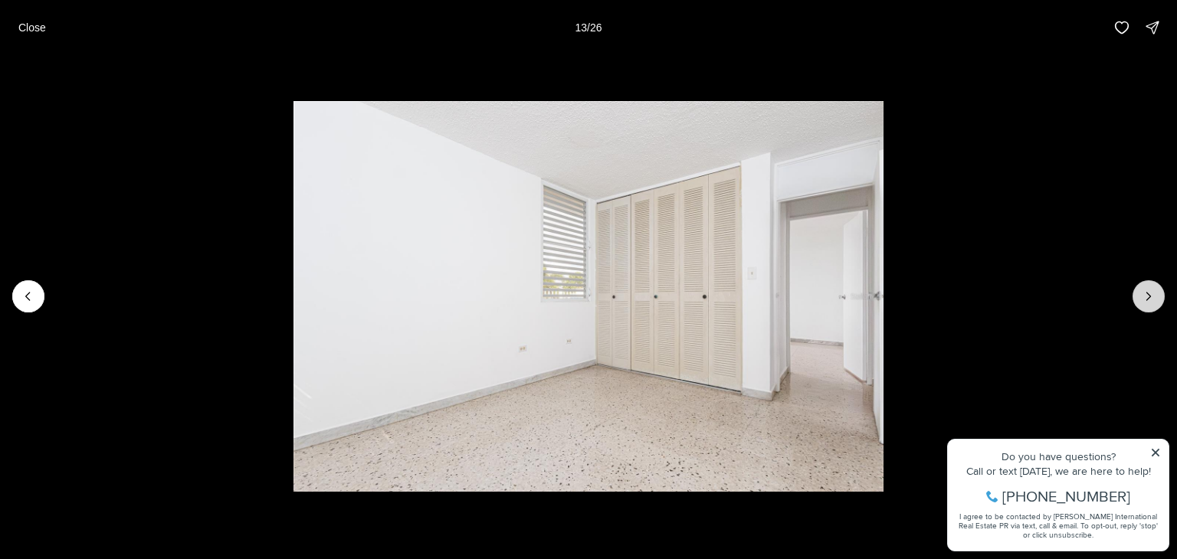
click at [1150, 292] on icon "Next slide" at bounding box center [1148, 296] width 15 height 15
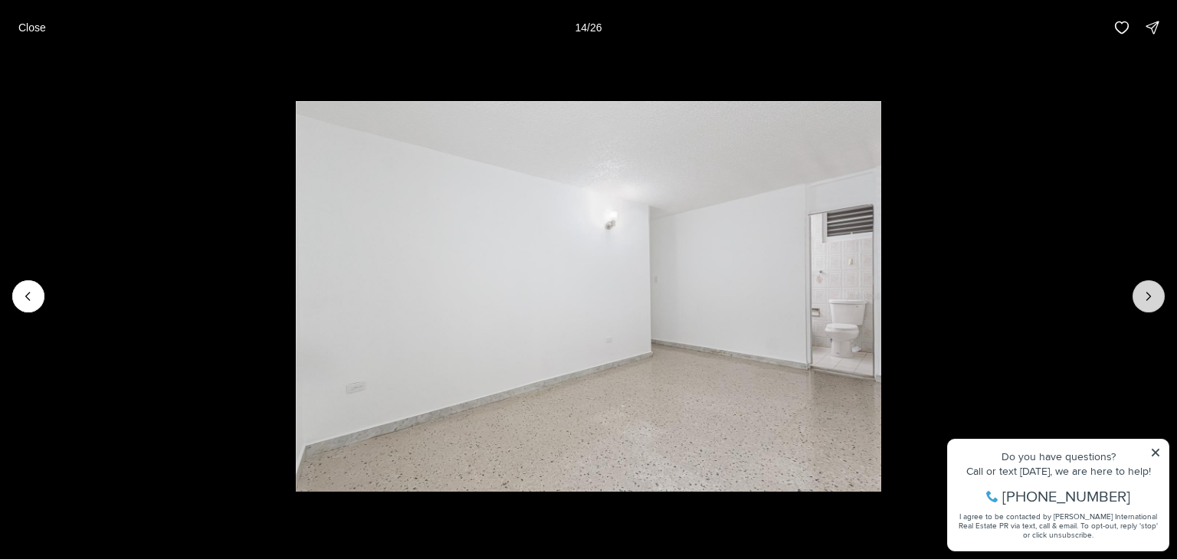
click at [1150, 292] on icon "Next slide" at bounding box center [1148, 296] width 15 height 15
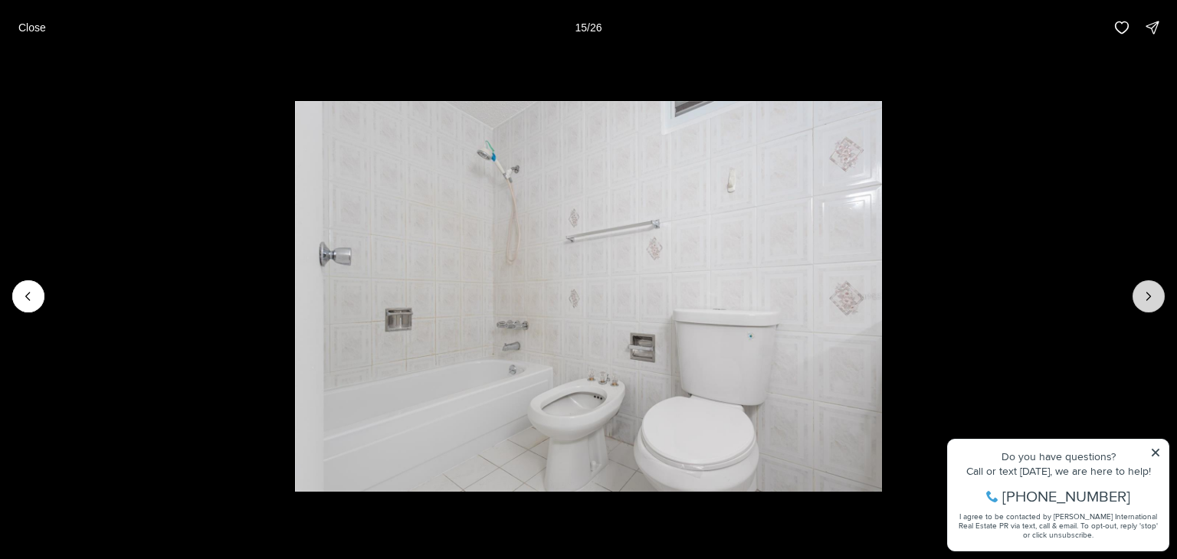
click at [1150, 292] on icon "Next slide" at bounding box center [1148, 296] width 15 height 15
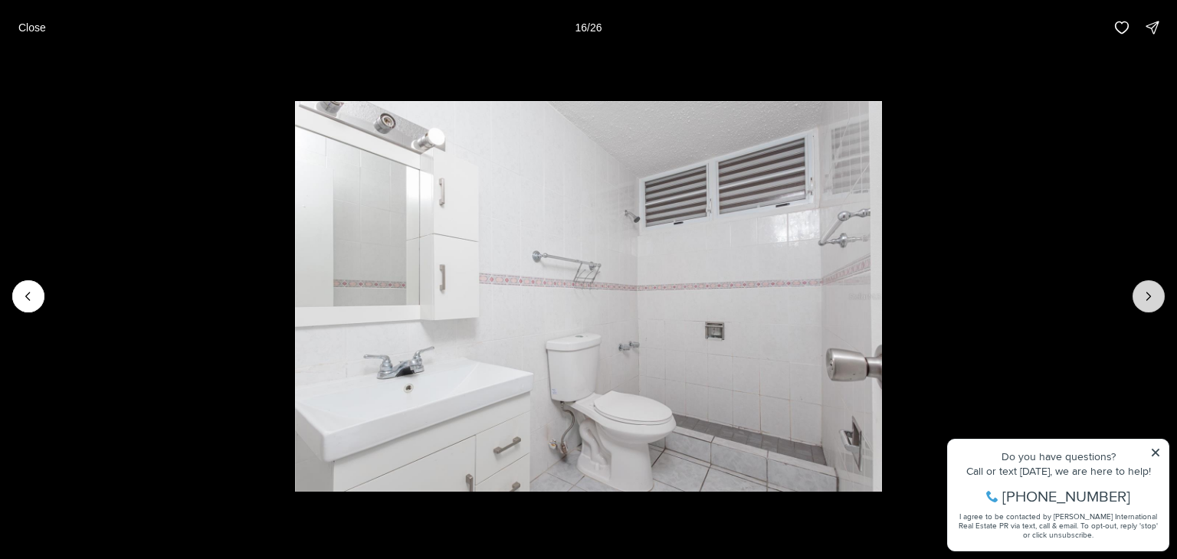
click at [1150, 292] on icon "Next slide" at bounding box center [1148, 296] width 15 height 15
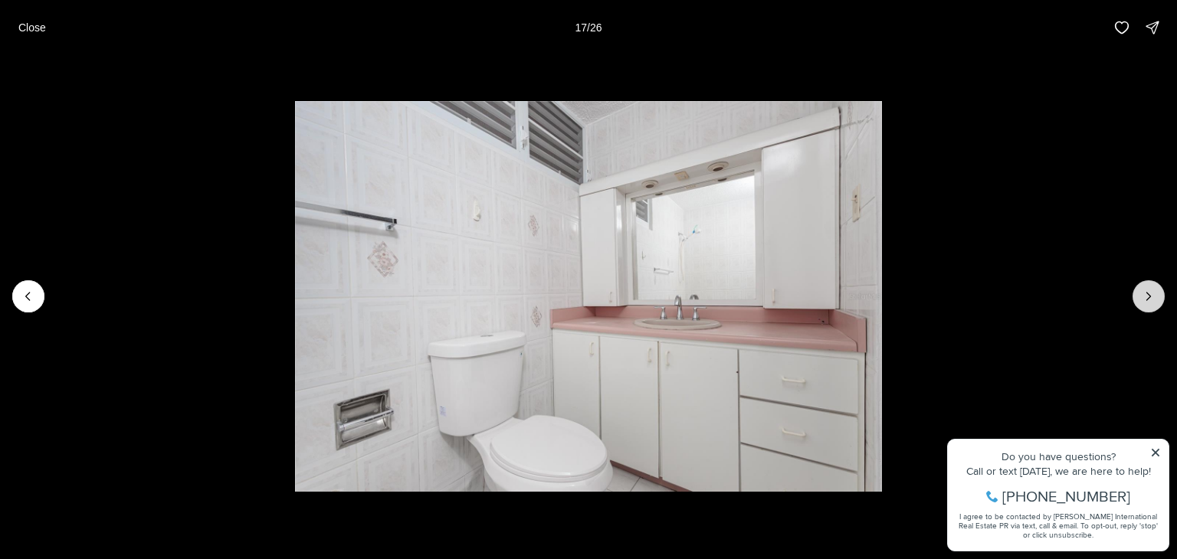
click at [1150, 292] on icon "Next slide" at bounding box center [1148, 296] width 15 height 15
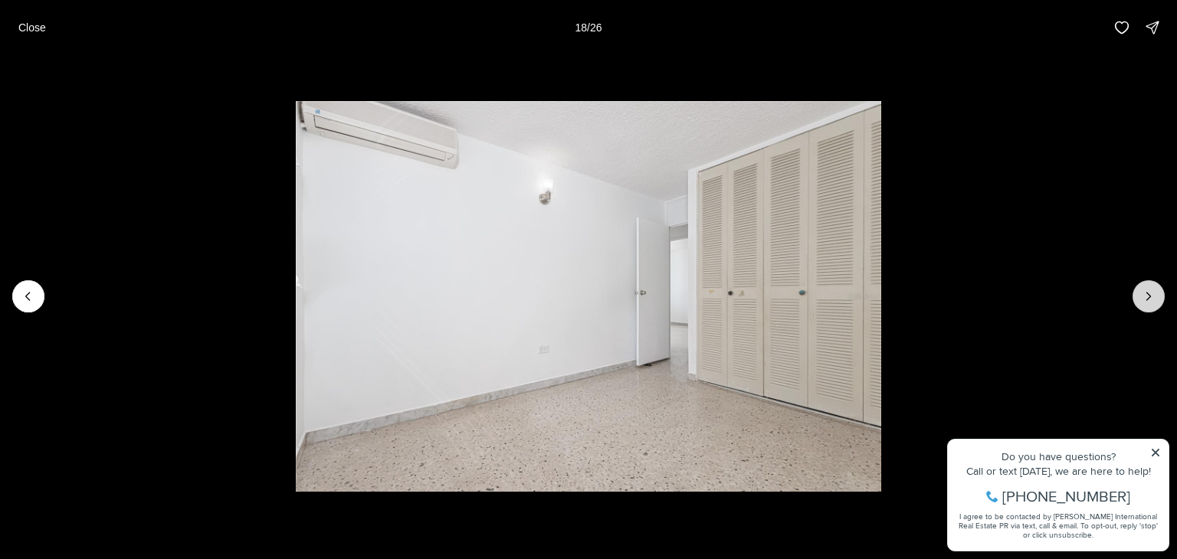
click at [1150, 292] on icon "Next slide" at bounding box center [1148, 296] width 15 height 15
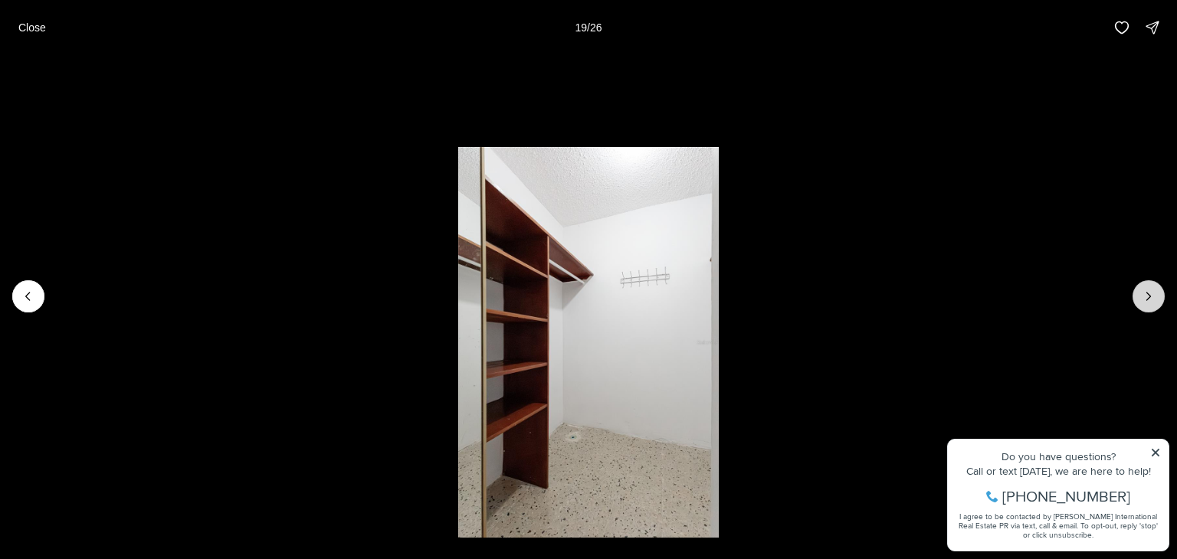
click at [1150, 292] on icon "Next slide" at bounding box center [1148, 296] width 15 height 15
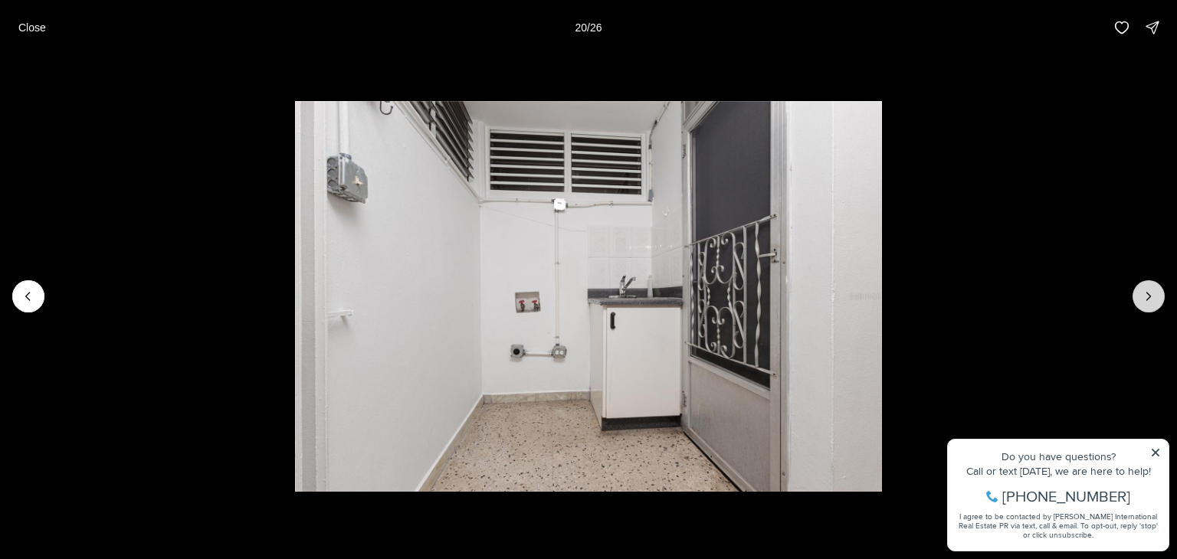
click at [1145, 294] on icon "Next slide" at bounding box center [1148, 296] width 15 height 15
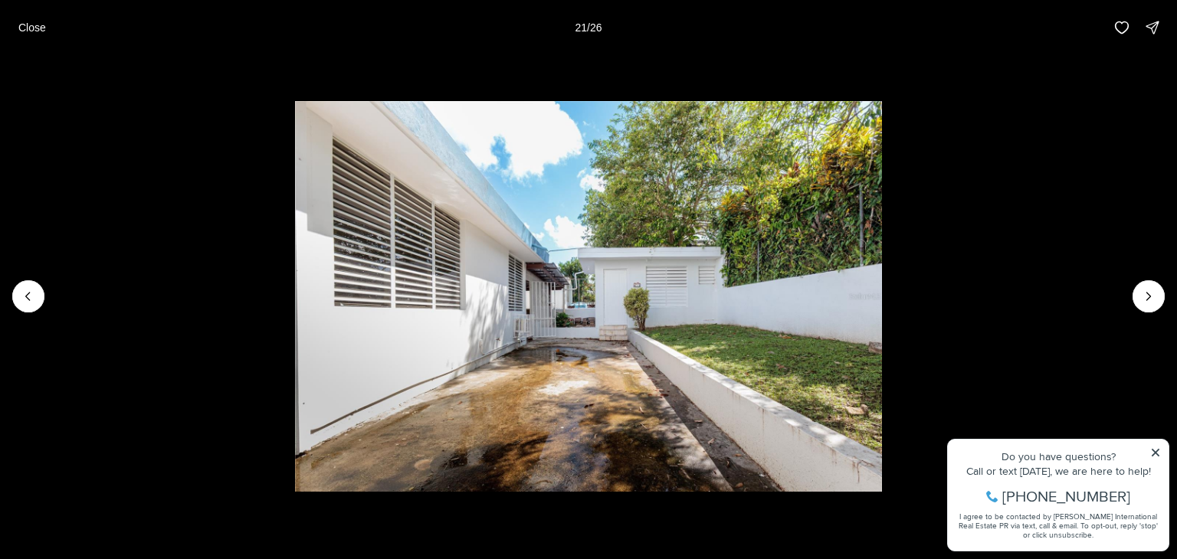
click at [1133, 284] on li "21 of 26" at bounding box center [588, 296] width 1177 height 483
click at [1153, 301] on icon "Next slide" at bounding box center [1148, 296] width 15 height 15
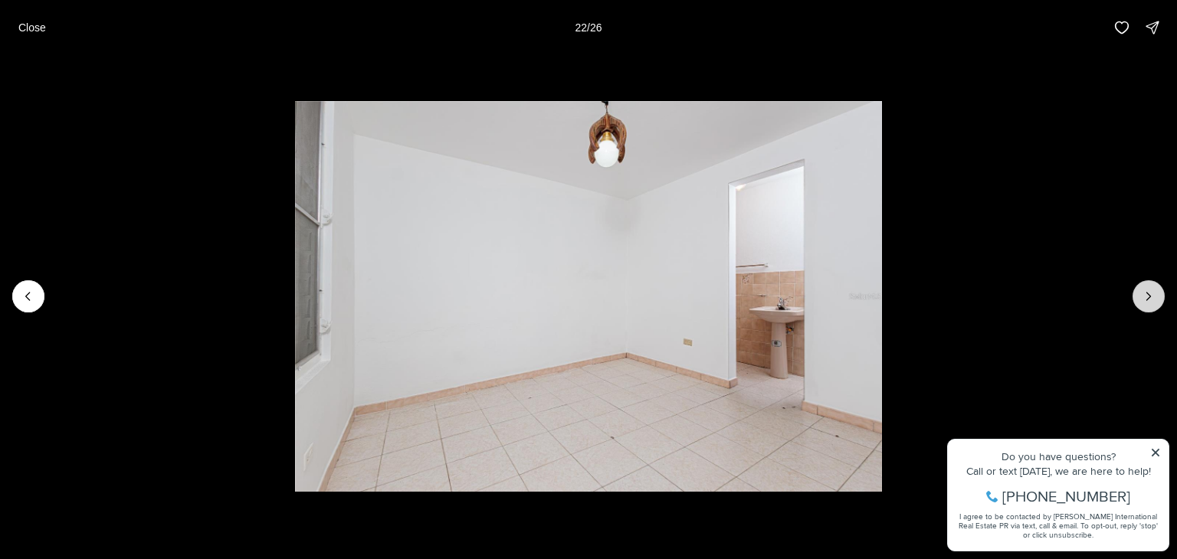
click at [1153, 301] on icon "Next slide" at bounding box center [1148, 296] width 15 height 15
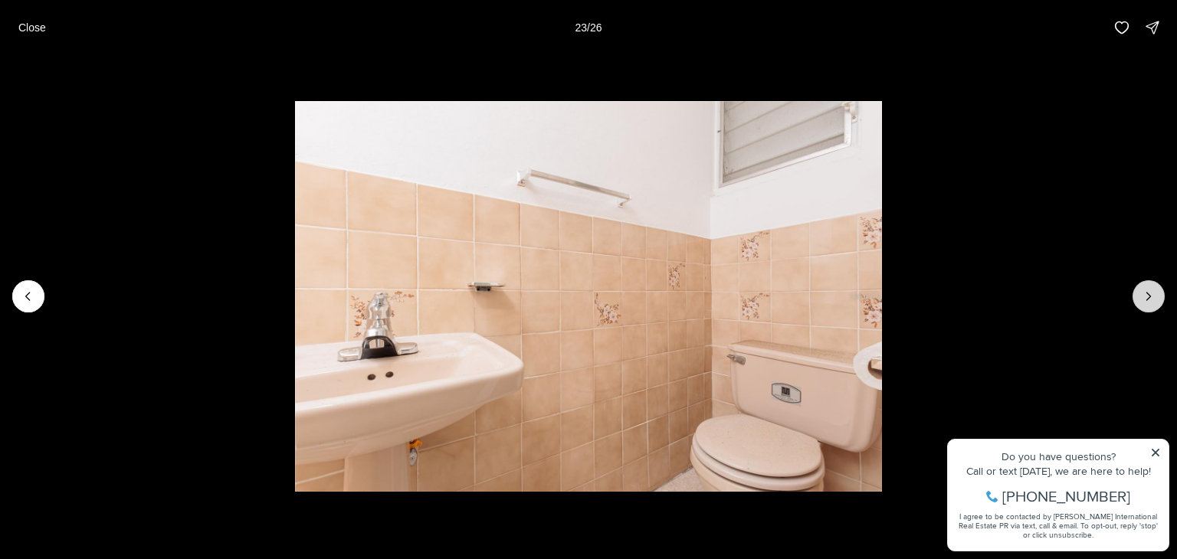
click at [1153, 301] on icon "Next slide" at bounding box center [1148, 296] width 15 height 15
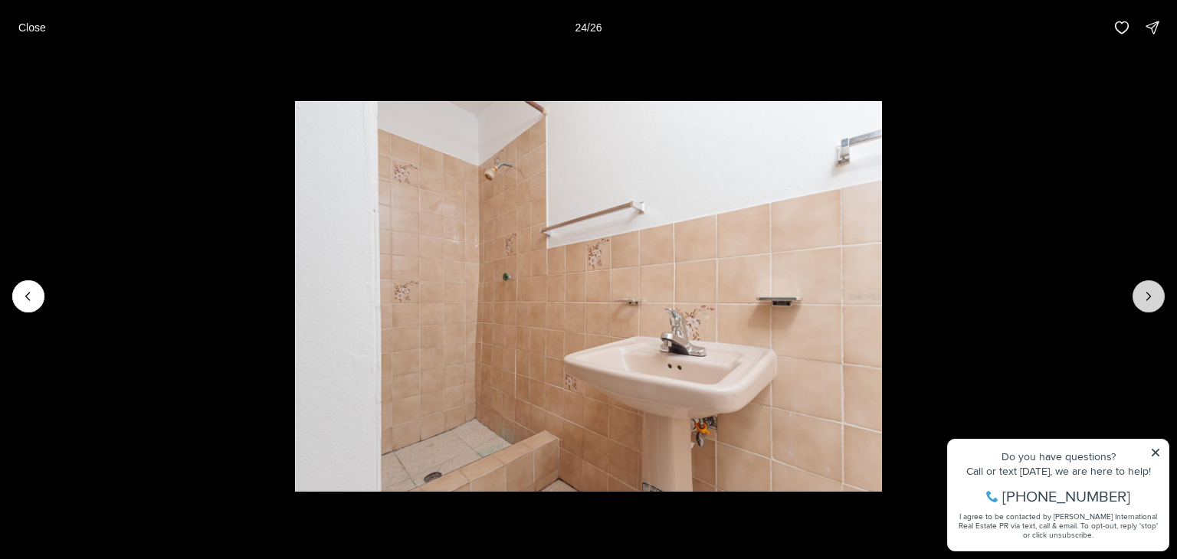
click at [1153, 301] on icon "Next slide" at bounding box center [1148, 296] width 15 height 15
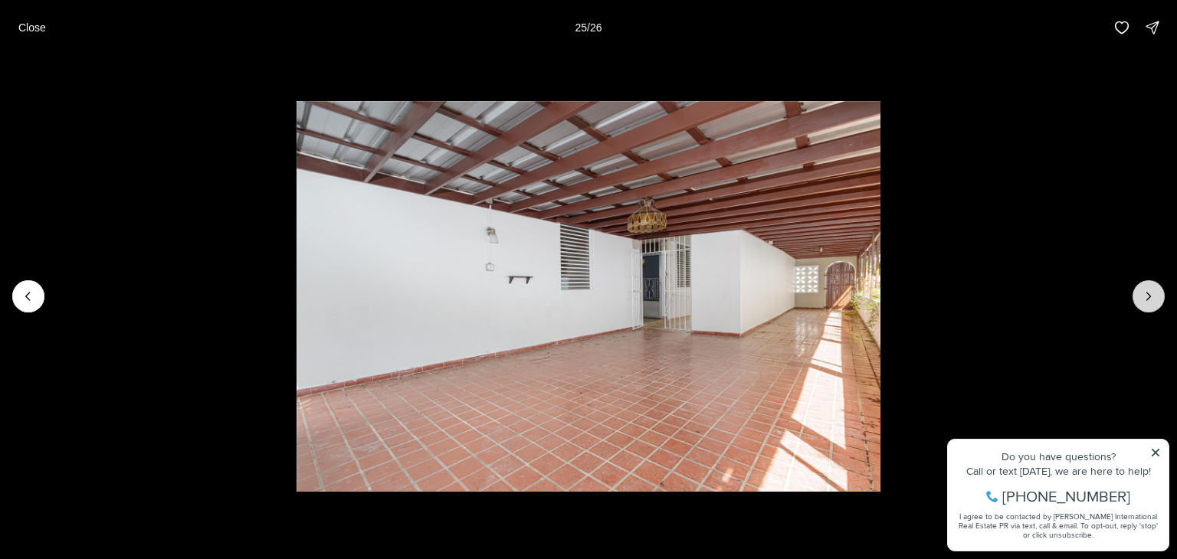
click at [1153, 301] on icon "Next slide" at bounding box center [1148, 296] width 15 height 15
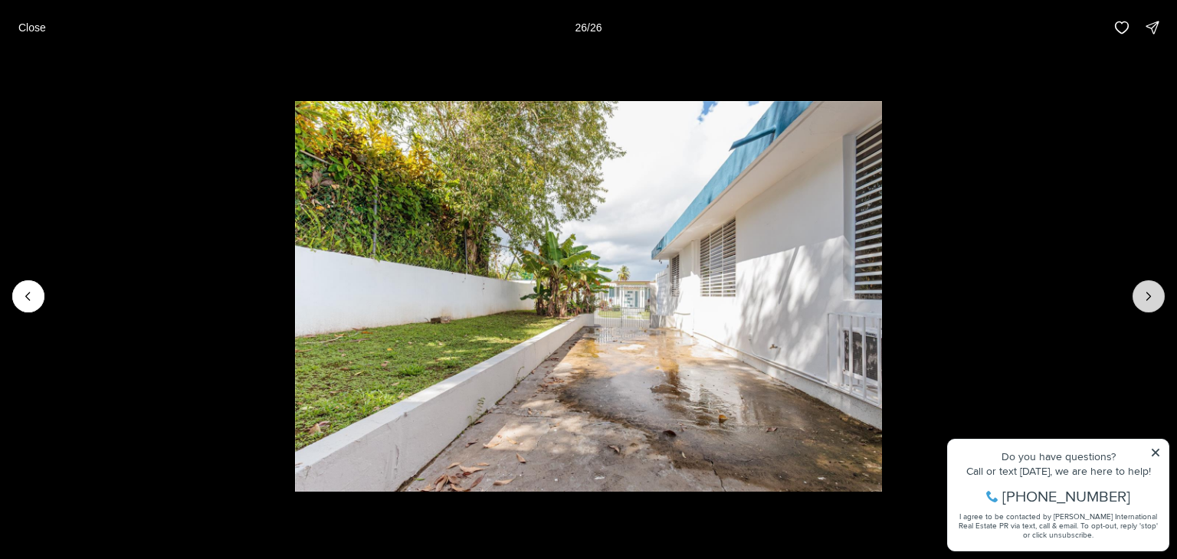
click at [1153, 301] on div at bounding box center [1149, 296] width 32 height 32
click at [28, 28] on p "Close" at bounding box center [32, 27] width 28 height 12
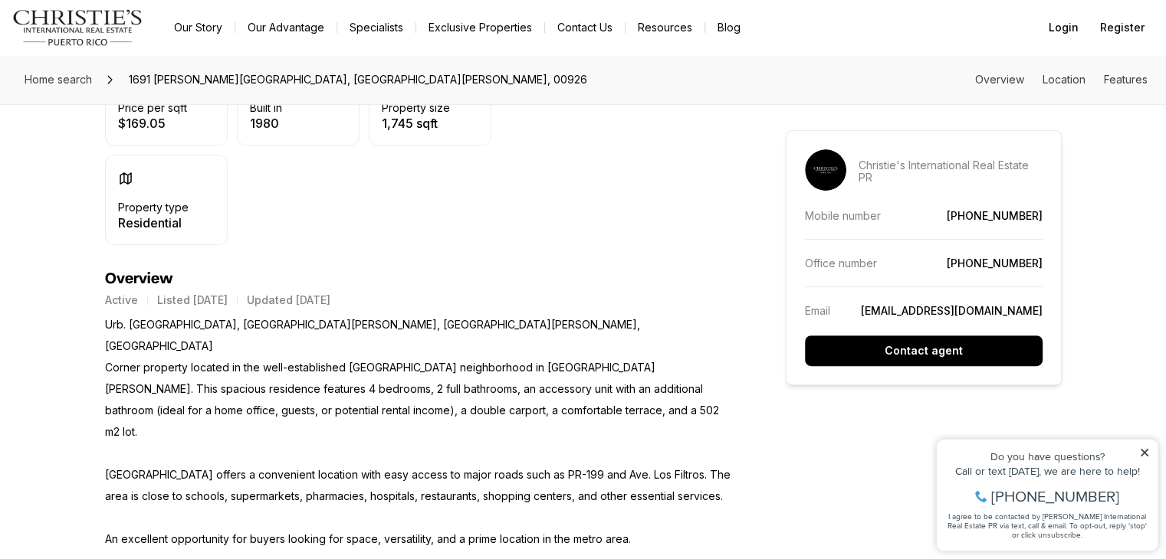
scroll to position [153, 0]
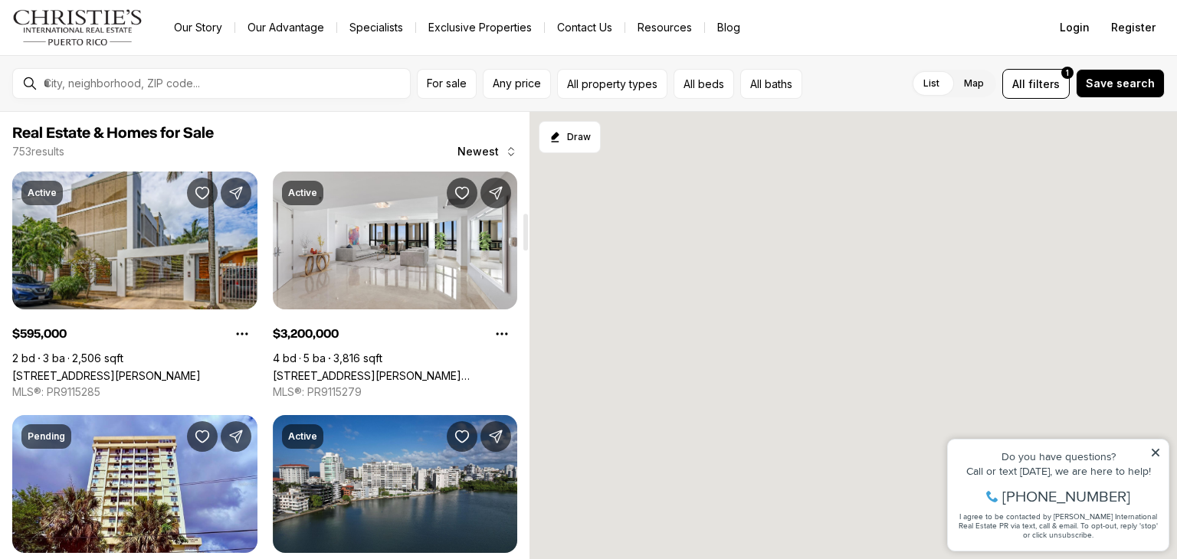
scroll to position [1226, 0]
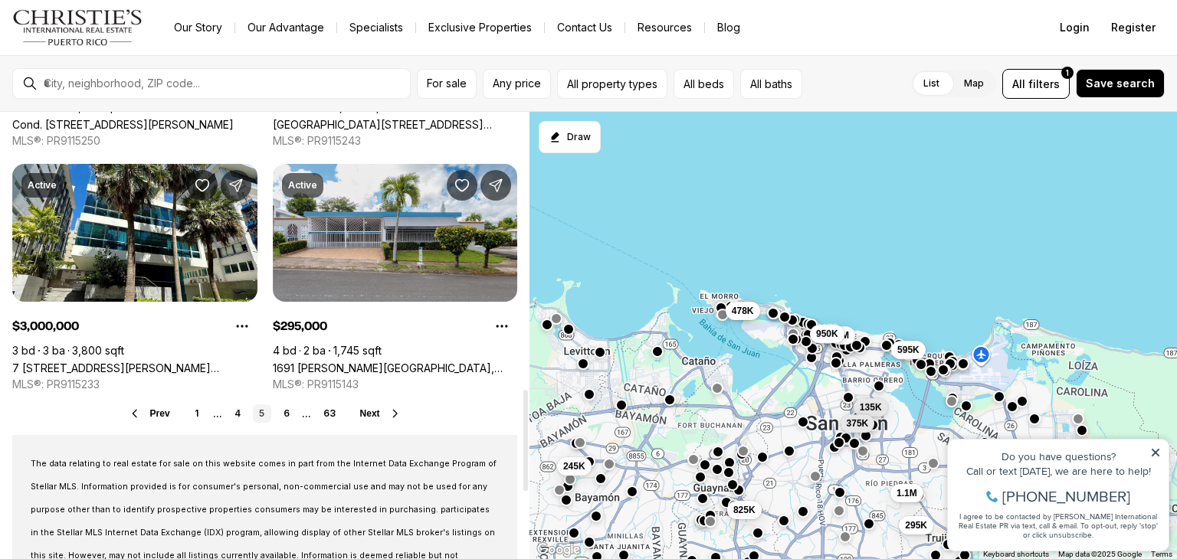
click at [391, 418] on icon at bounding box center [395, 414] width 12 height 12
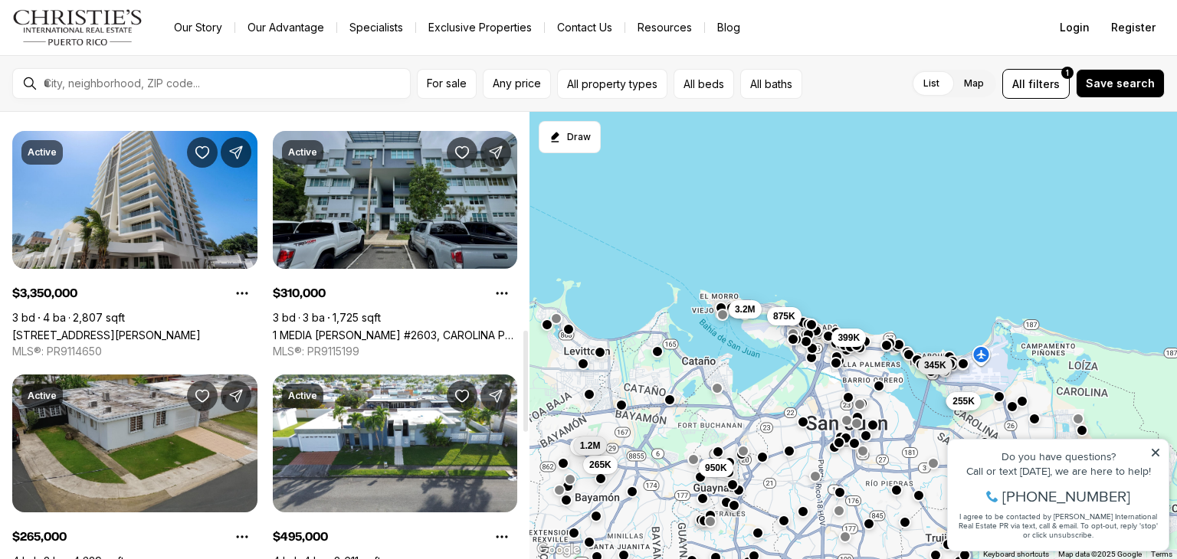
scroll to position [1150, 0]
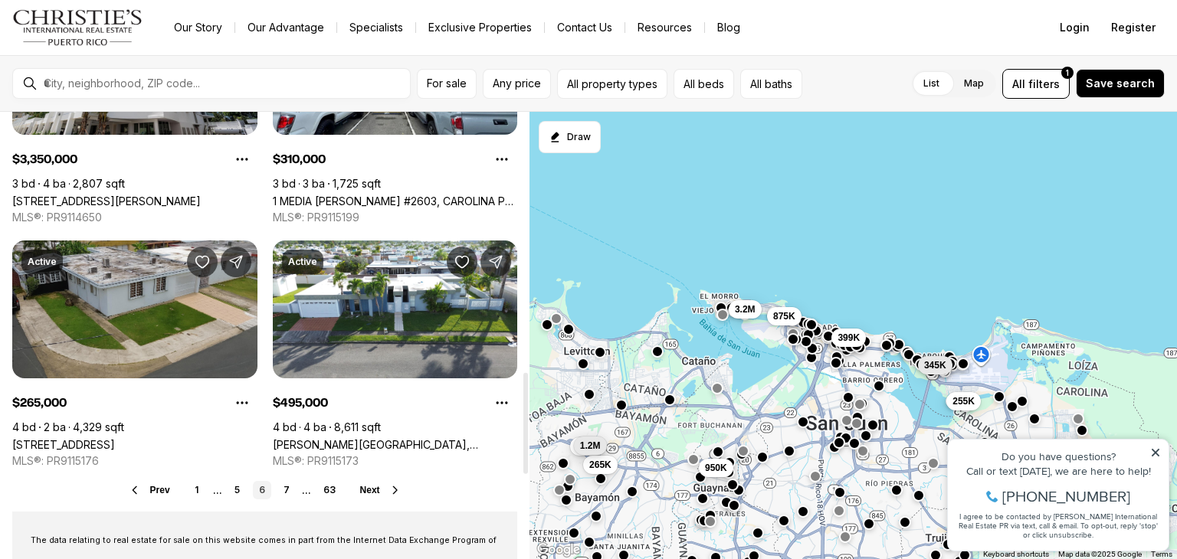
click at [376, 496] on button "Next" at bounding box center [380, 490] width 41 height 12
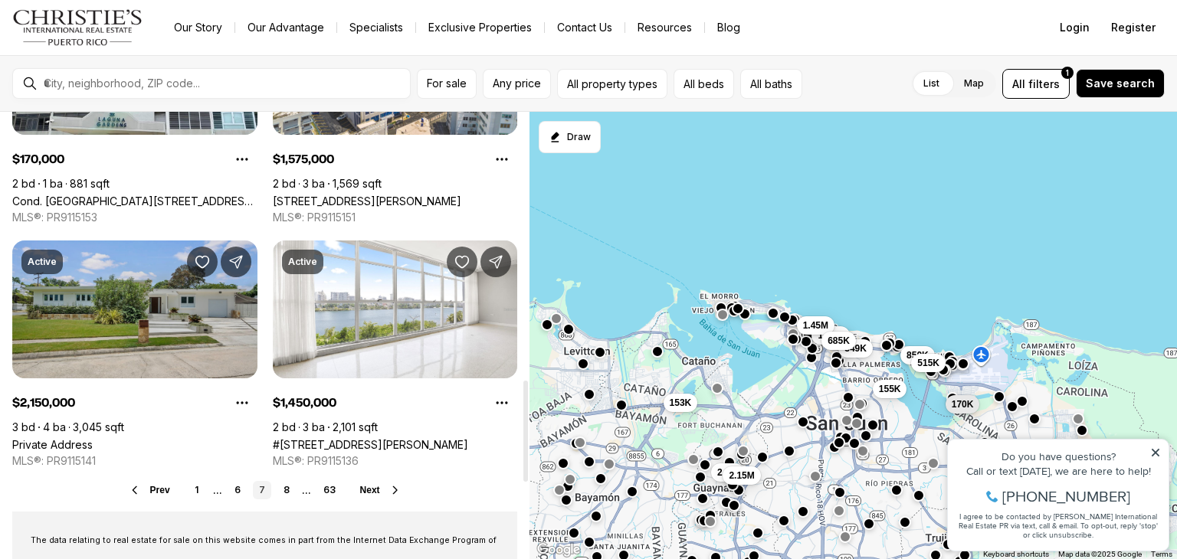
scroll to position [1303, 0]
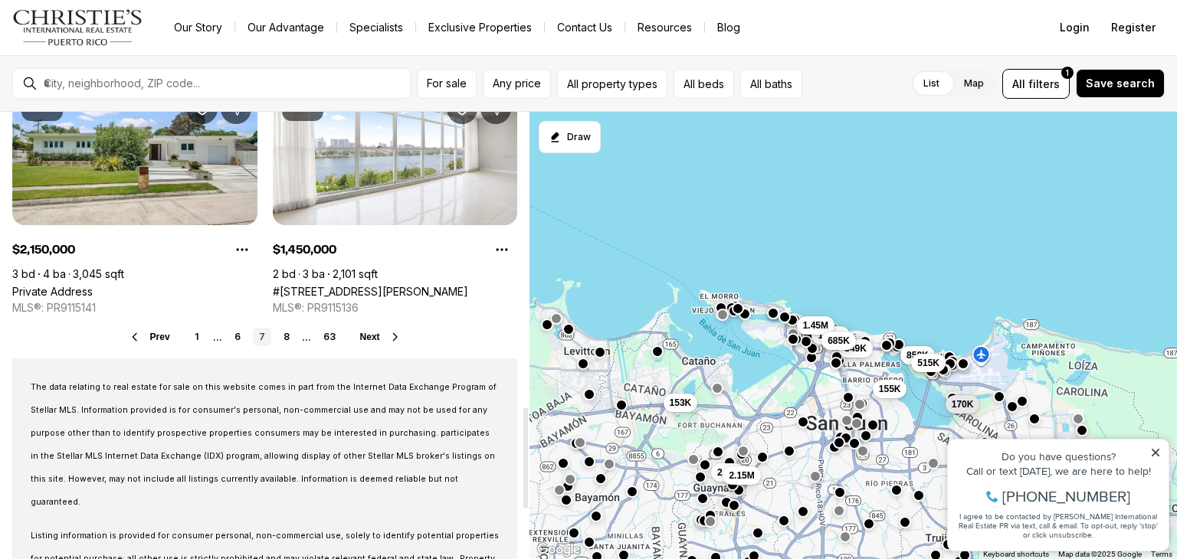
click at [373, 338] on span "Next" at bounding box center [370, 337] width 20 height 11
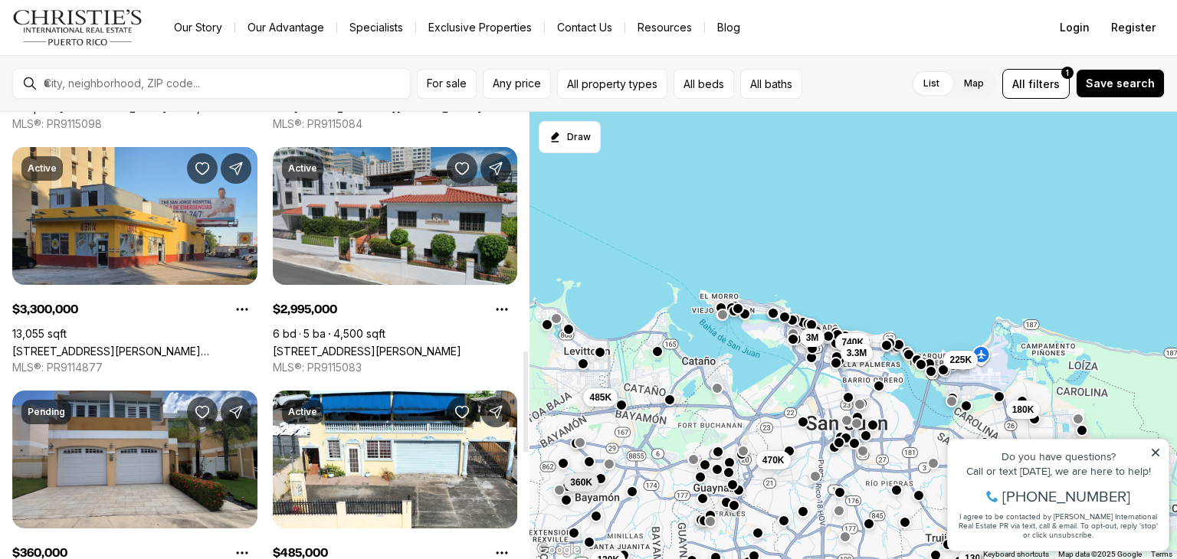
scroll to position [1150, 0]
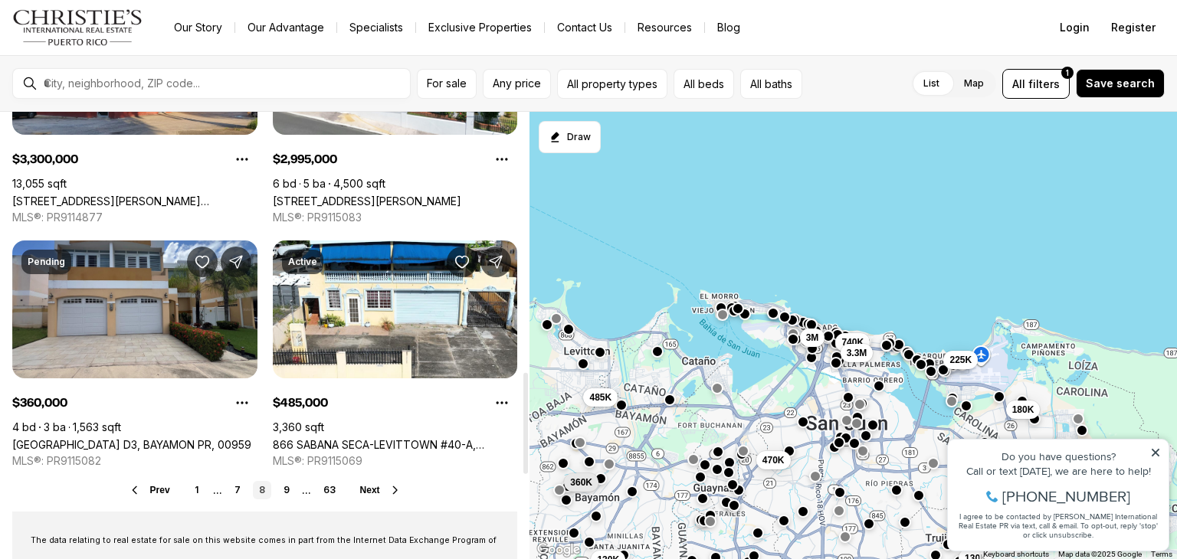
click at [394, 491] on icon at bounding box center [395, 490] width 12 height 12
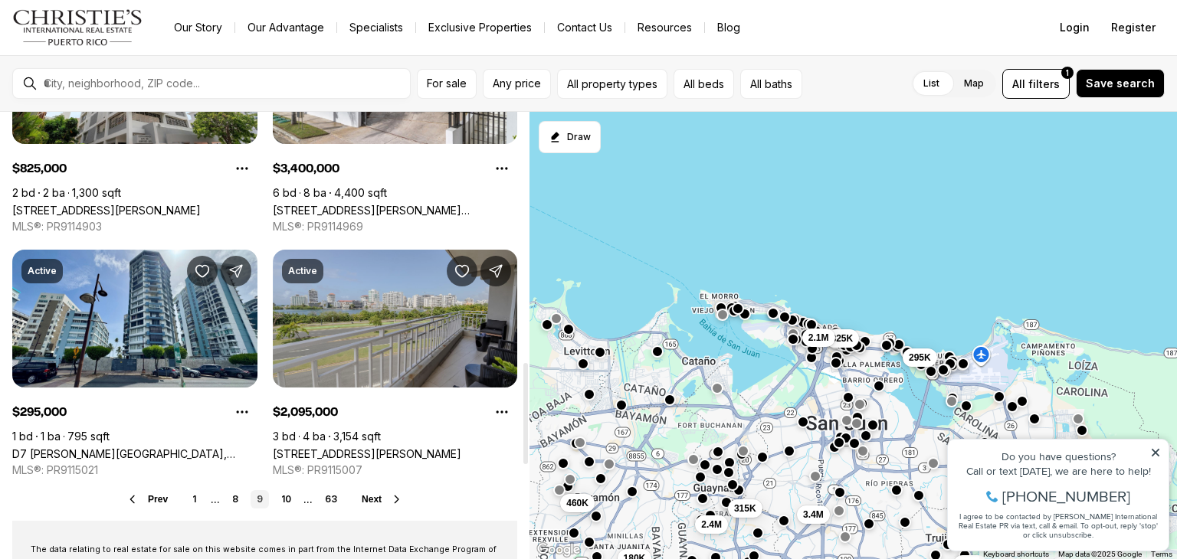
scroll to position [1226, 0]
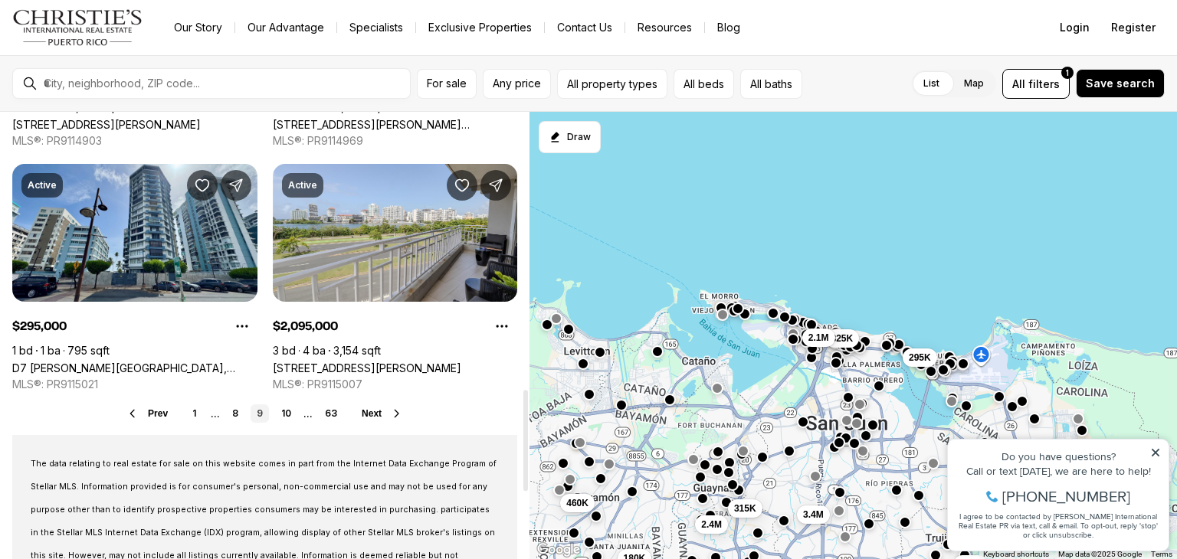
click at [377, 412] on span "Next" at bounding box center [372, 413] width 20 height 11
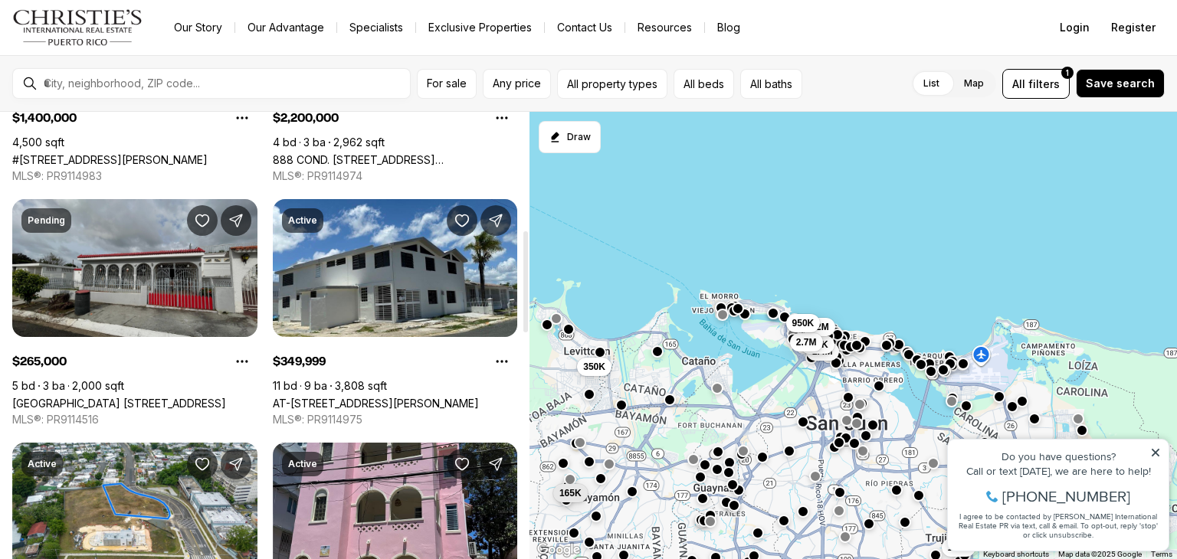
scroll to position [536, 0]
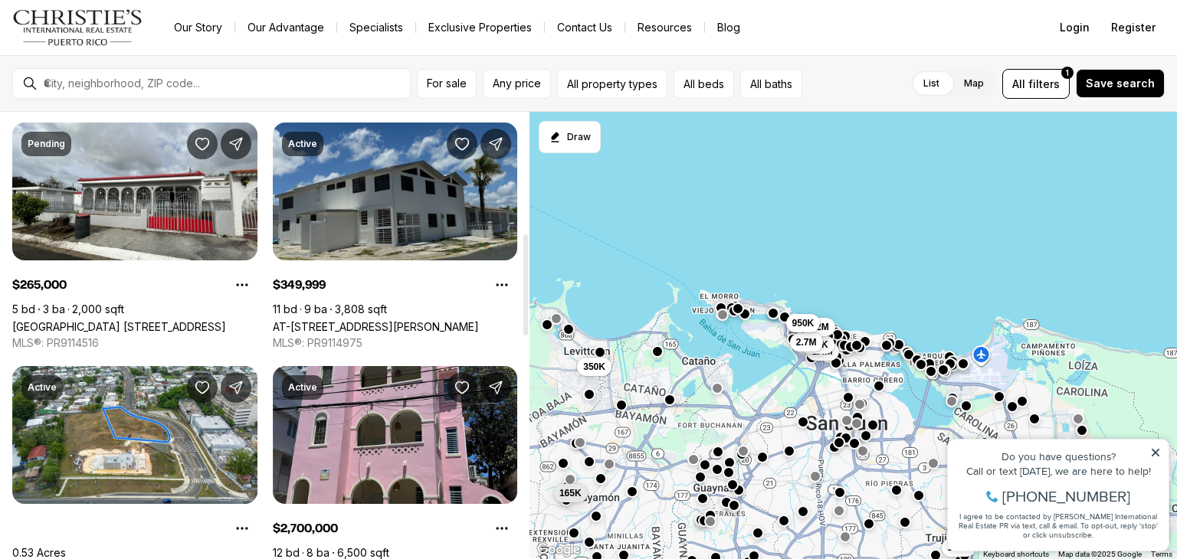
click at [421, 320] on link "AT-12 LILLIAN ST, TOA BAJA PR, 00949" at bounding box center [376, 326] width 206 height 13
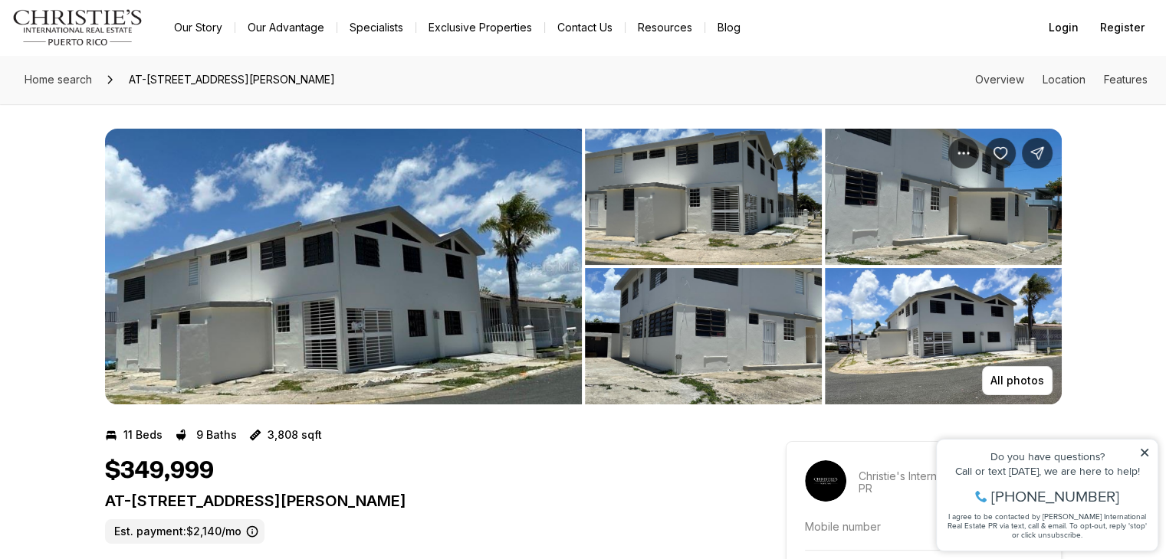
click at [454, 258] on img "View image gallery" at bounding box center [343, 267] width 477 height 276
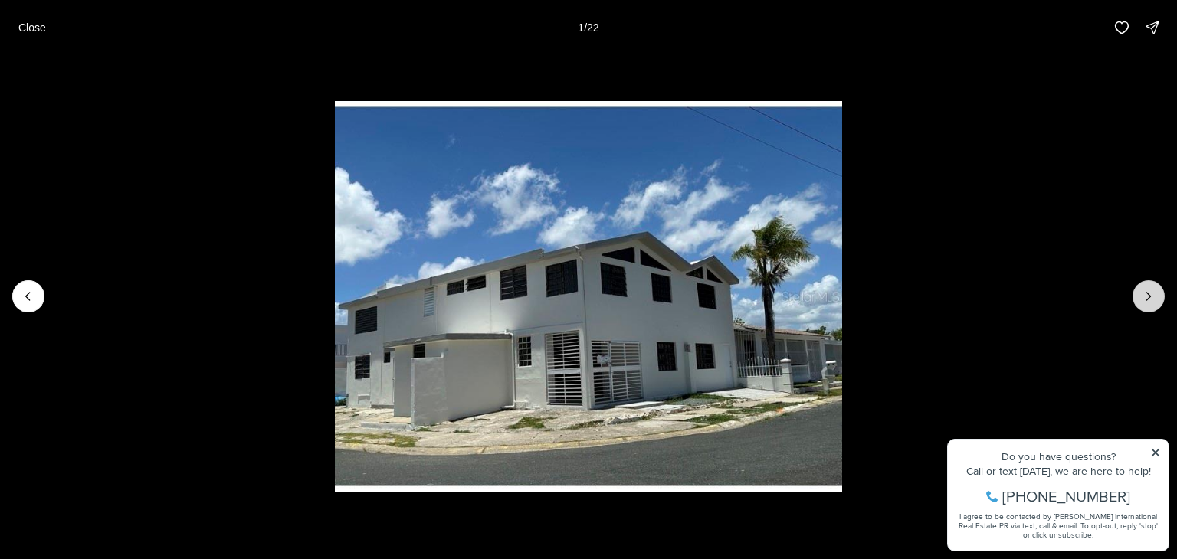
click at [1153, 283] on button "Next slide" at bounding box center [1149, 296] width 32 height 32
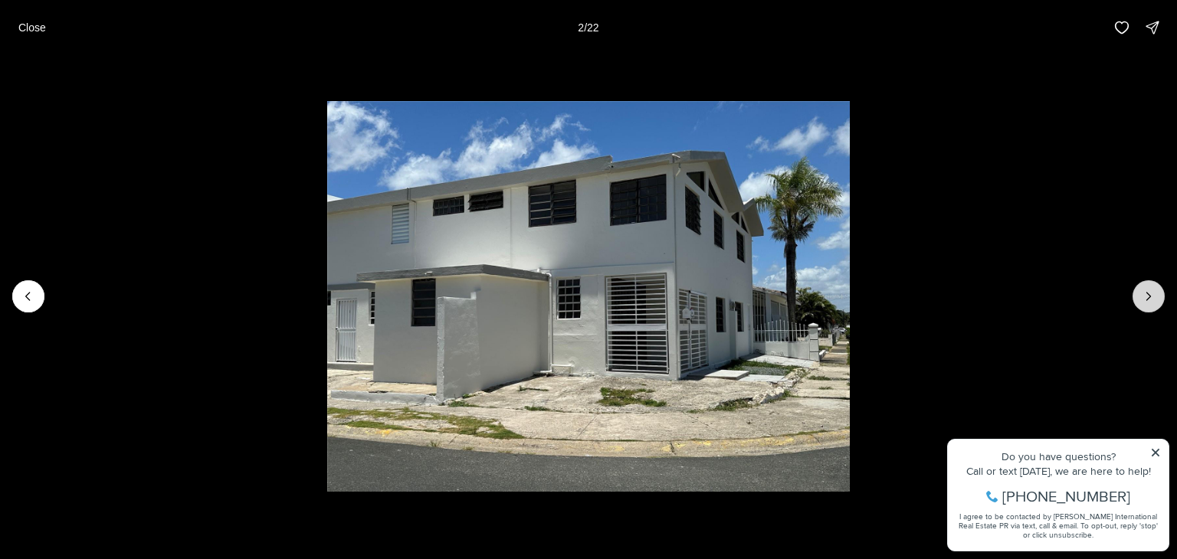
click at [1153, 283] on button "Next slide" at bounding box center [1149, 296] width 32 height 32
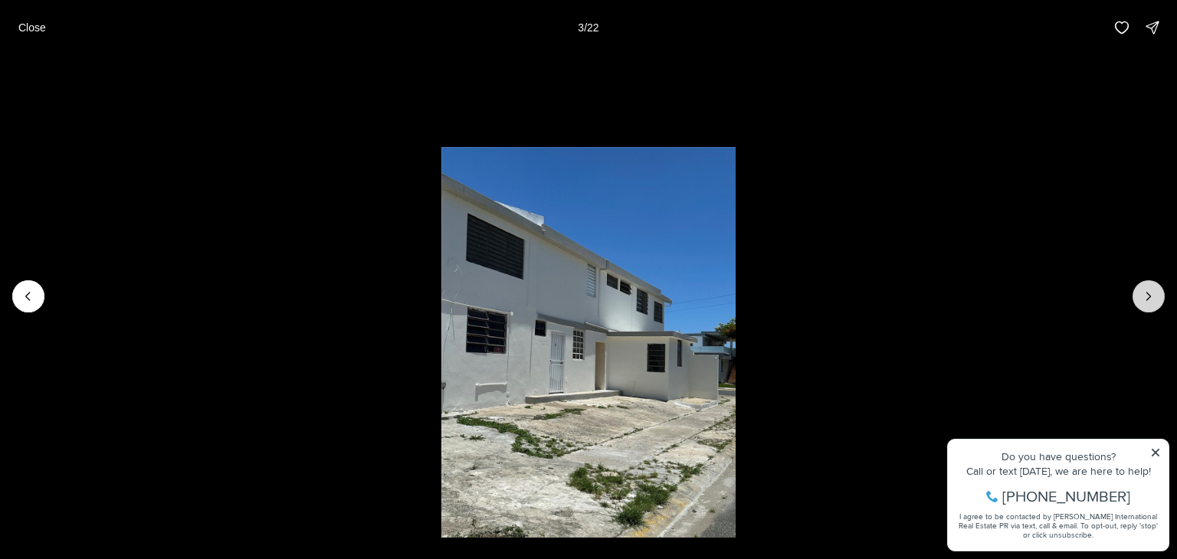
click at [1144, 294] on icon "Next slide" at bounding box center [1148, 296] width 15 height 15
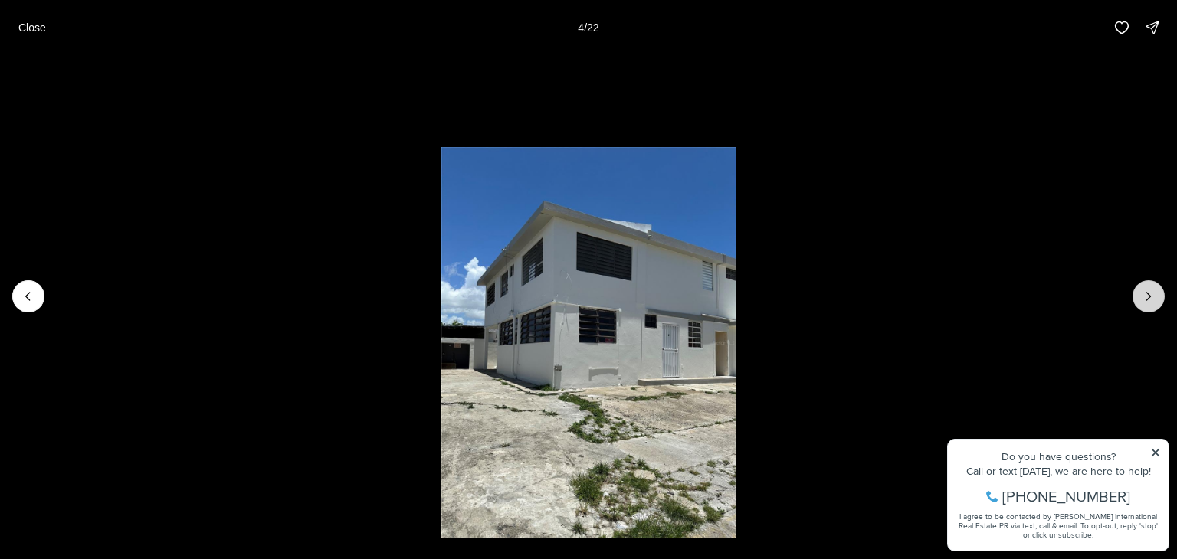
click at [1143, 292] on icon "Next slide" at bounding box center [1148, 296] width 15 height 15
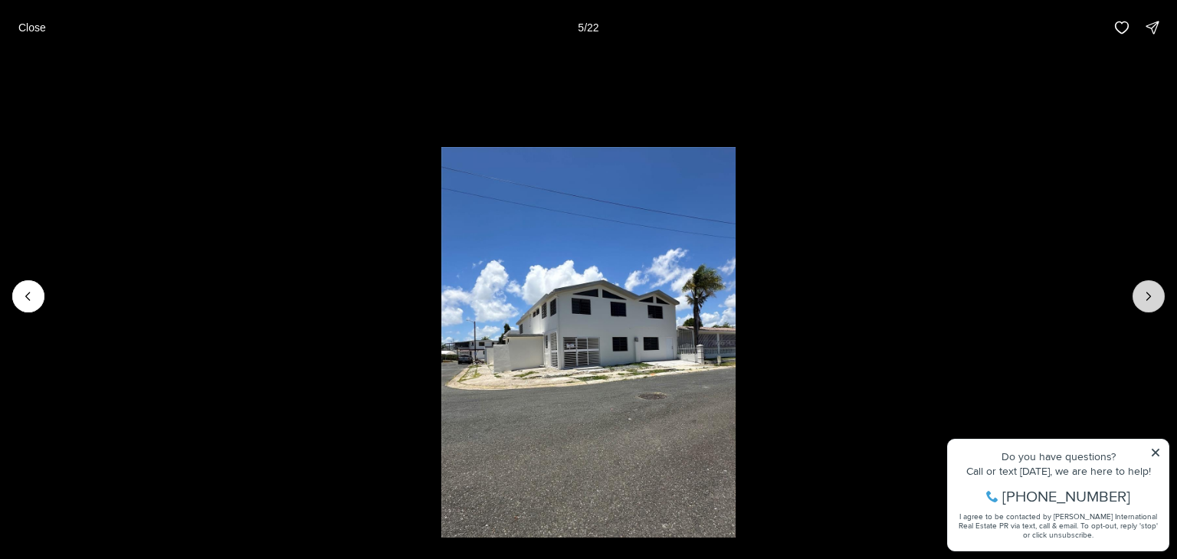
click at [1136, 286] on button "Next slide" at bounding box center [1149, 296] width 32 height 32
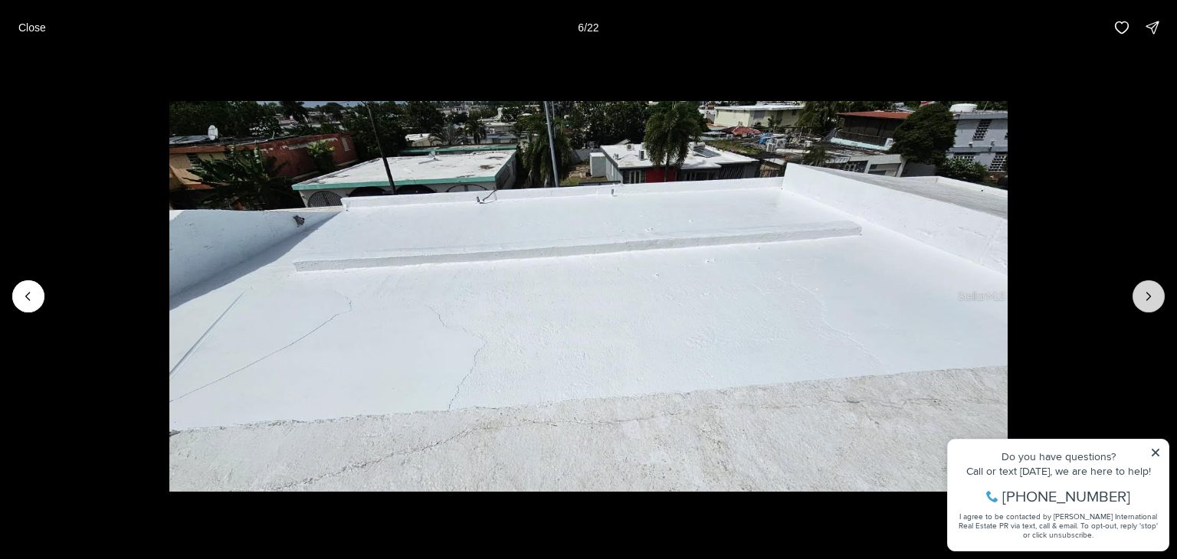
click at [1136, 286] on button "Next slide" at bounding box center [1149, 296] width 32 height 32
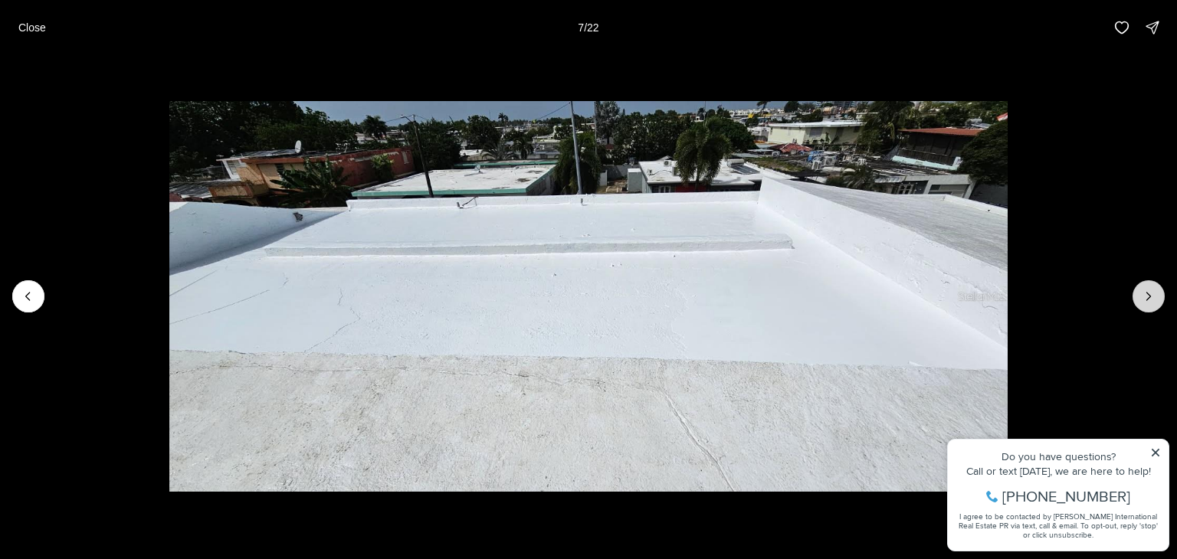
click at [1136, 286] on button "Next slide" at bounding box center [1149, 296] width 32 height 32
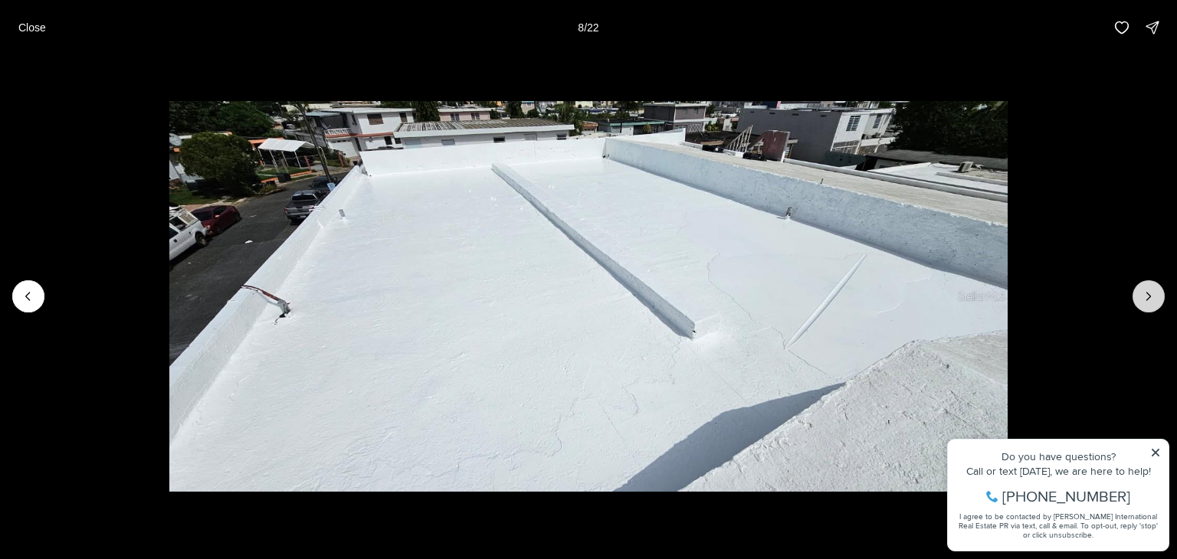
click at [1136, 286] on button "Next slide" at bounding box center [1149, 296] width 32 height 32
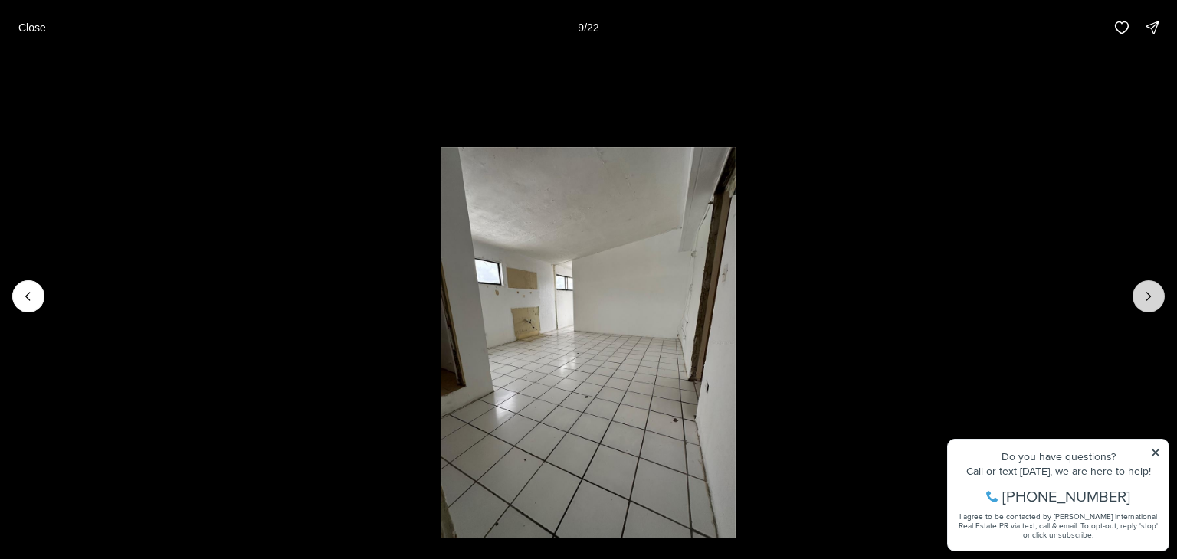
click at [1136, 286] on button "Next slide" at bounding box center [1149, 296] width 32 height 32
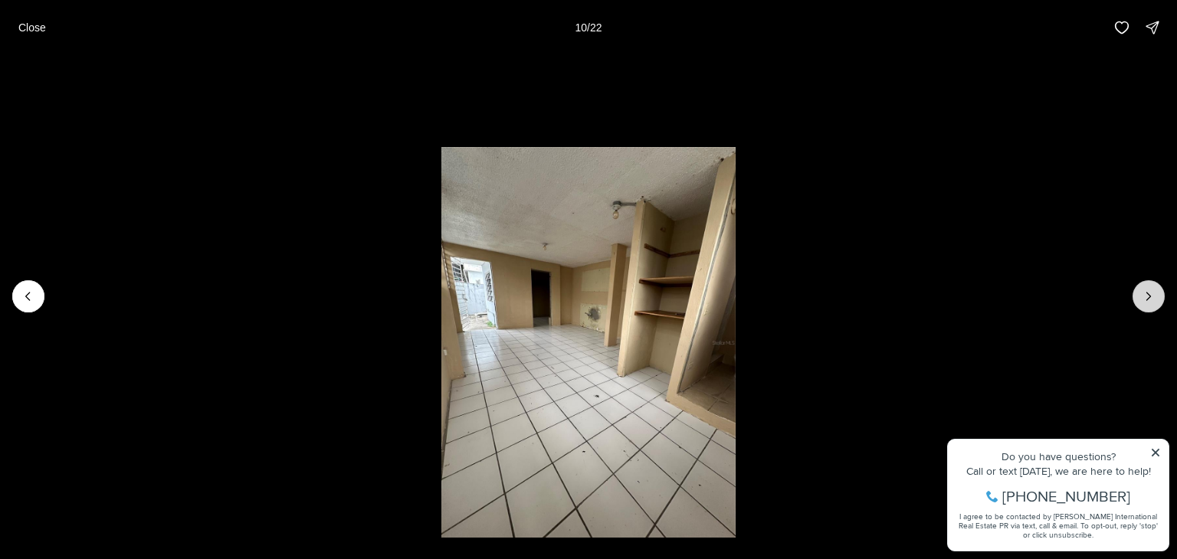
click at [1143, 296] on icon "Next slide" at bounding box center [1148, 296] width 15 height 15
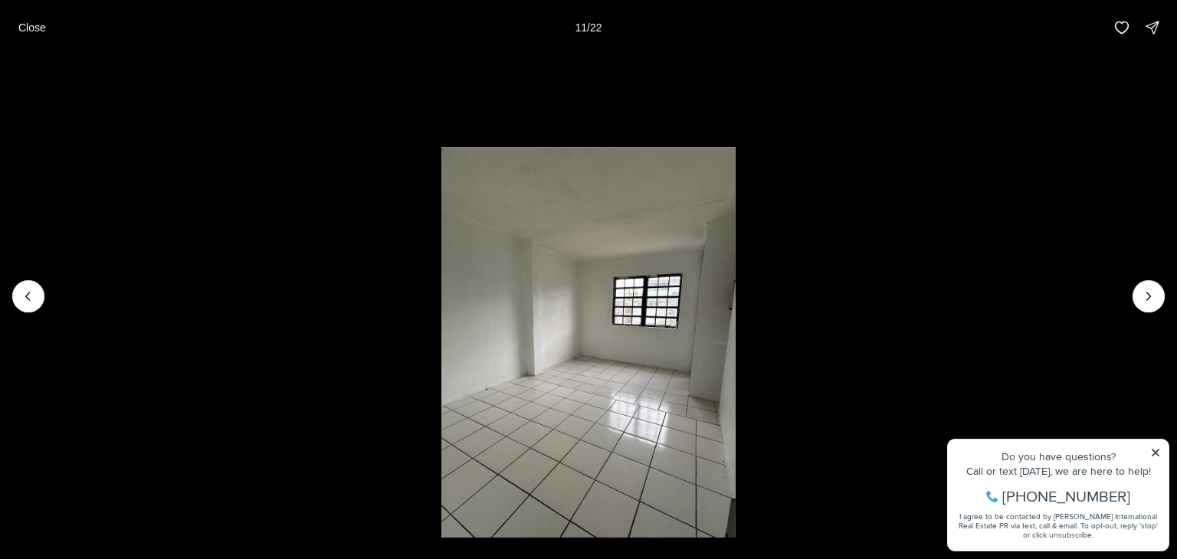
click at [1133, 289] on li "11 of 22" at bounding box center [588, 296] width 1177 height 483
click at [1133, 300] on button "Next slide" at bounding box center [1149, 296] width 32 height 32
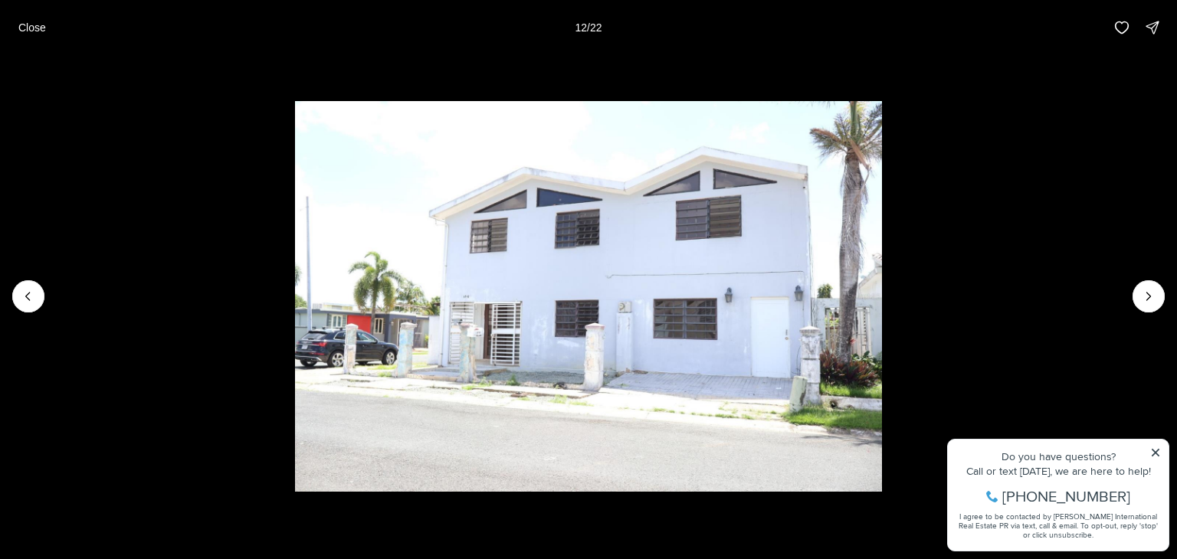
click at [1131, 297] on li "12 of 22" at bounding box center [588, 296] width 1177 height 483
click at [1137, 300] on button "Next slide" at bounding box center [1149, 296] width 32 height 32
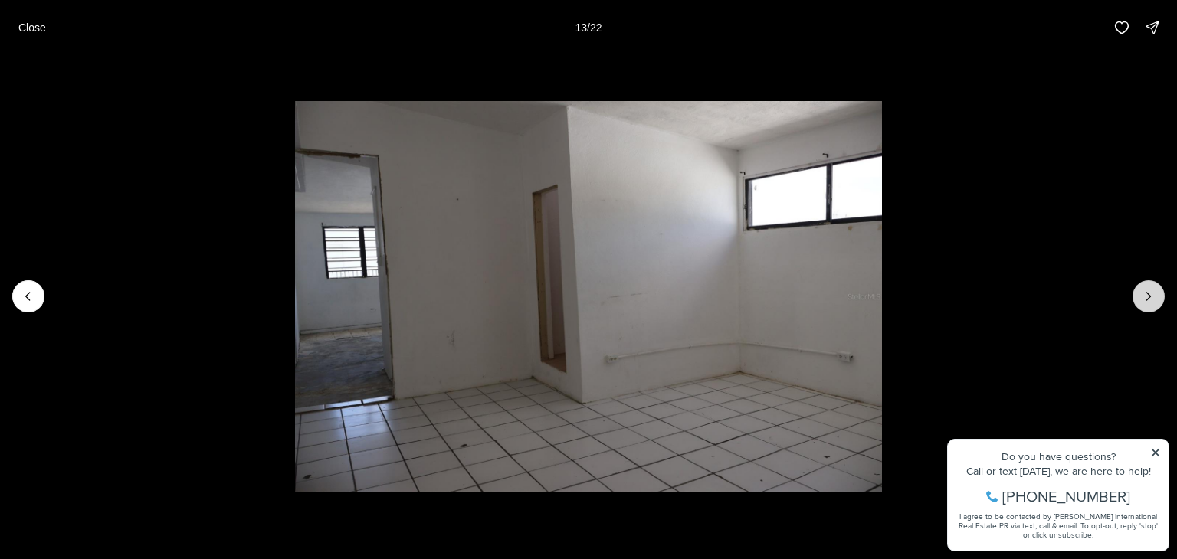
click at [1133, 296] on button "Next slide" at bounding box center [1149, 296] width 32 height 32
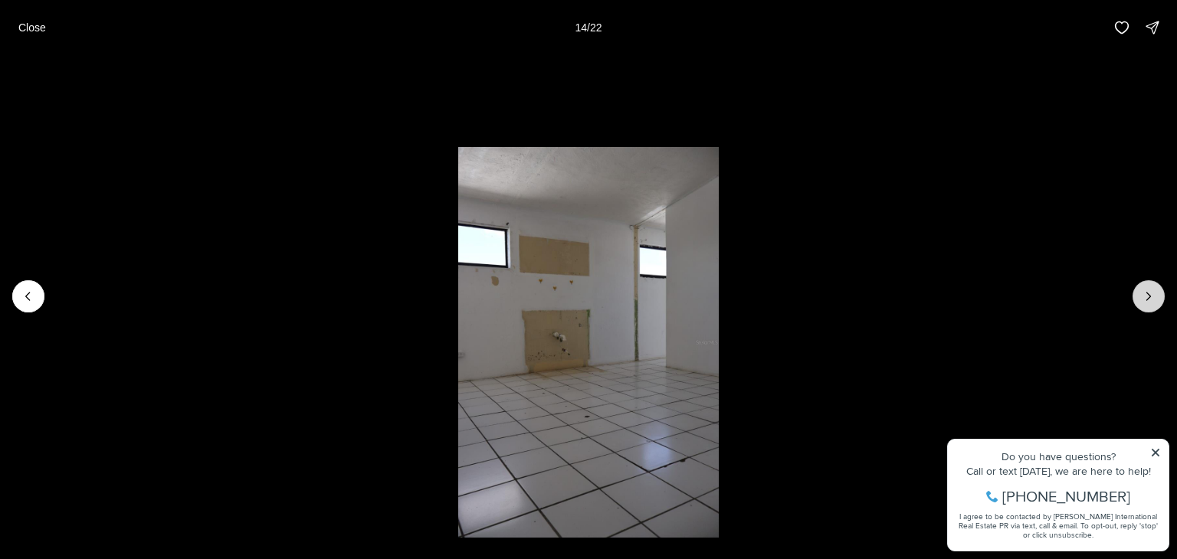
click at [1133, 296] on button "Next slide" at bounding box center [1149, 296] width 32 height 32
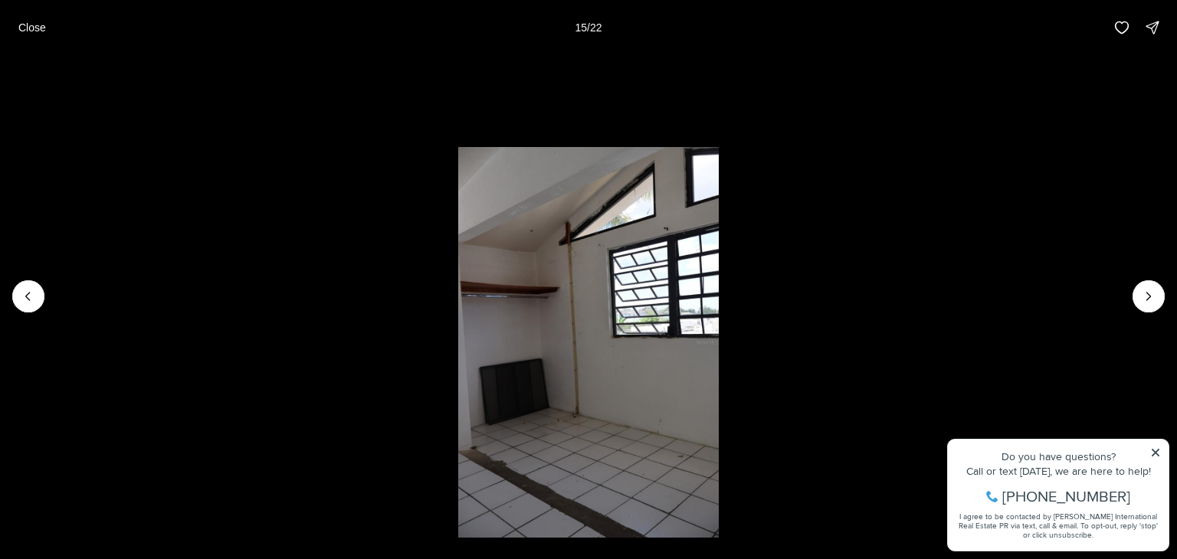
click at [1130, 294] on li "15 of 22" at bounding box center [588, 296] width 1177 height 483
click at [39, 25] on p "Close" at bounding box center [32, 27] width 28 height 12
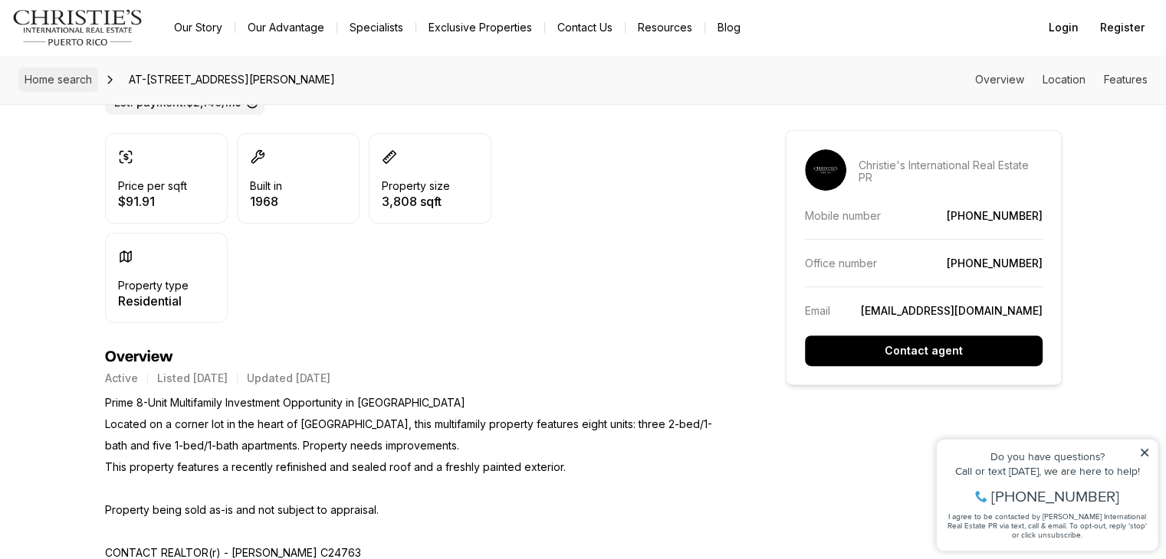
scroll to position [383, 0]
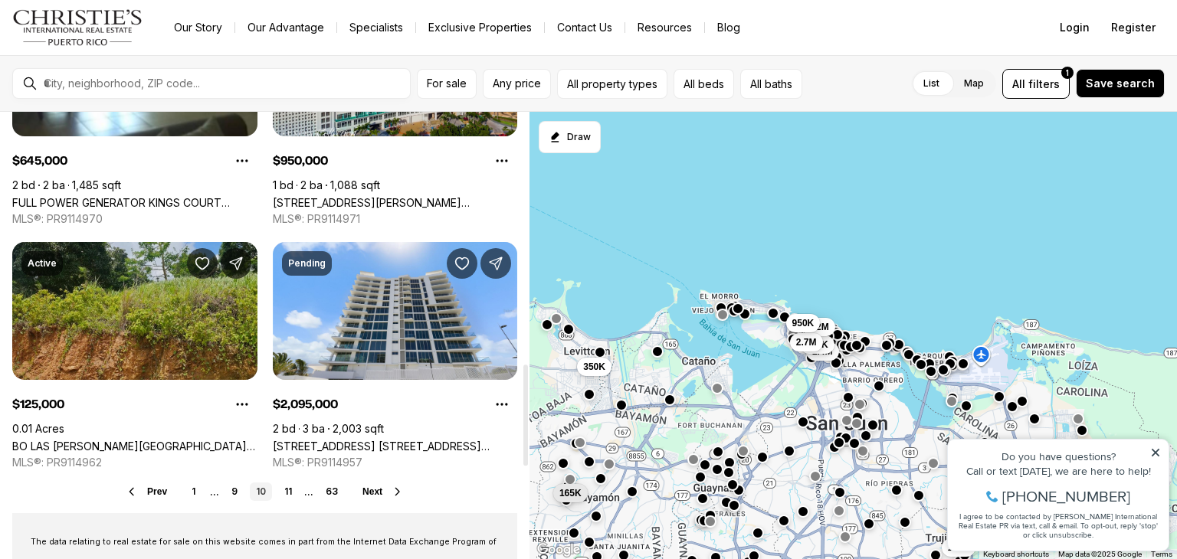
scroll to position [1150, 0]
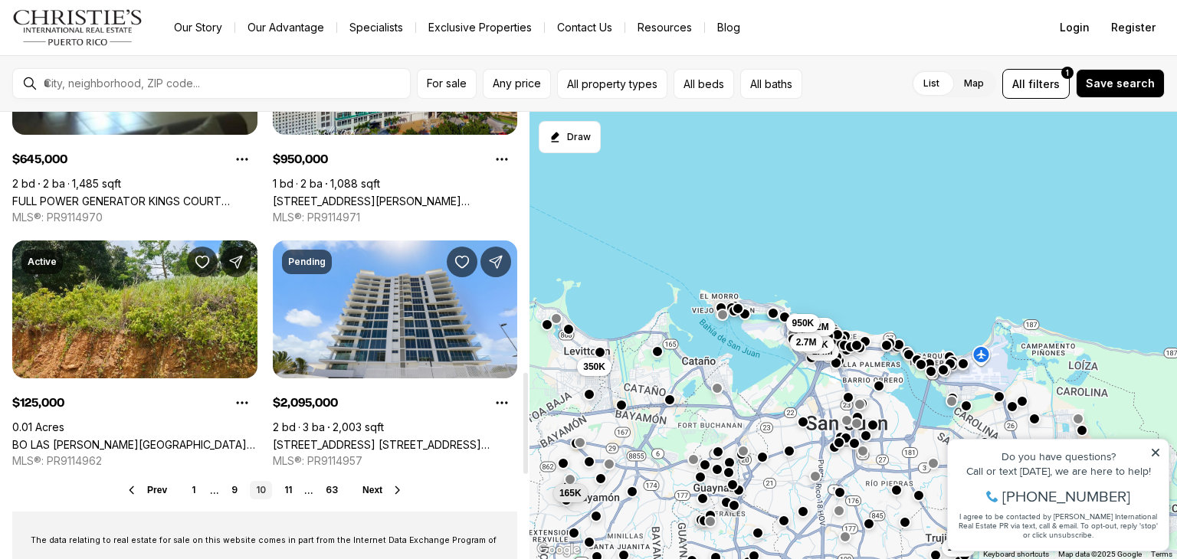
click at [376, 490] on span "Next" at bounding box center [373, 490] width 20 height 11
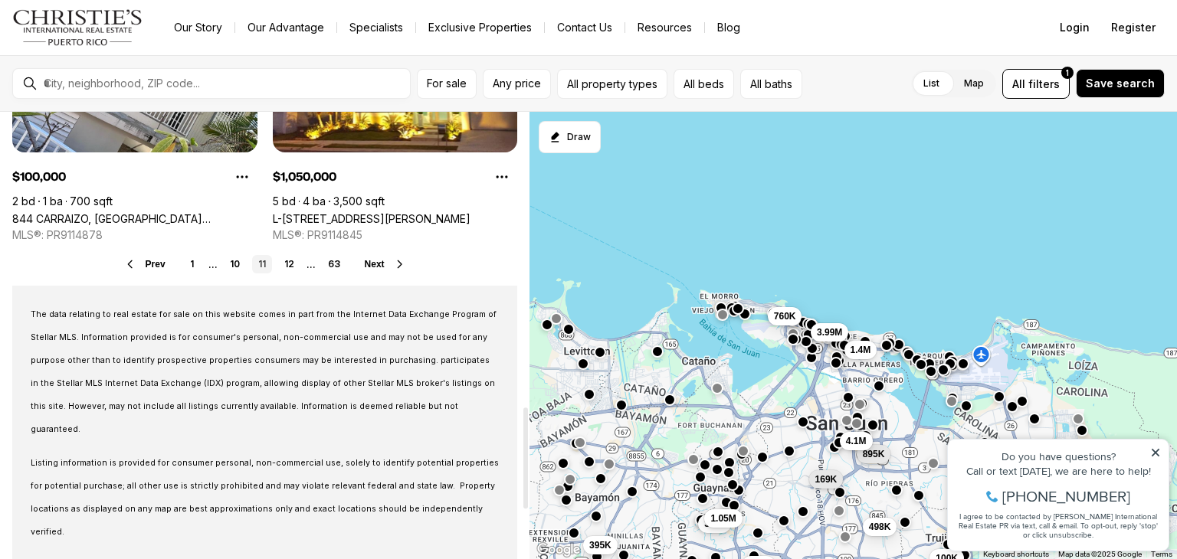
scroll to position [1303, 0]
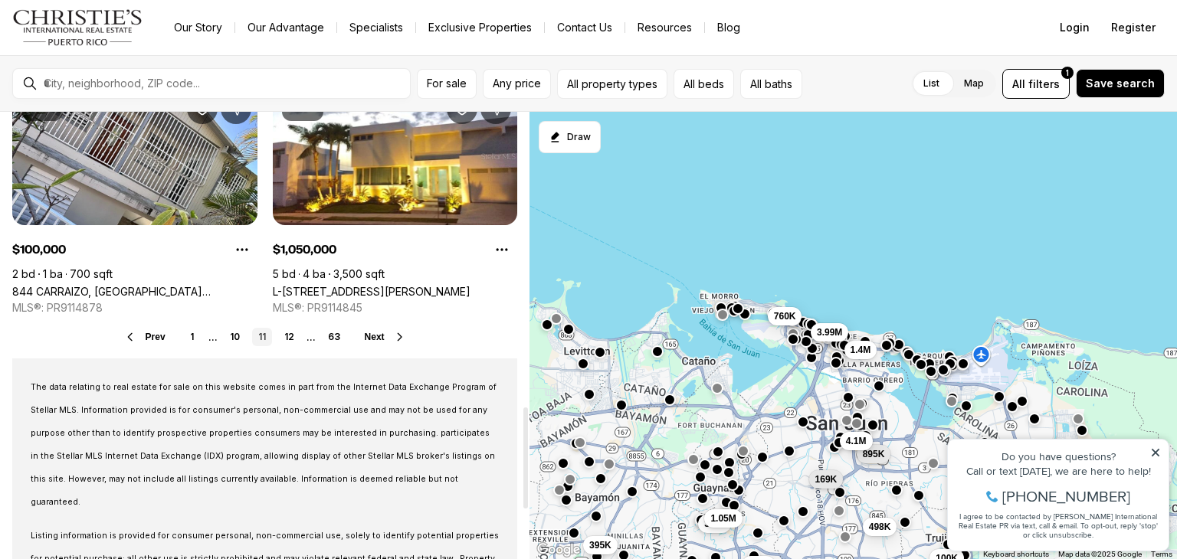
click at [362, 331] on div "Prev 1 ... 10 11 12 ... 63 Next" at bounding box center [264, 337] width 505 height 18
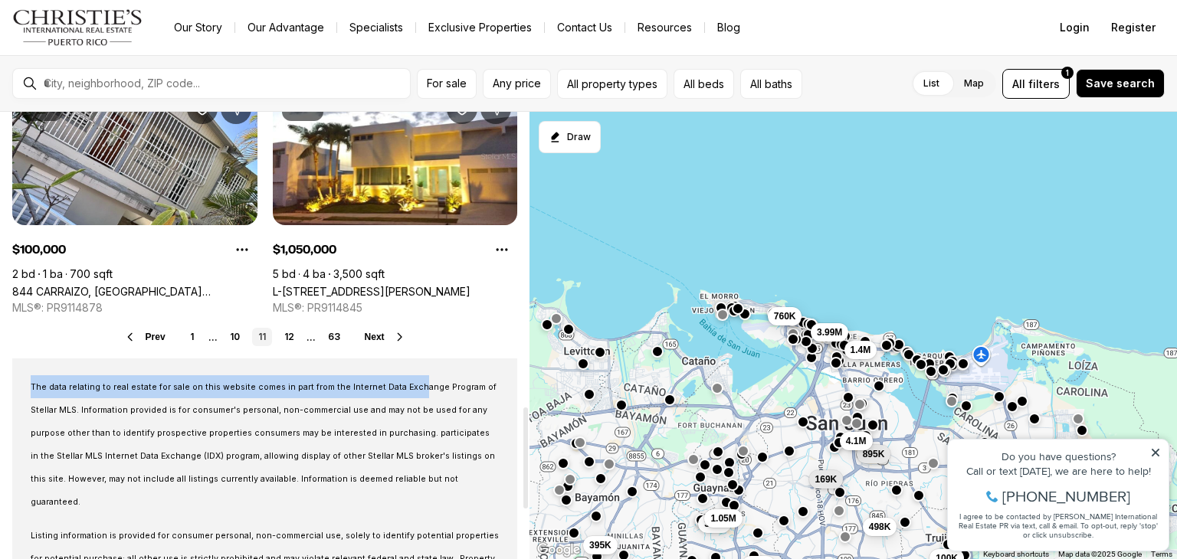
drag, startPoint x: 375, startPoint y: 339, endPoint x: 367, endPoint y: 320, distance: 19.9
click at [370, 336] on span "Next" at bounding box center [375, 337] width 20 height 11
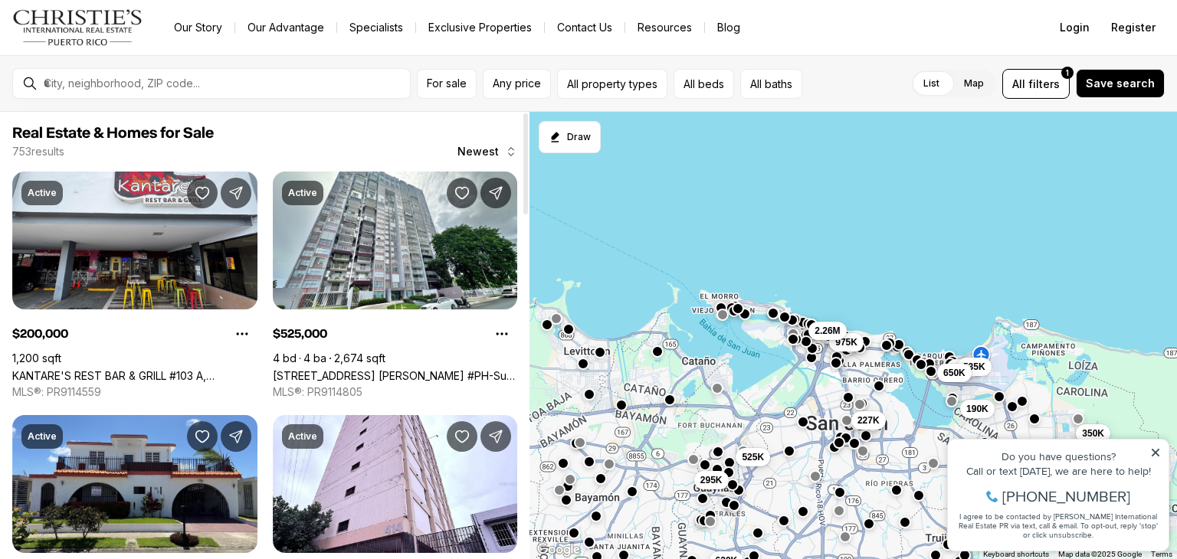
click at [352, 153] on div "753 results Newest" at bounding box center [264, 151] width 505 height 15
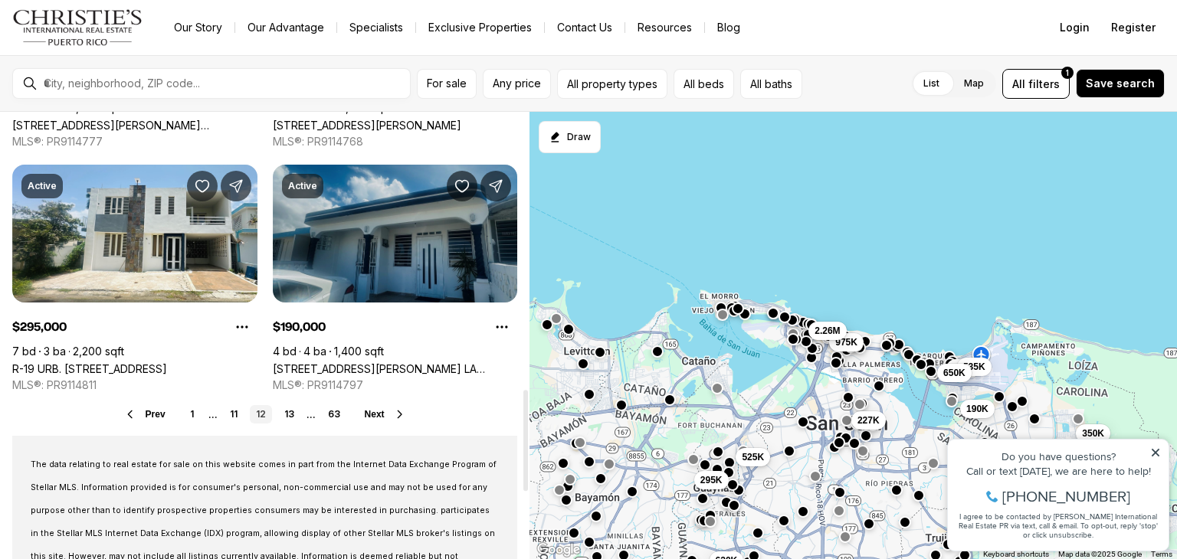
scroll to position [1226, 0]
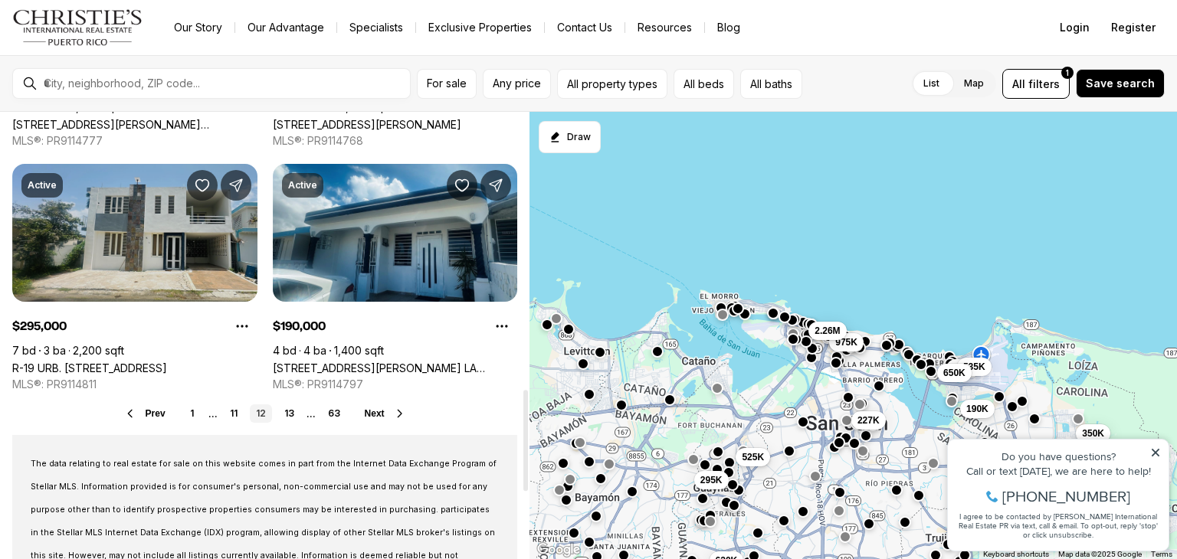
click at [167, 362] on link "R-19 URB. [STREET_ADDRESS]" at bounding box center [89, 368] width 155 height 13
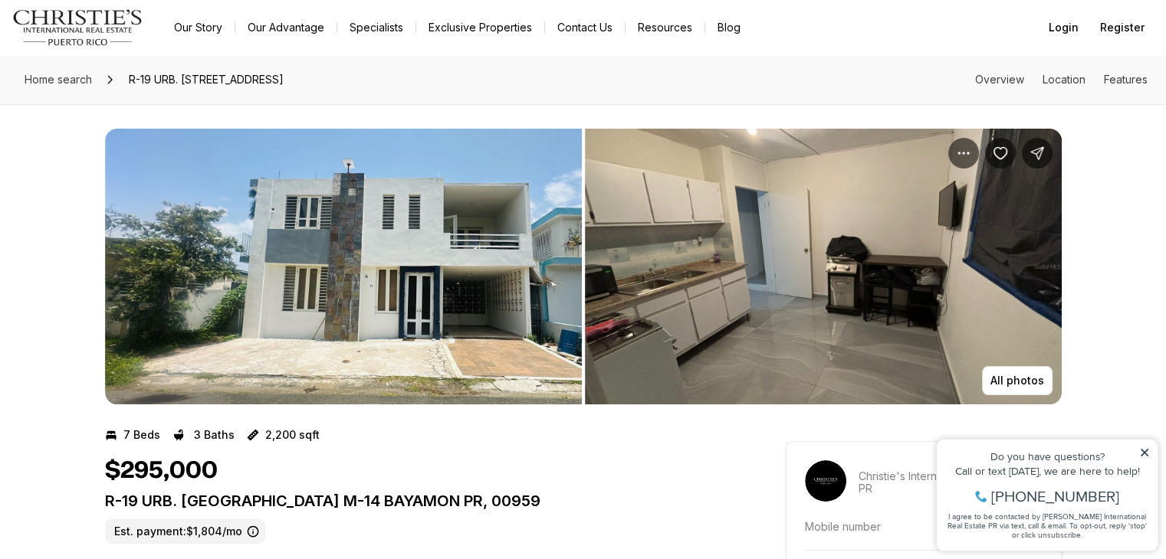
click at [477, 286] on img "View image gallery" at bounding box center [343, 267] width 477 height 276
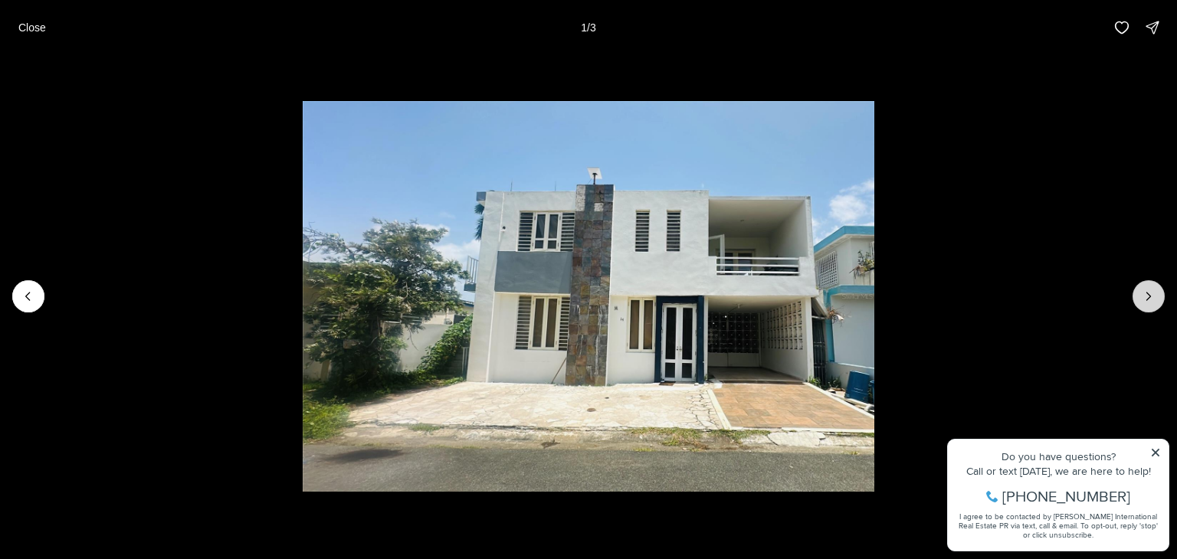
click at [1158, 298] on button "Next slide" at bounding box center [1149, 296] width 32 height 32
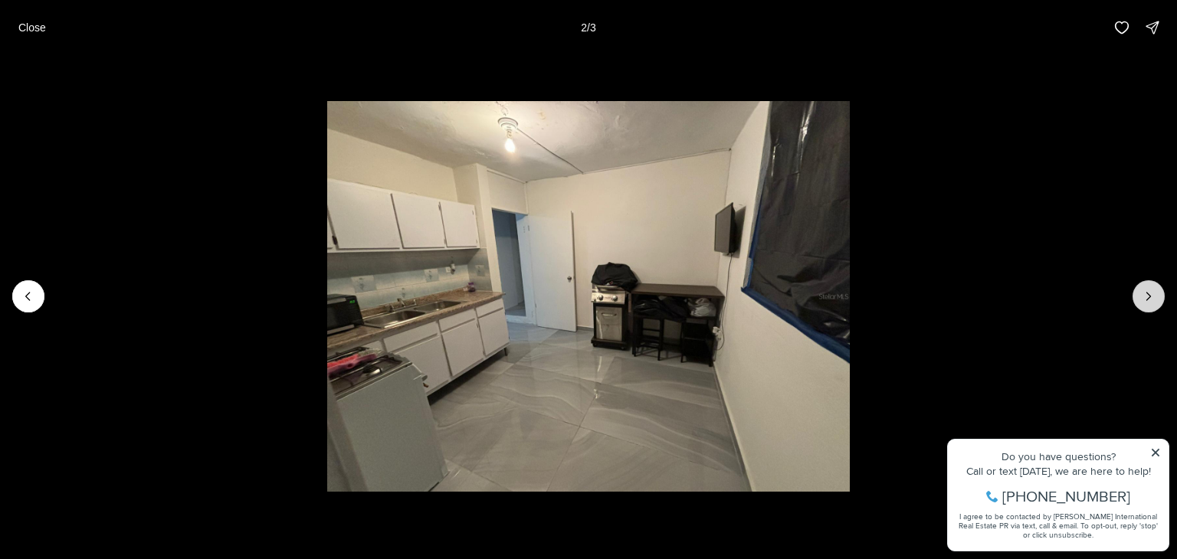
click at [1158, 298] on button "Next slide" at bounding box center [1149, 296] width 32 height 32
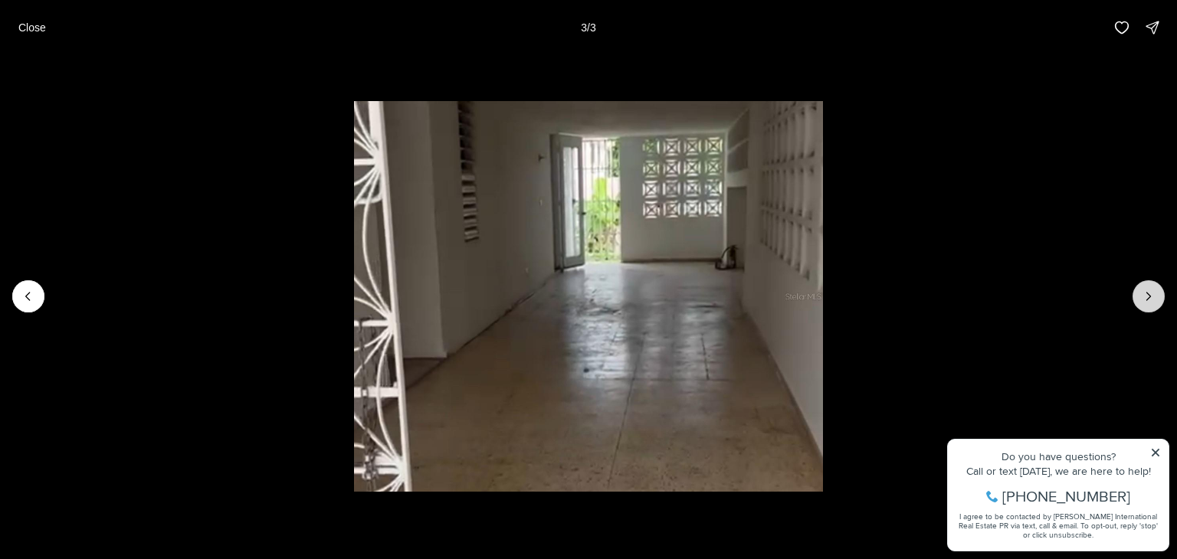
click at [1158, 298] on div at bounding box center [1149, 296] width 32 height 32
click at [1152, 303] on div at bounding box center [1149, 296] width 32 height 32
click at [34, 34] on button "Close" at bounding box center [32, 27] width 46 height 31
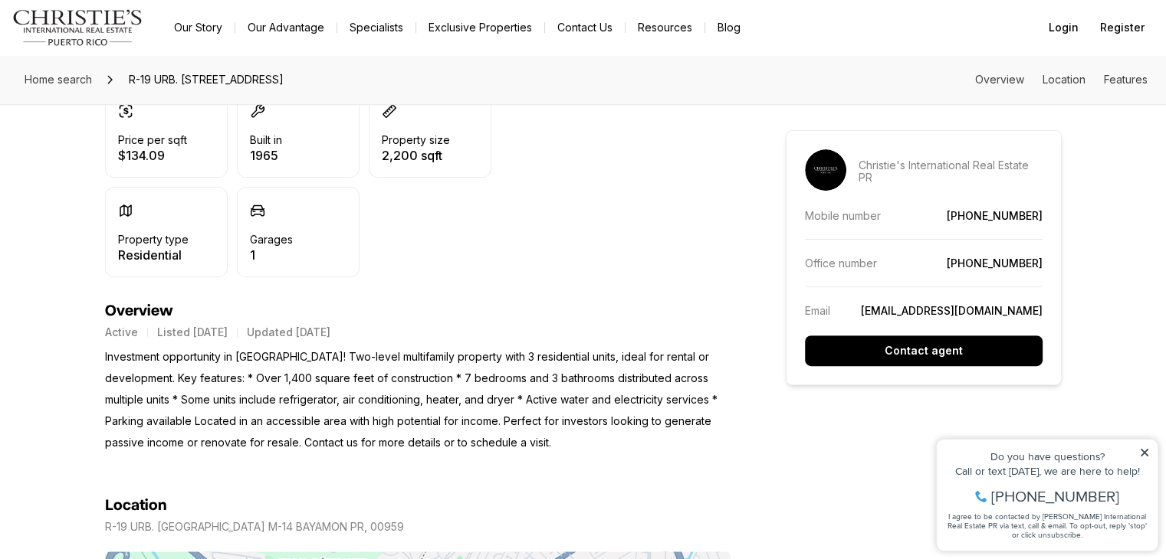
scroll to position [460, 0]
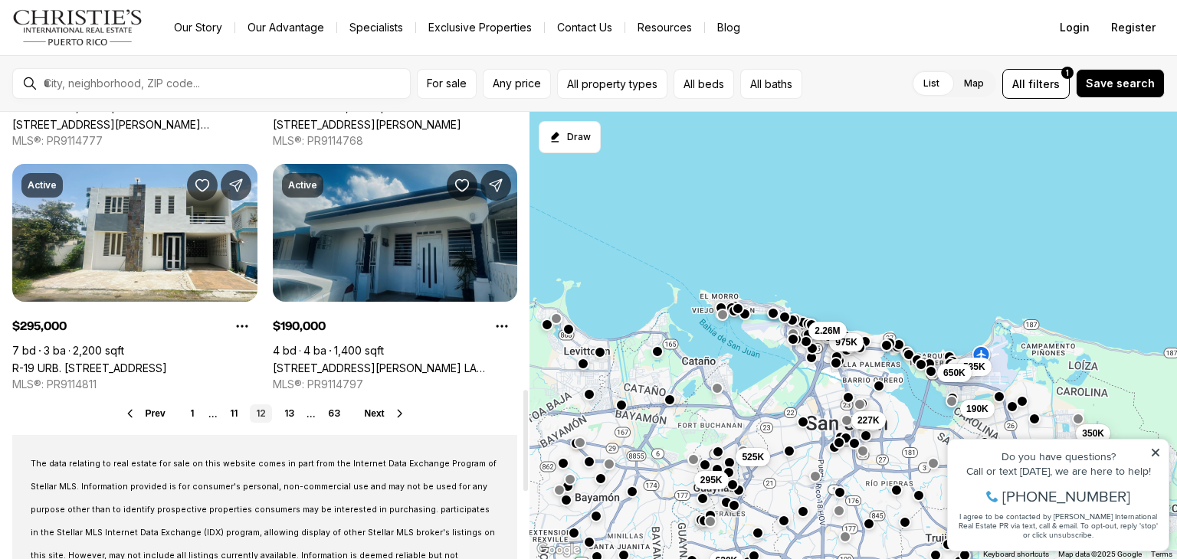
scroll to position [1303, 0]
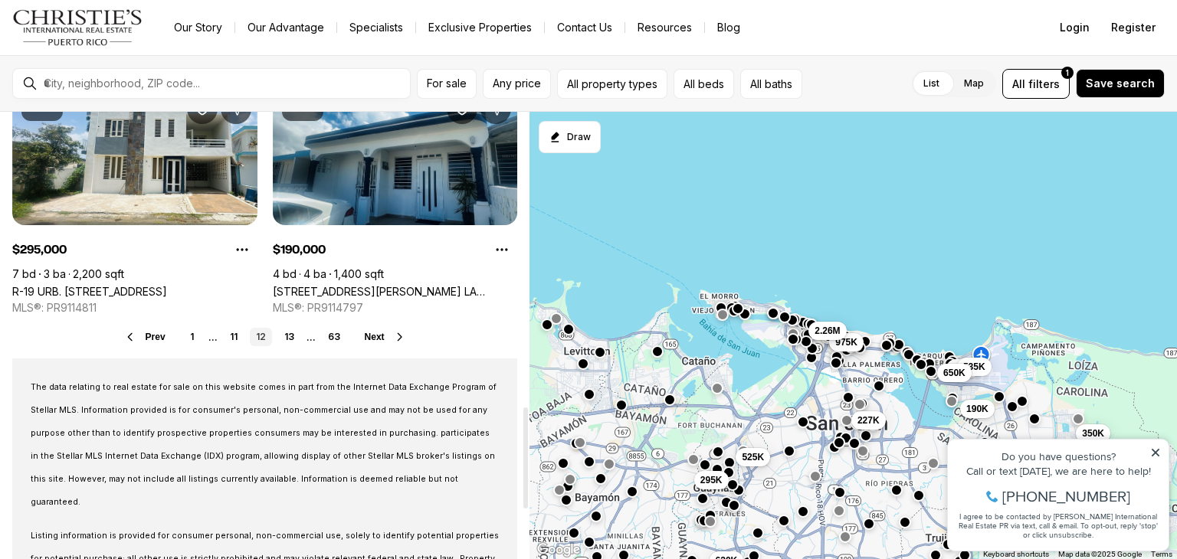
click at [390, 328] on div "Prev 1 ... 11 12 13 ... 63 Next" at bounding box center [264, 337] width 505 height 18
click at [390, 336] on button "Next" at bounding box center [385, 337] width 41 height 12
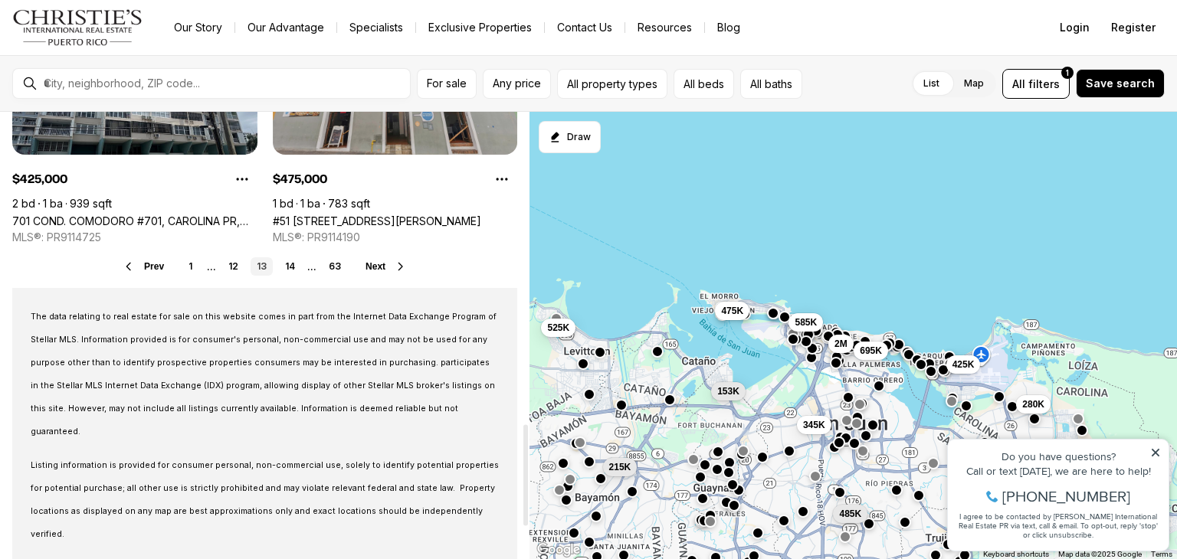
scroll to position [1380, 0]
